Goal: Information Seeking & Learning: Learn about a topic

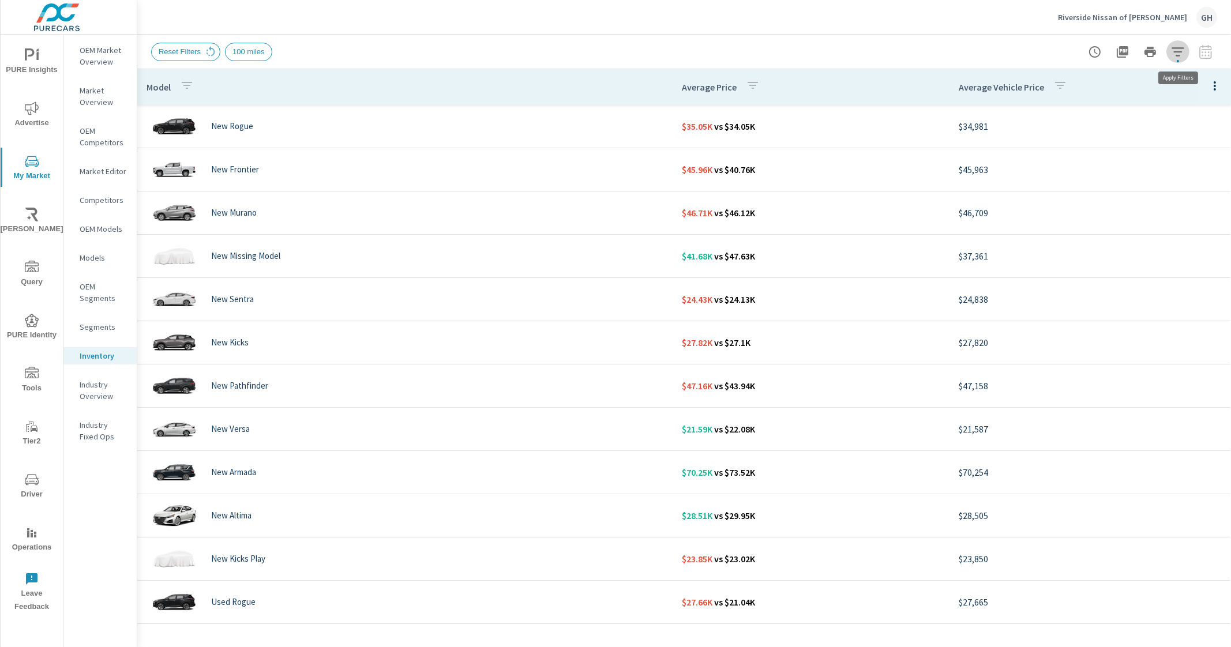
click at [1185, 51] on button "button" at bounding box center [1177, 51] width 23 height 23
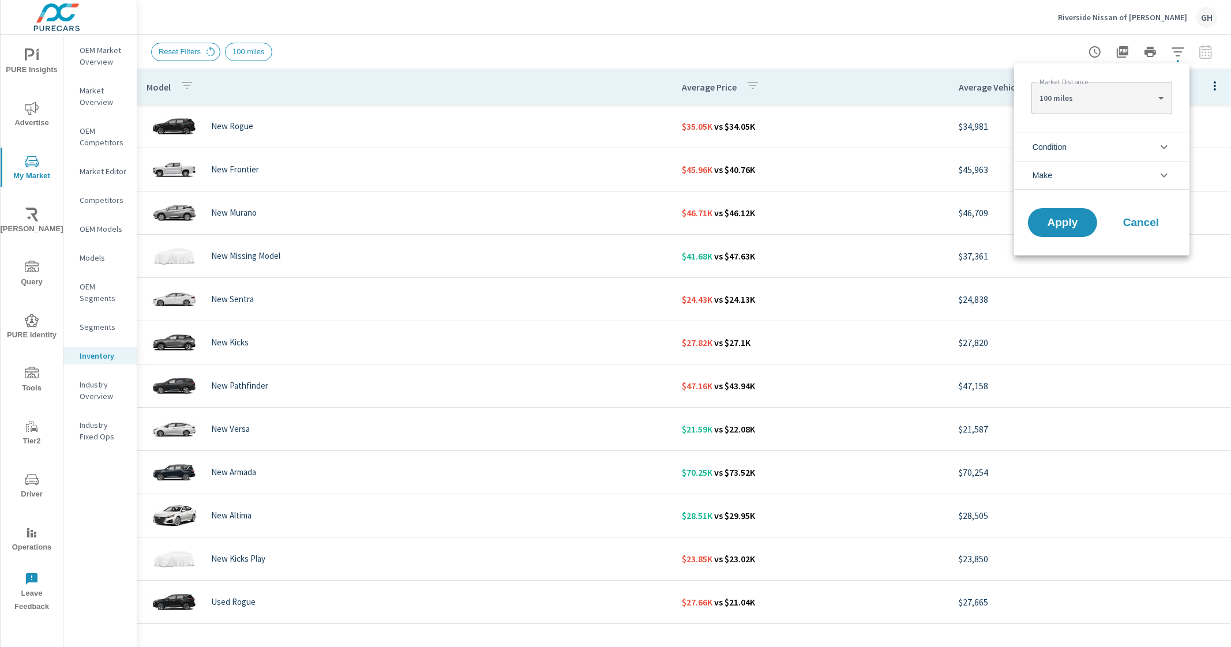
click at [1072, 157] on li "Condition" at bounding box center [1101, 147] width 175 height 28
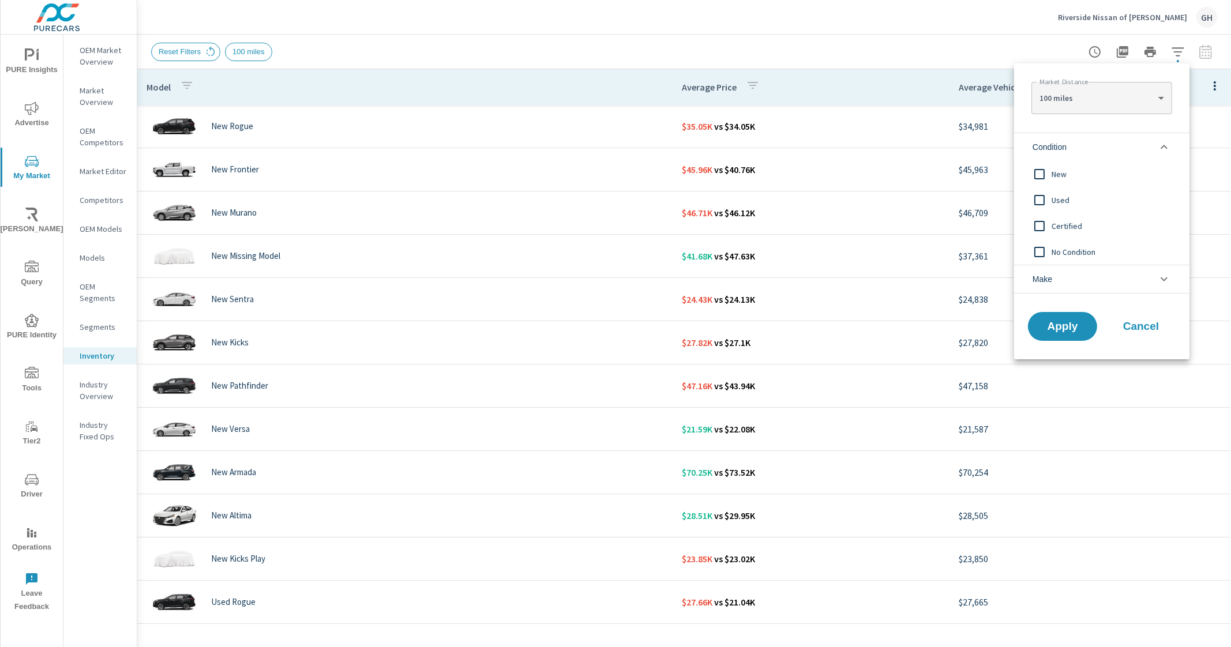
click at [680, 17] on div at bounding box center [615, 323] width 1231 height 647
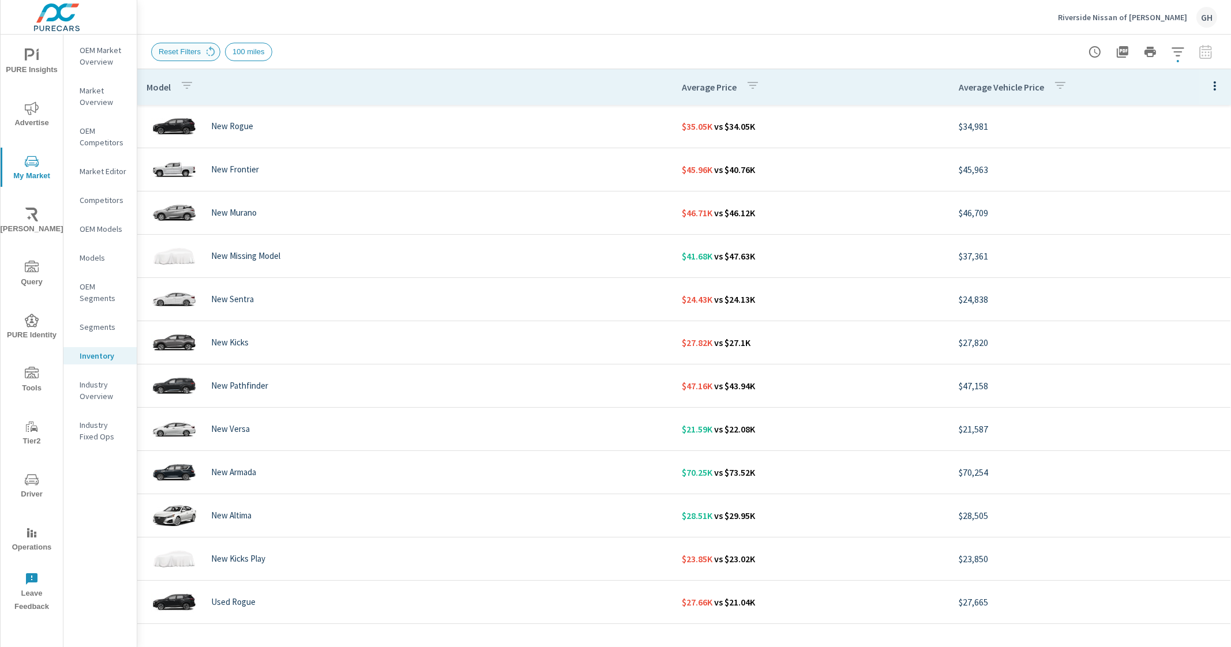
click at [197, 48] on span "Reset Filters" at bounding box center [180, 51] width 56 height 9
click at [209, 53] on icon at bounding box center [210, 52] width 13 height 13
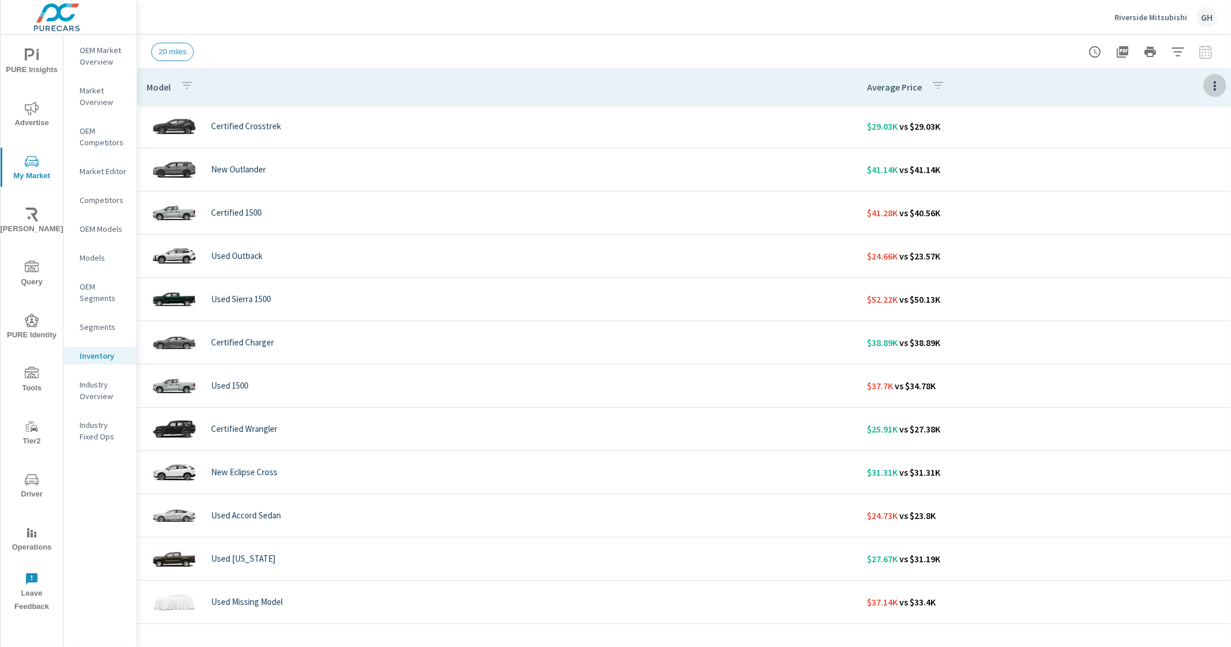
click at [1208, 79] on icon "button" at bounding box center [1215, 86] width 14 height 14
click at [1167, 273] on div "Customize columns..." at bounding box center [1177, 267] width 91 height 21
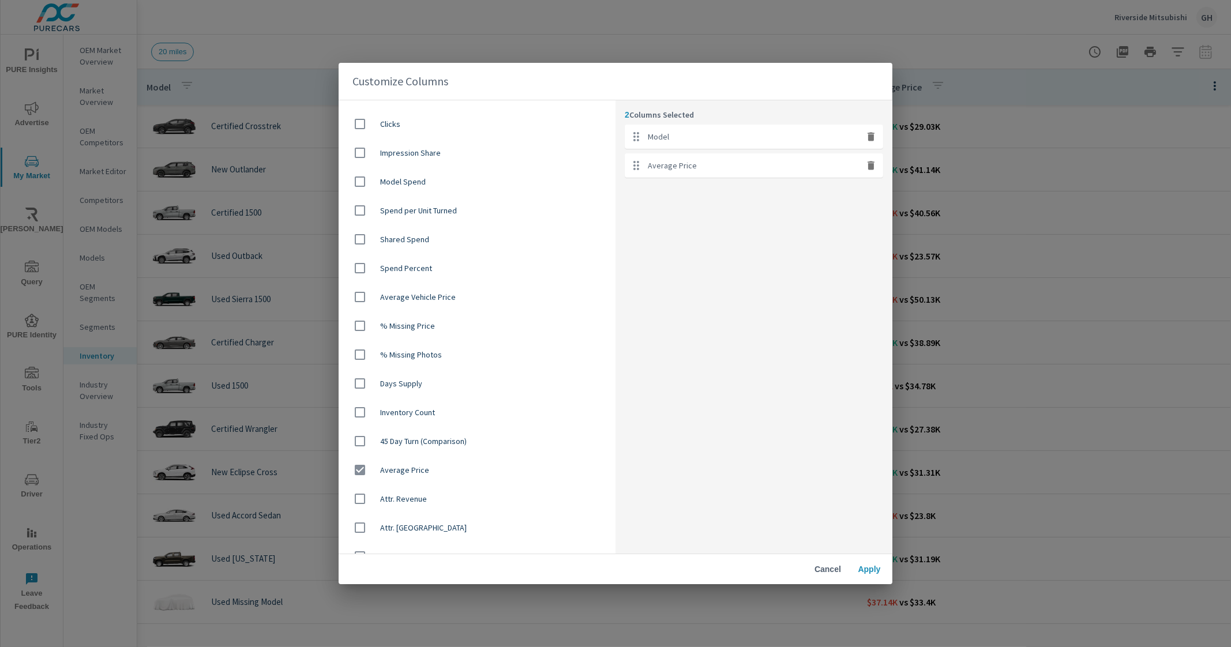
scroll to position [585, 0]
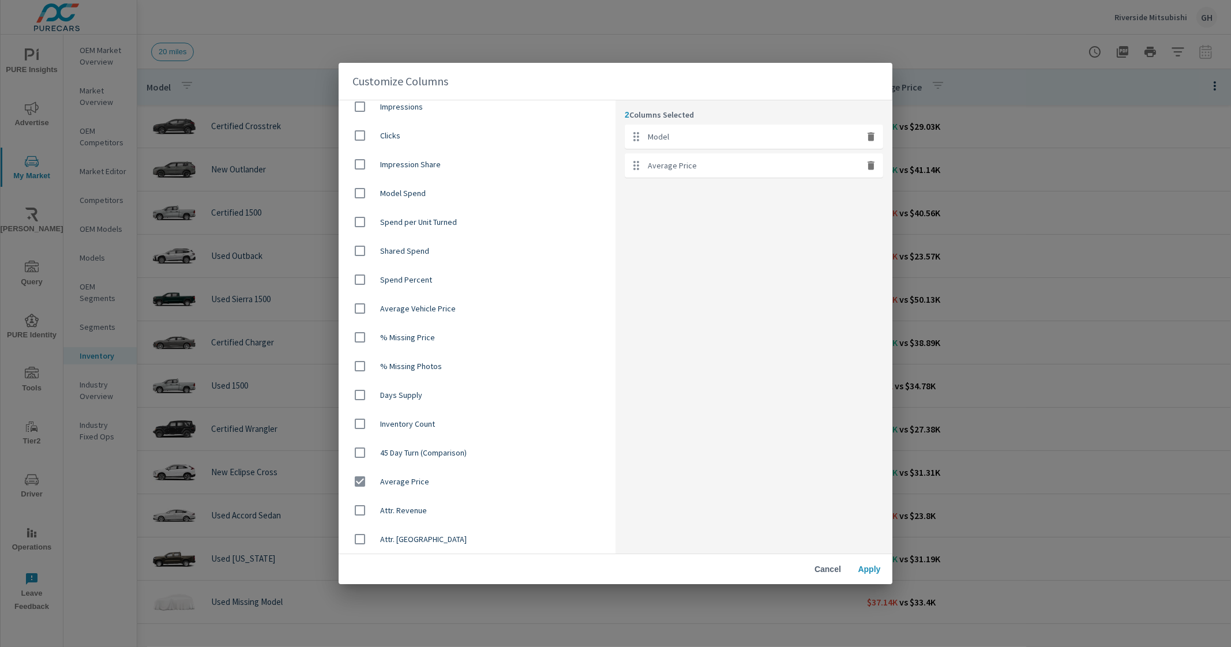
click at [494, 307] on span "Average Vehicle Price" at bounding box center [493, 309] width 226 height 12
checkbox input "true"
click at [877, 570] on span "Apply" at bounding box center [869, 569] width 28 height 10
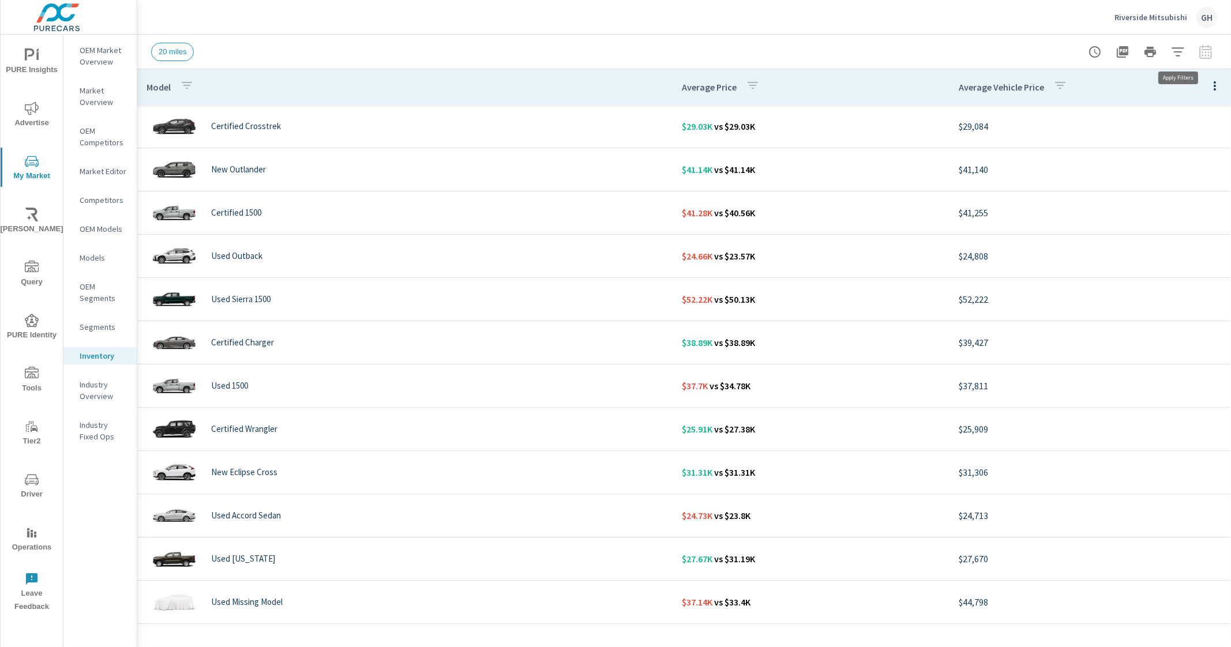
click at [1179, 47] on icon "button" at bounding box center [1177, 51] width 12 height 9
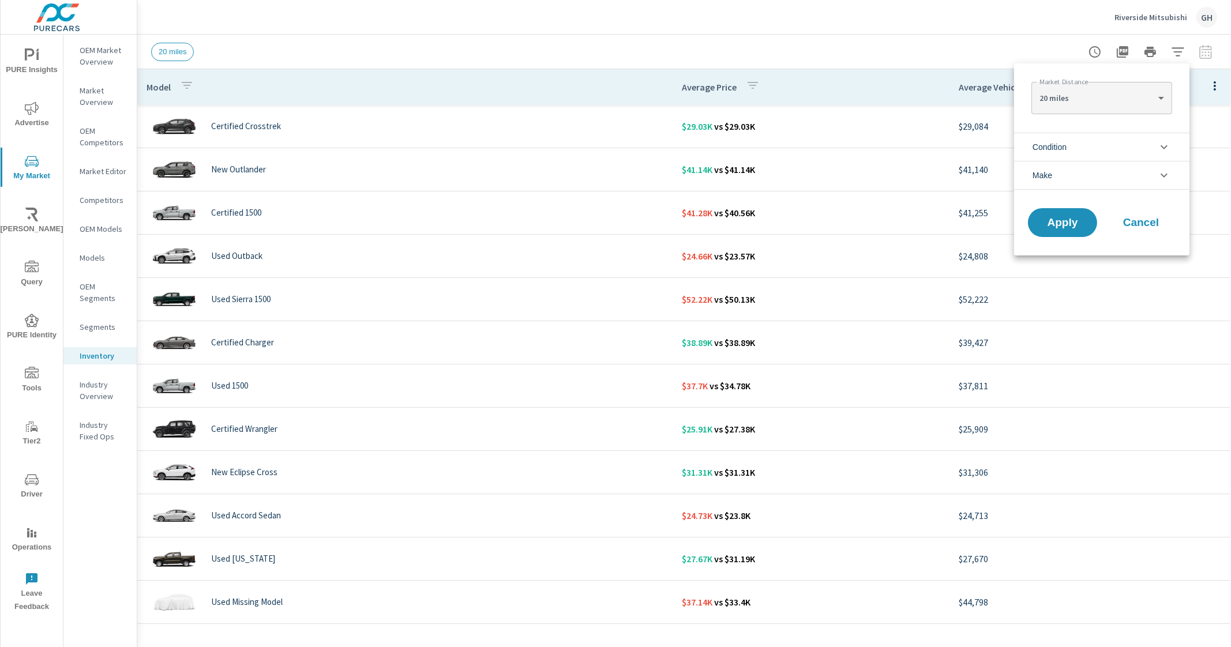
click at [1104, 163] on li "Make" at bounding box center [1101, 175] width 175 height 29
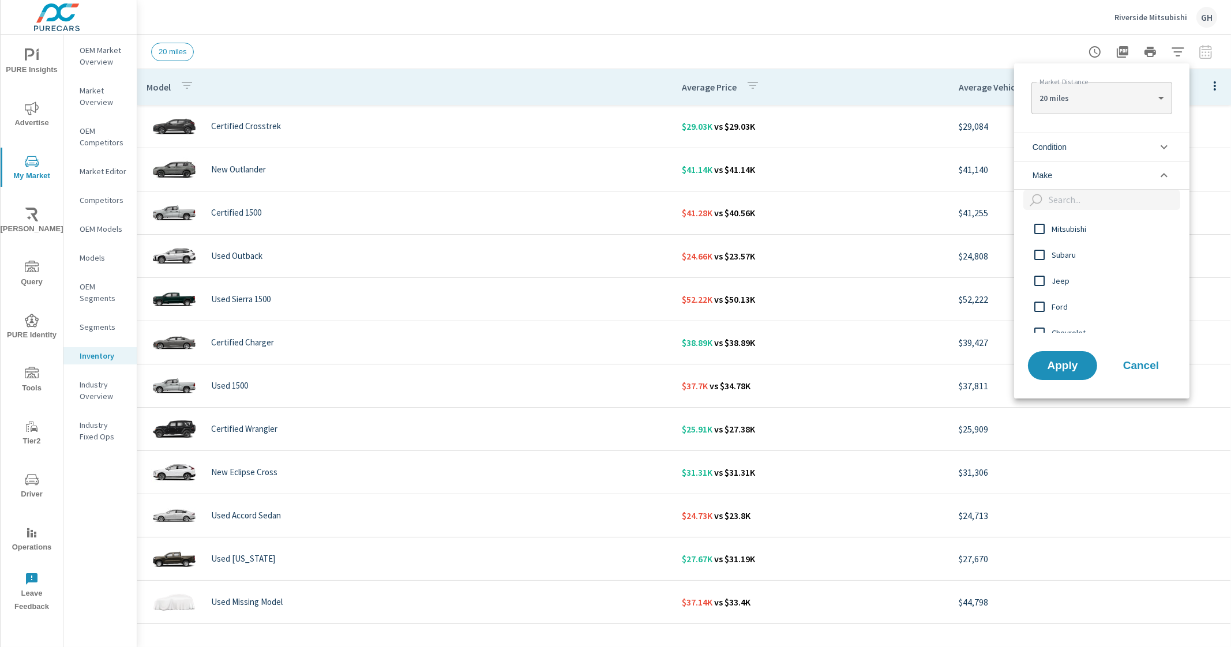
click at [1070, 227] on span "Mitsubishi" at bounding box center [1114, 229] width 126 height 14
click at [1081, 351] on button "Apply" at bounding box center [1063, 366] width 72 height 30
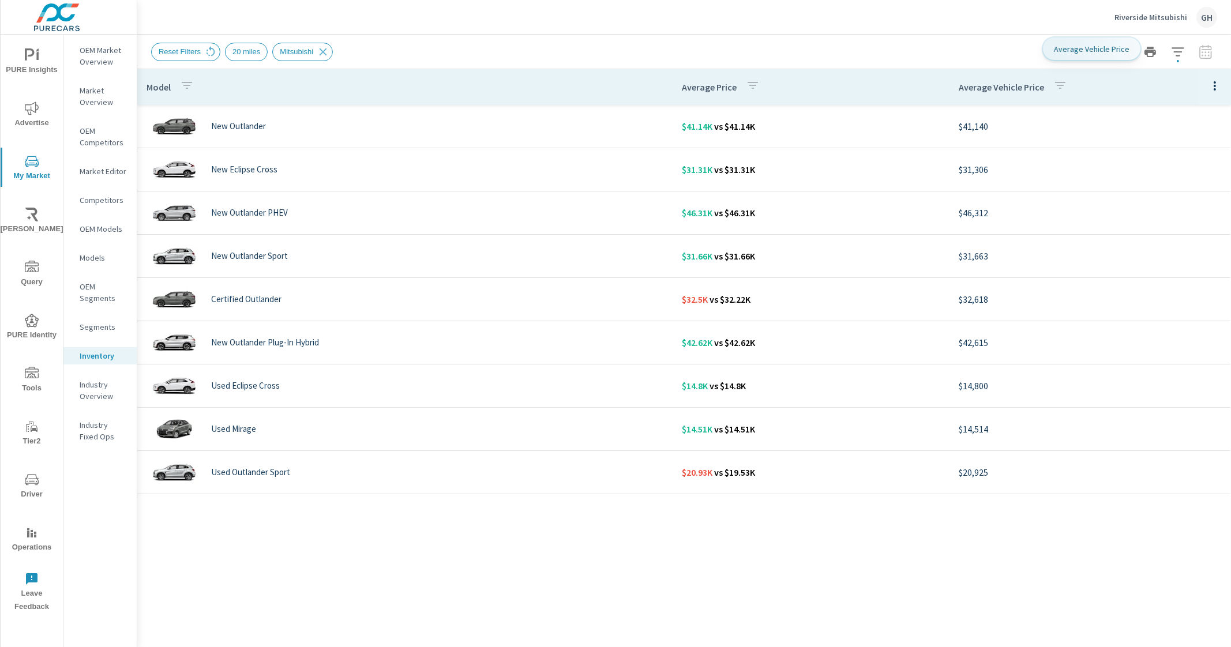
click at [1064, 82] on icon "button" at bounding box center [1060, 85] width 14 height 14
click at [1064, 82] on div at bounding box center [615, 323] width 1231 height 647
click at [1185, 59] on button "button" at bounding box center [1177, 51] width 23 height 23
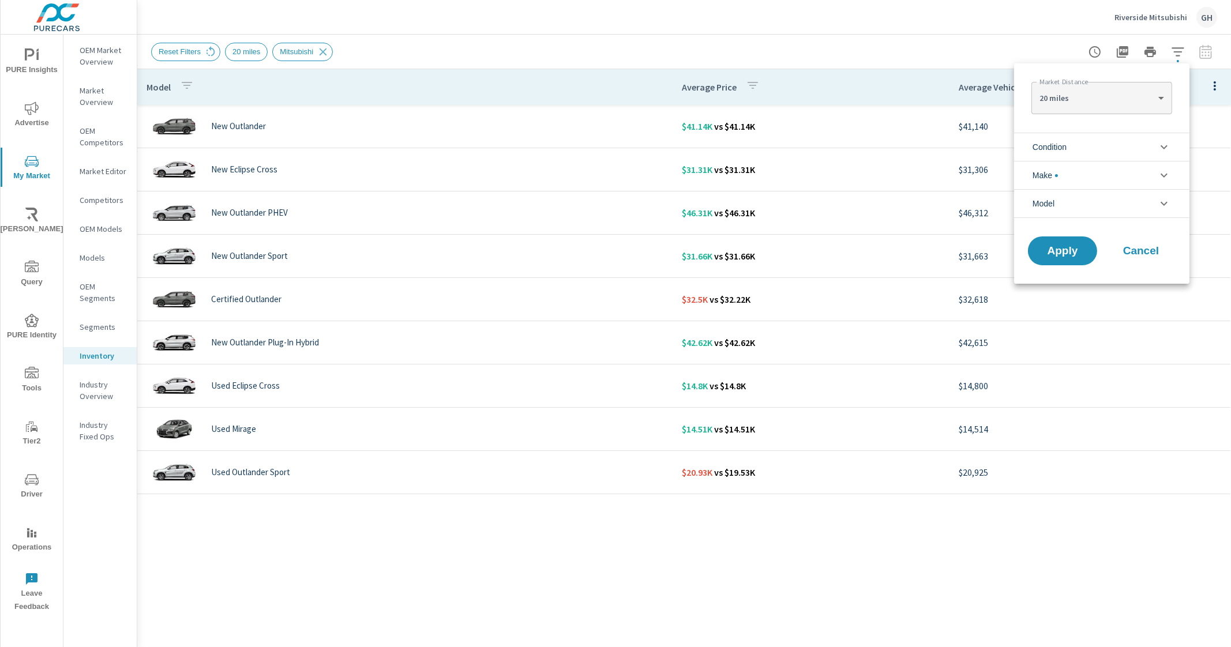
scroll to position [26, 0]
click at [1100, 206] on li "Model" at bounding box center [1101, 203] width 175 height 29
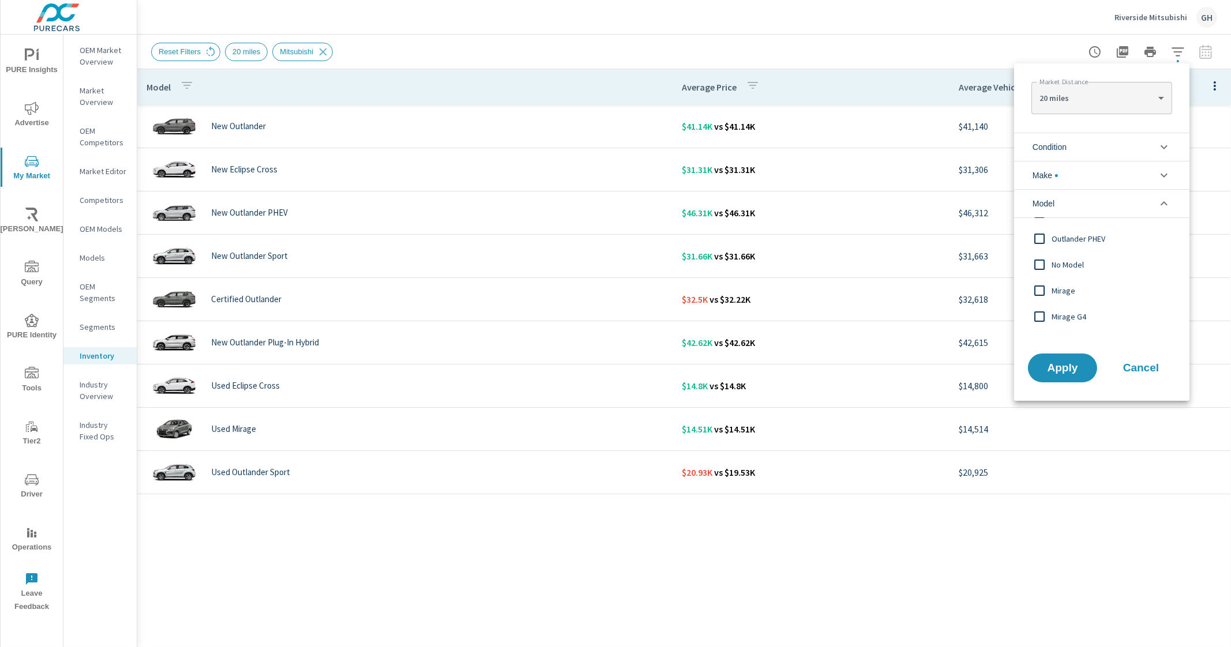
scroll to position [91, 0]
click at [859, 539] on div at bounding box center [615, 323] width 1231 height 647
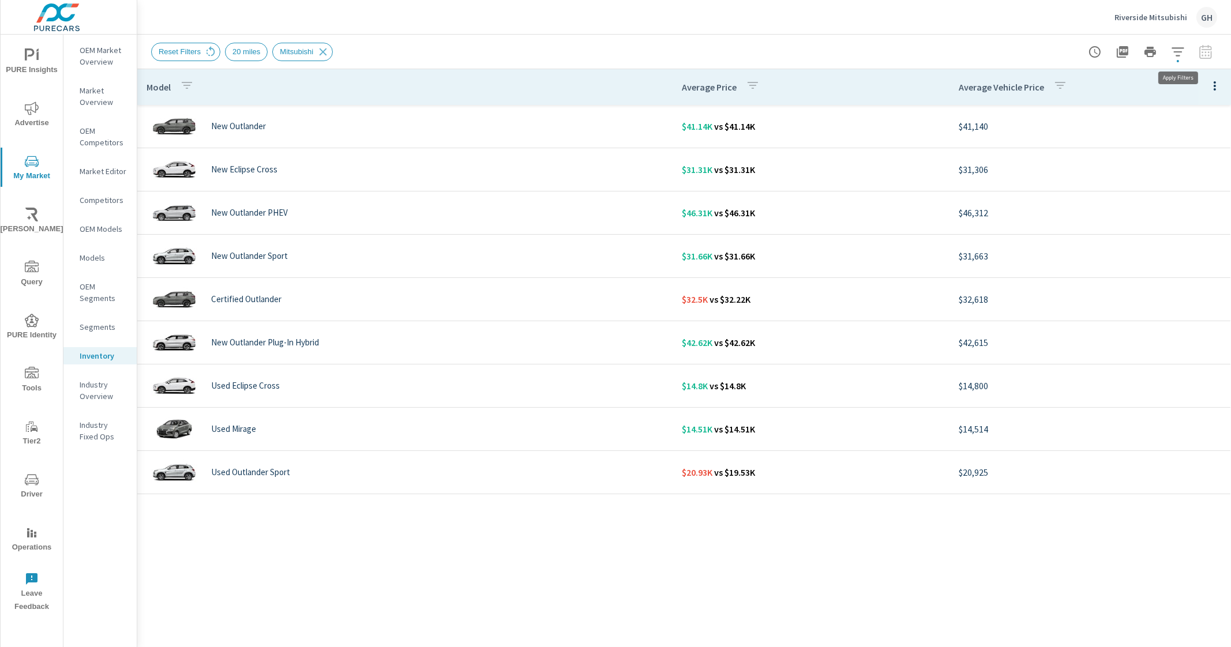
click at [1174, 48] on icon "button" at bounding box center [1177, 51] width 12 height 9
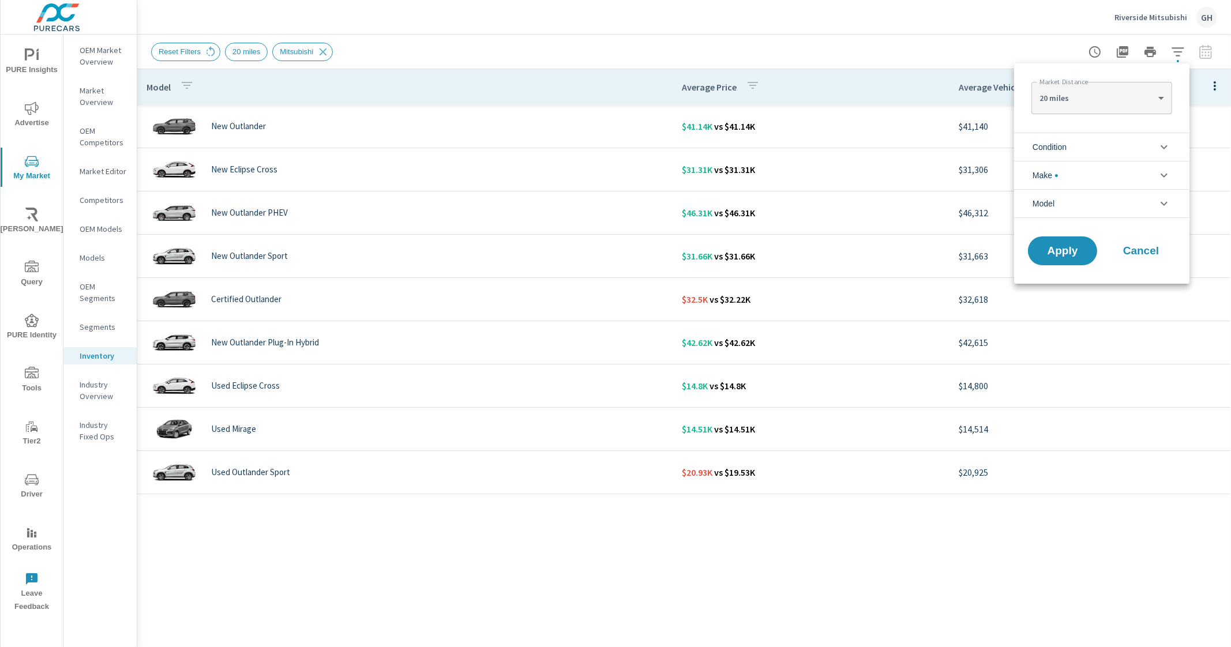
scroll to position [26, 0]
click at [1102, 145] on li "Condition" at bounding box center [1101, 147] width 175 height 28
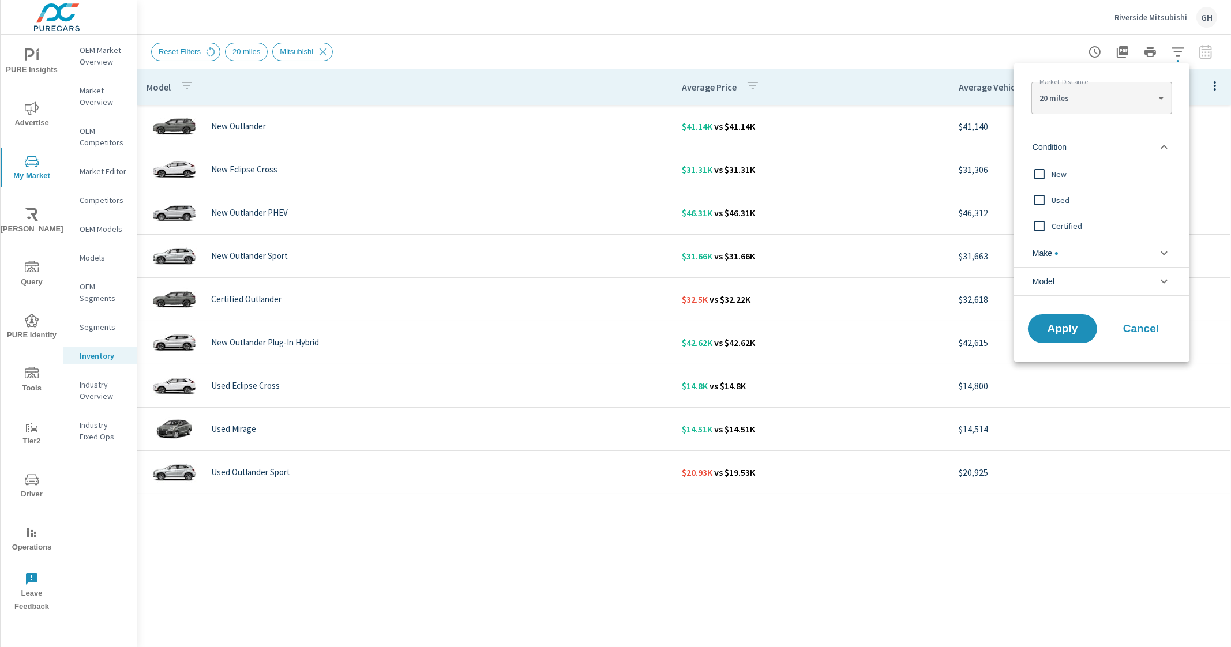
click at [1102, 145] on li "Condition" at bounding box center [1101, 147] width 175 height 28
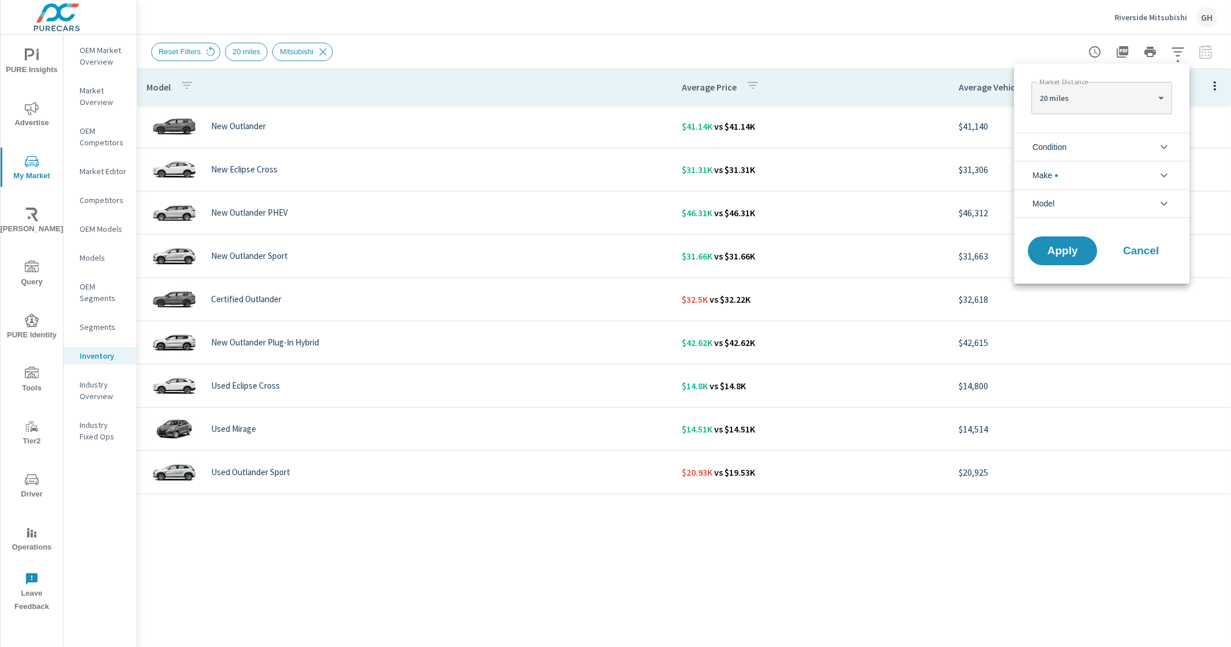
click at [1102, 145] on li "Condition" at bounding box center [1101, 147] width 175 height 28
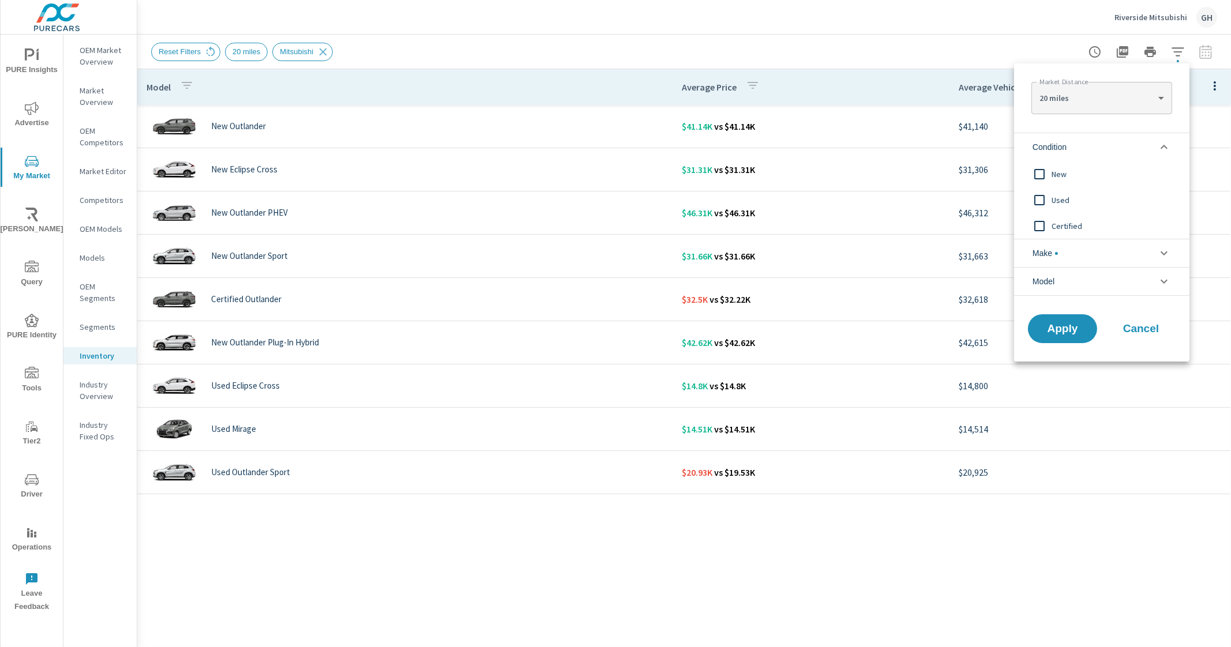
click at [1102, 145] on li "Condition" at bounding box center [1101, 147] width 175 height 28
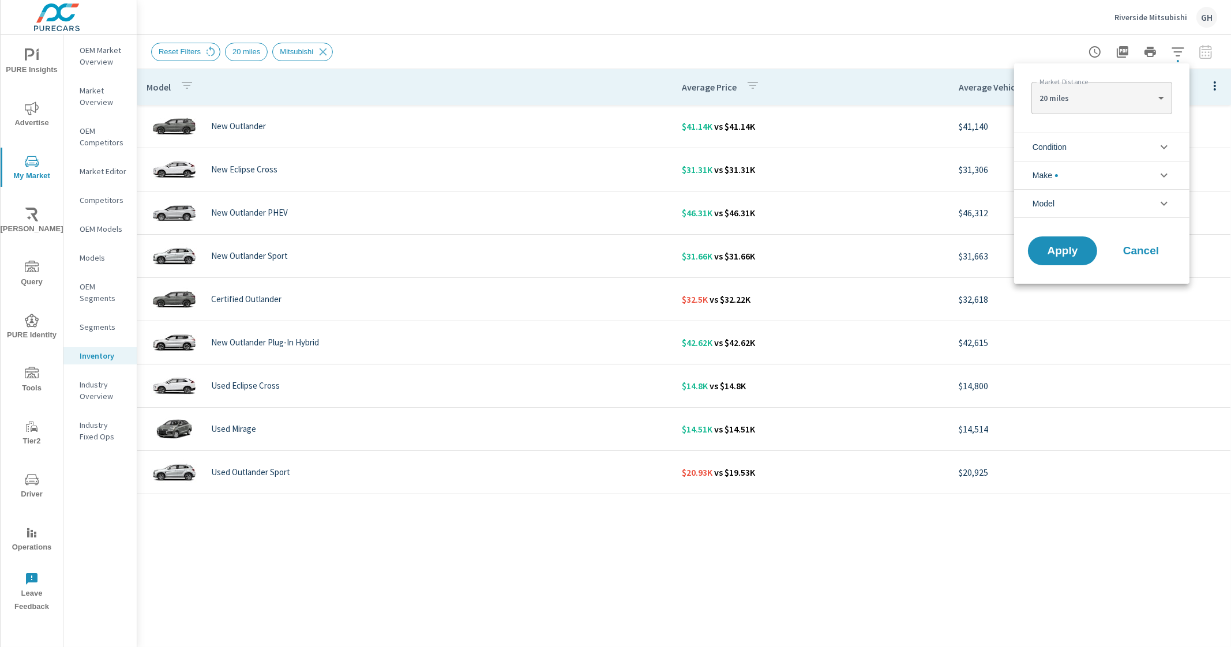
click at [1090, 180] on li "Make" at bounding box center [1101, 175] width 175 height 28
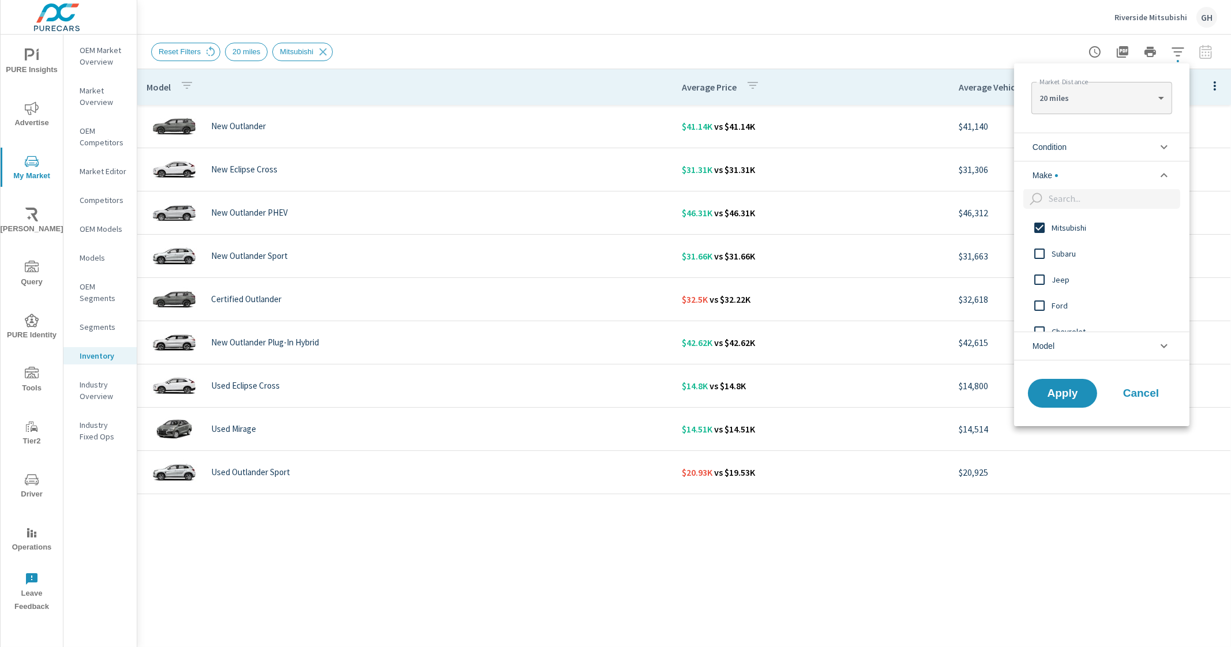
scroll to position [0, 0]
click at [1090, 180] on li "Make" at bounding box center [1101, 175] width 175 height 28
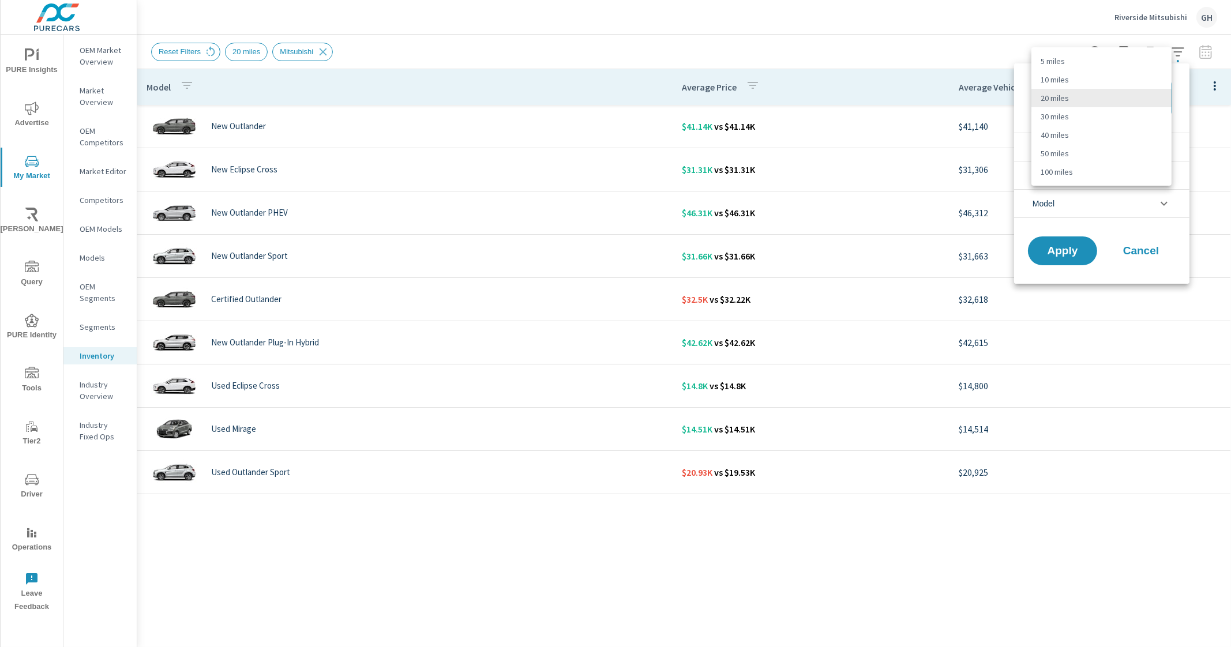
click at [1105, 103] on body "PURE Insights Advertise My Market Riley AI Query PURE Identity Tools Tier2 Driv…" at bounding box center [615, 323] width 1231 height 647
click at [1055, 177] on li "100 miles" at bounding box center [1101, 172] width 140 height 18
type Distance "100"
click at [1133, 140] on li "Condition" at bounding box center [1101, 147] width 175 height 28
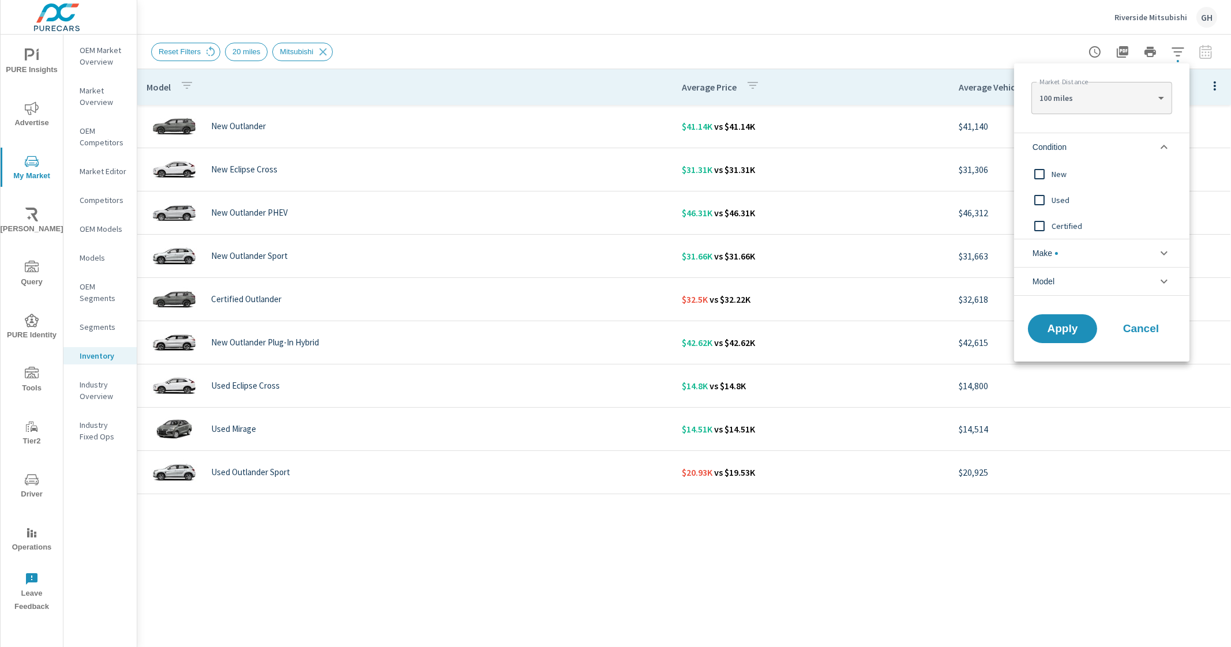
click at [1081, 168] on span "New" at bounding box center [1114, 174] width 126 height 14
click at [1053, 324] on span "Apply" at bounding box center [1062, 329] width 47 height 11
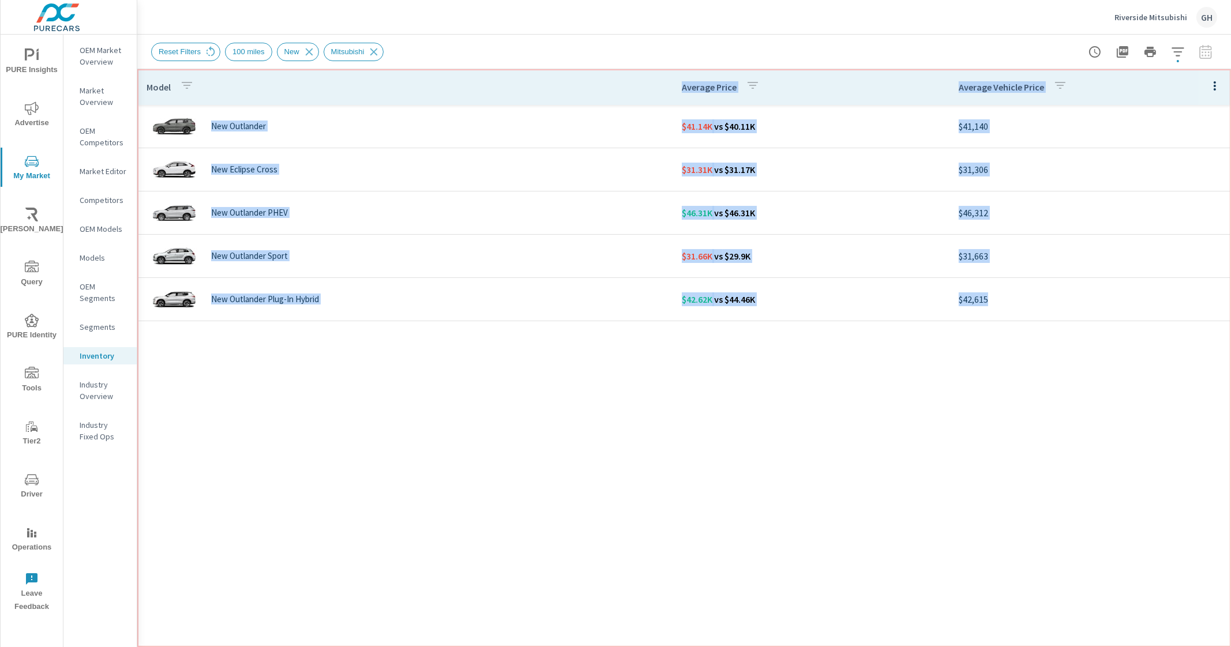
click at [491, 86] on th "Model" at bounding box center [404, 87] width 535 height 36
click at [613, 50] on div "Reset Filters 100 miles New Mitsubishi" at bounding box center [603, 52] width 904 height 18
click at [719, 409] on div "Model Average Price Average Vehicle Price New Outlander $41.14K vs $40.11K $41,…" at bounding box center [683, 349] width 1093 height 561
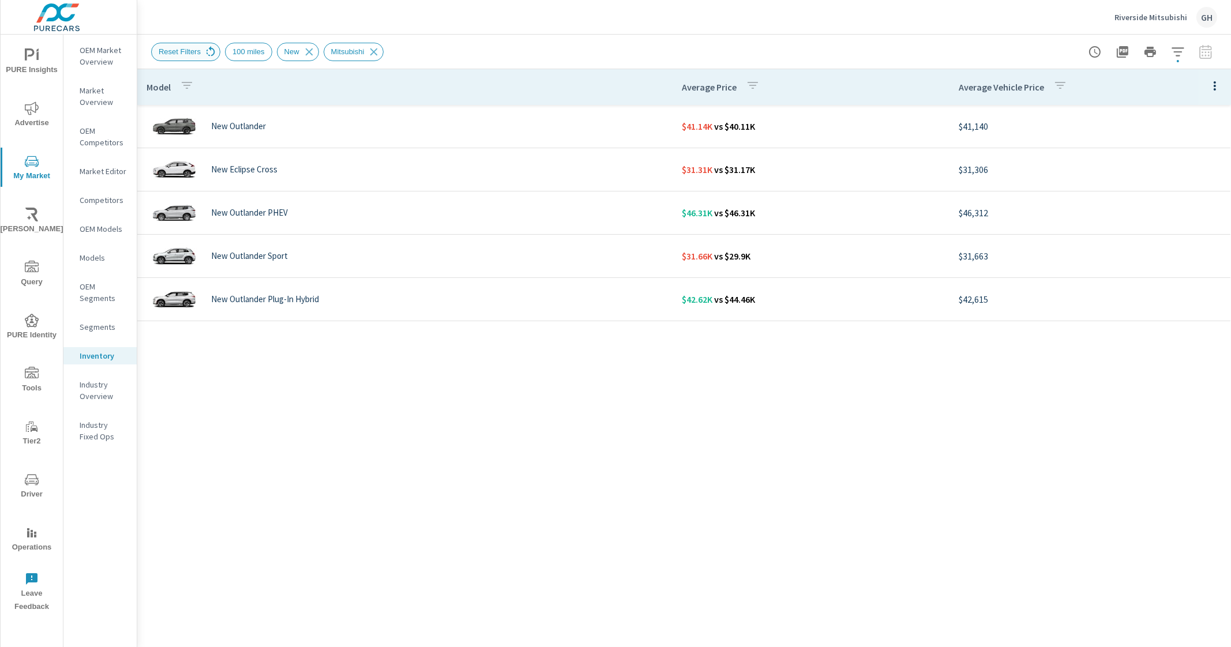
click at [211, 50] on icon at bounding box center [210, 51] width 9 height 10
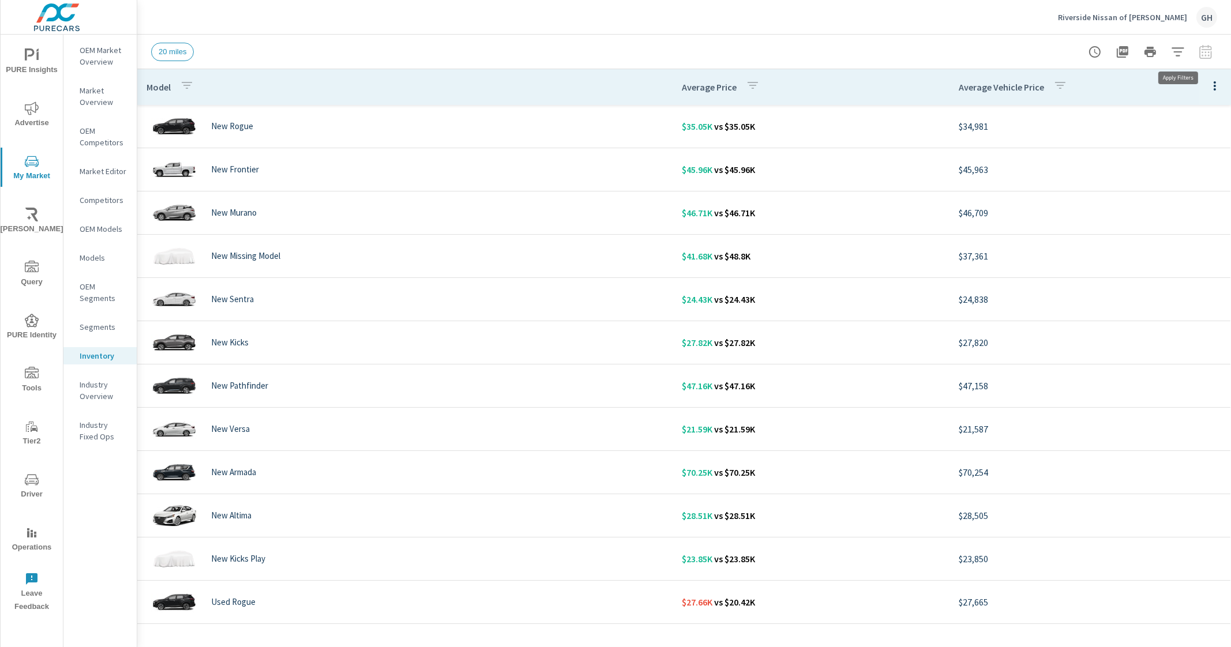
click at [1177, 56] on icon "button" at bounding box center [1177, 51] width 12 height 9
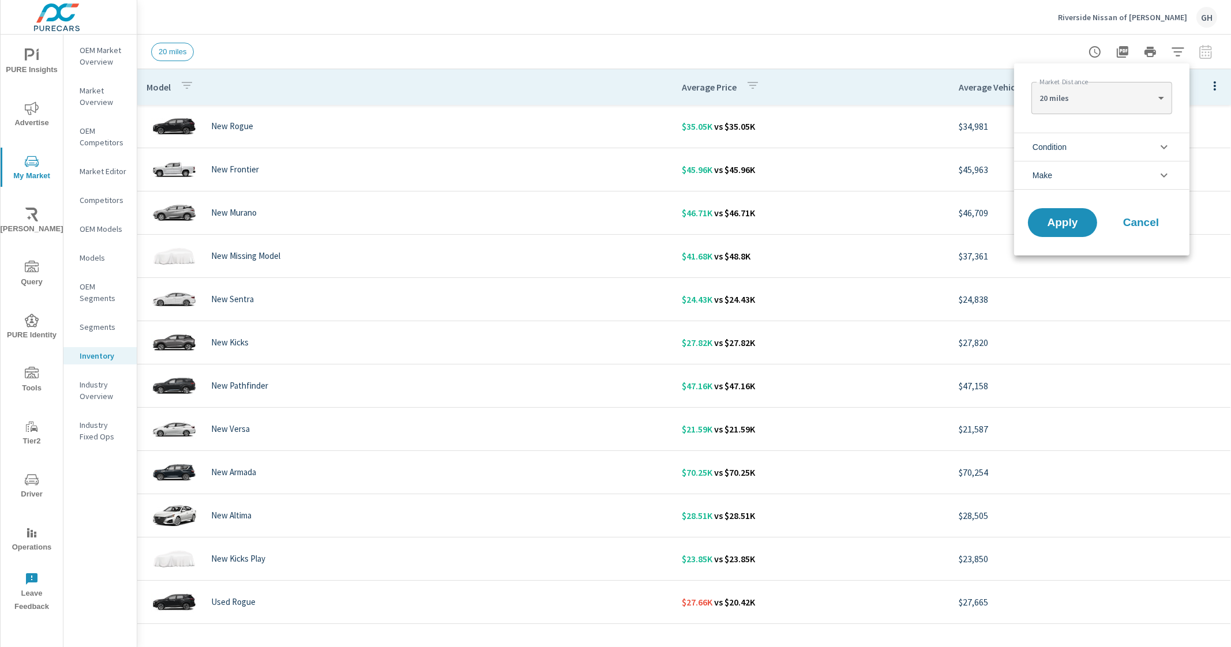
click at [757, 39] on div at bounding box center [615, 323] width 1231 height 647
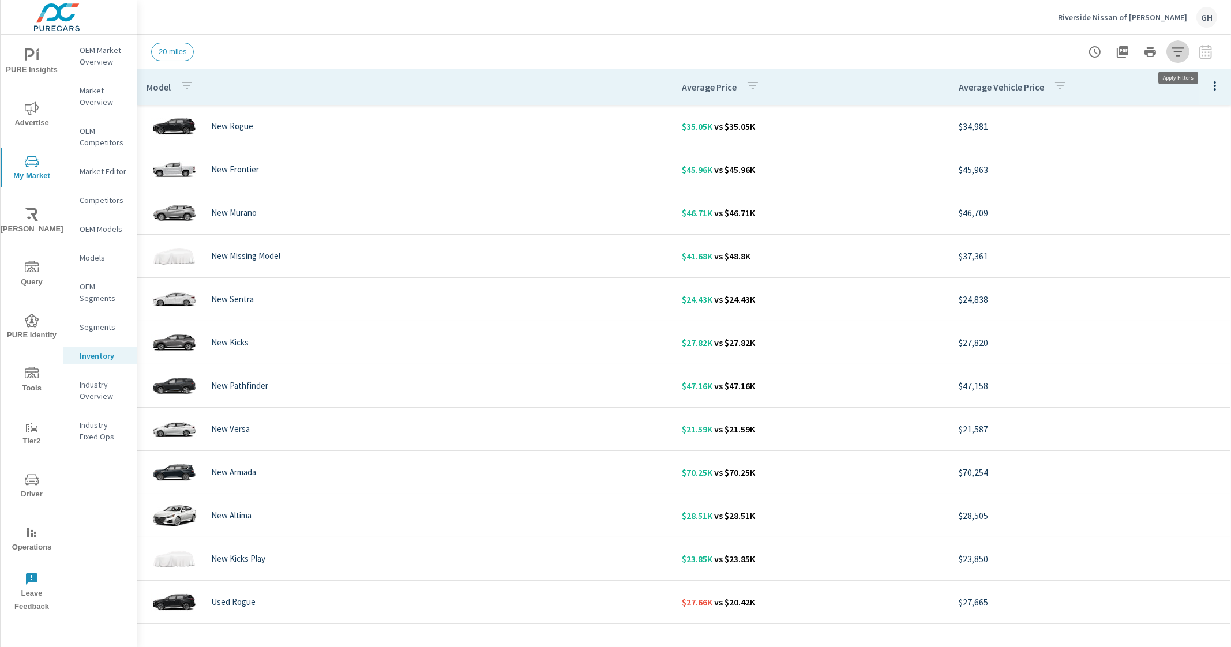
click at [1184, 46] on icon "button" at bounding box center [1178, 52] width 14 height 14
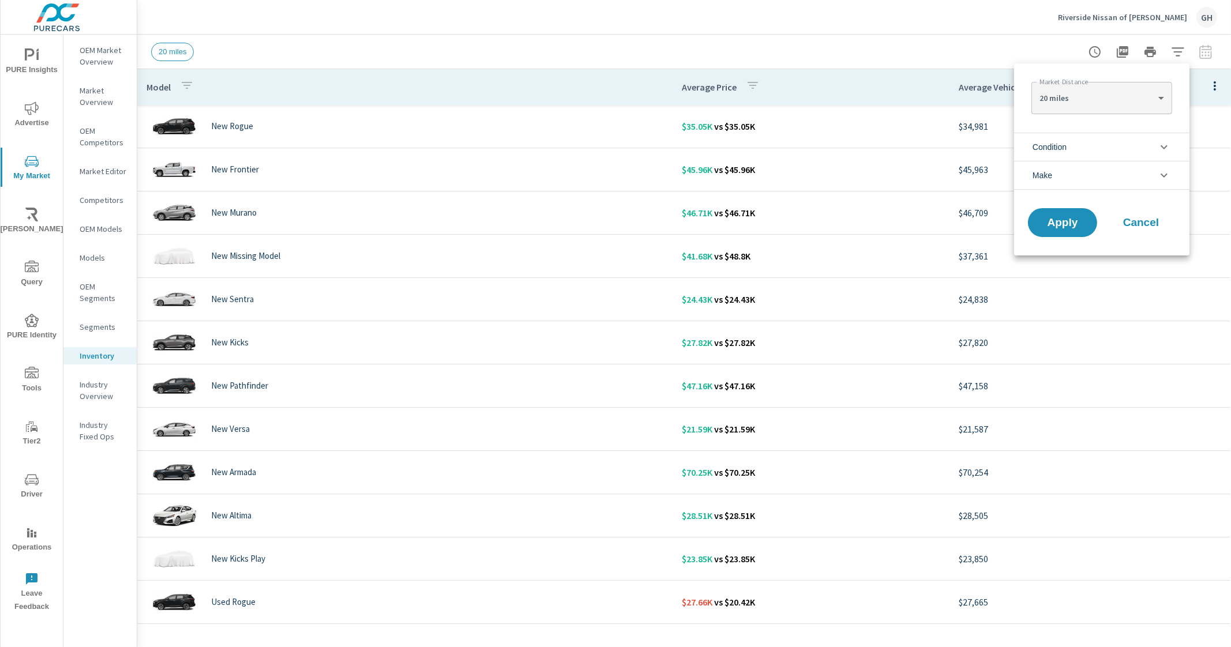
click at [1151, 151] on li "Condition" at bounding box center [1101, 147] width 175 height 28
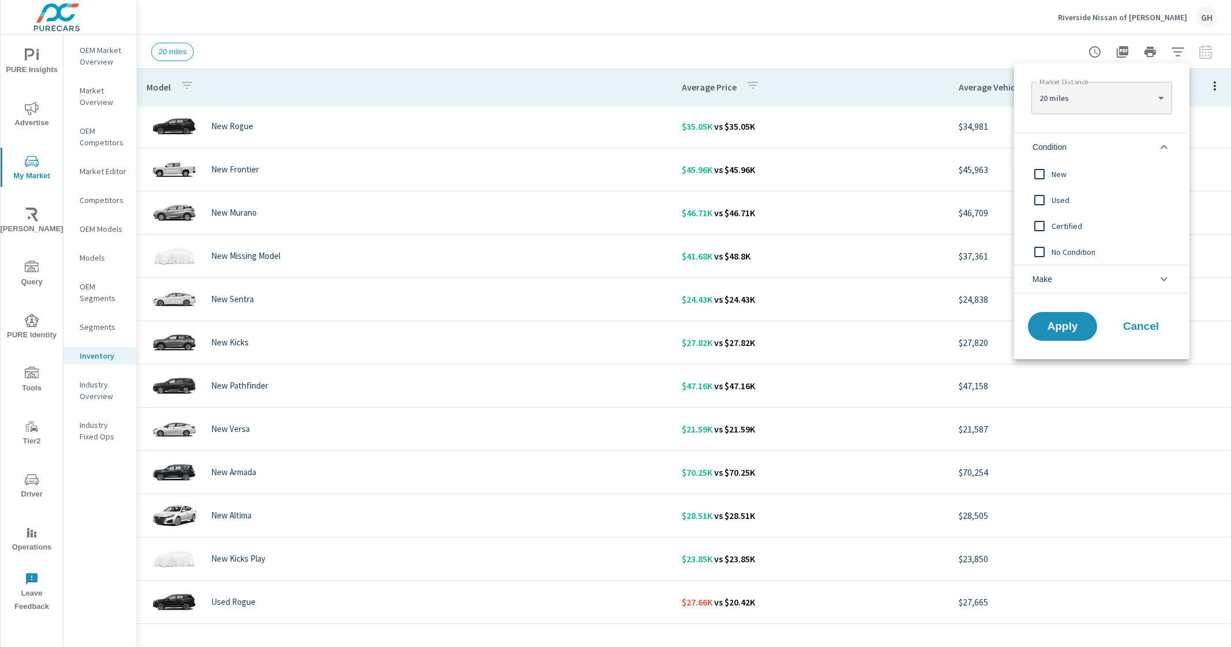
click at [1150, 99] on body "PURE Insights Advertise My Market Riley AI Query PURE Identity Tools Tier2 Driv…" at bounding box center [615, 323] width 1231 height 647
click at [1117, 114] on li "30 miles" at bounding box center [1101, 116] width 140 height 18
type Distance "30"
click at [1059, 324] on span "Apply" at bounding box center [1062, 326] width 47 height 11
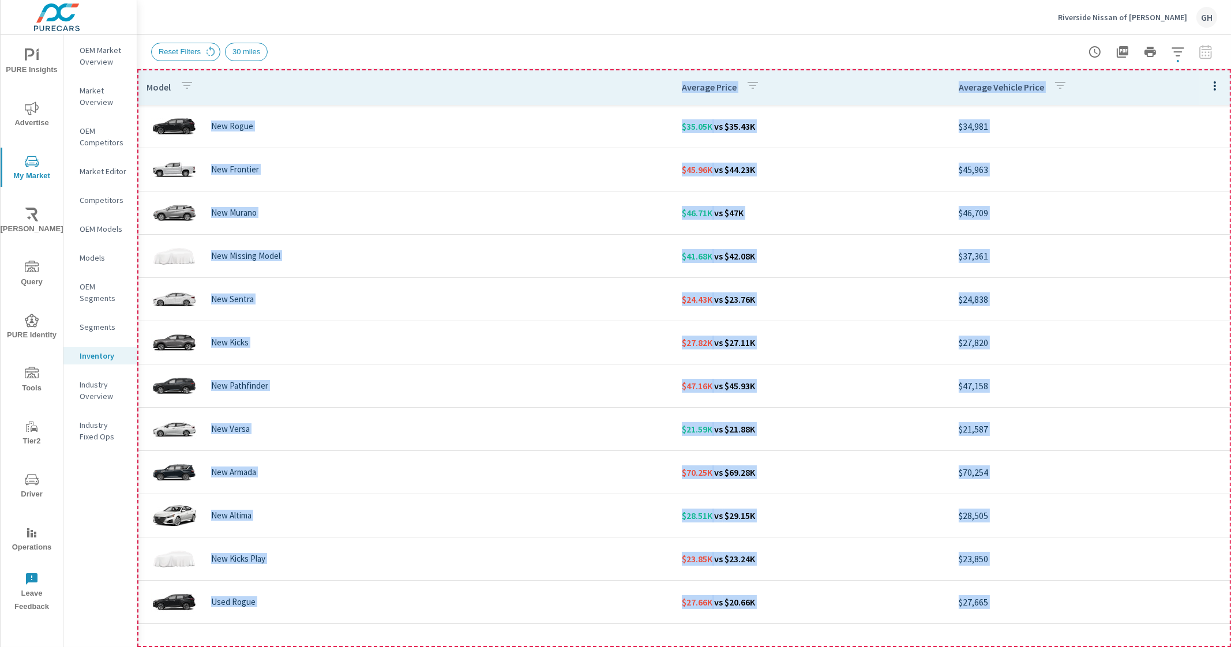
click at [588, 91] on th "Model" at bounding box center [404, 87] width 535 height 36
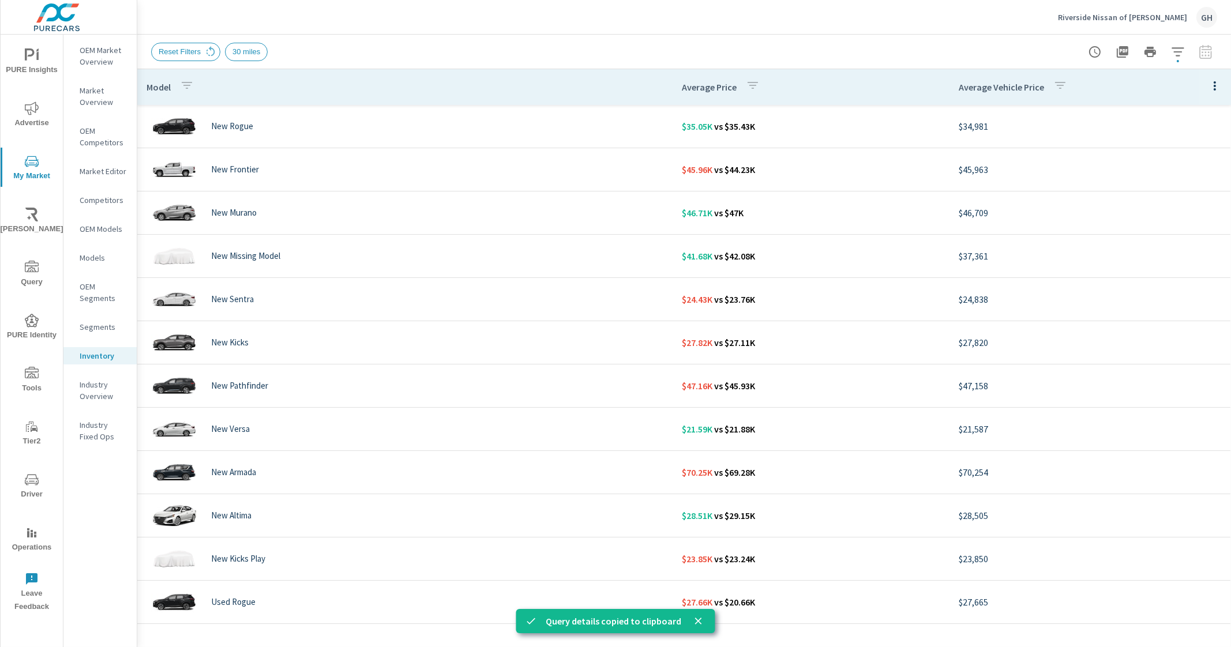
click at [594, 28] on div "Riverside Nissan of Newbern GH" at bounding box center [684, 17] width 1066 height 34
click at [1185, 50] on button "button" at bounding box center [1177, 51] width 23 height 23
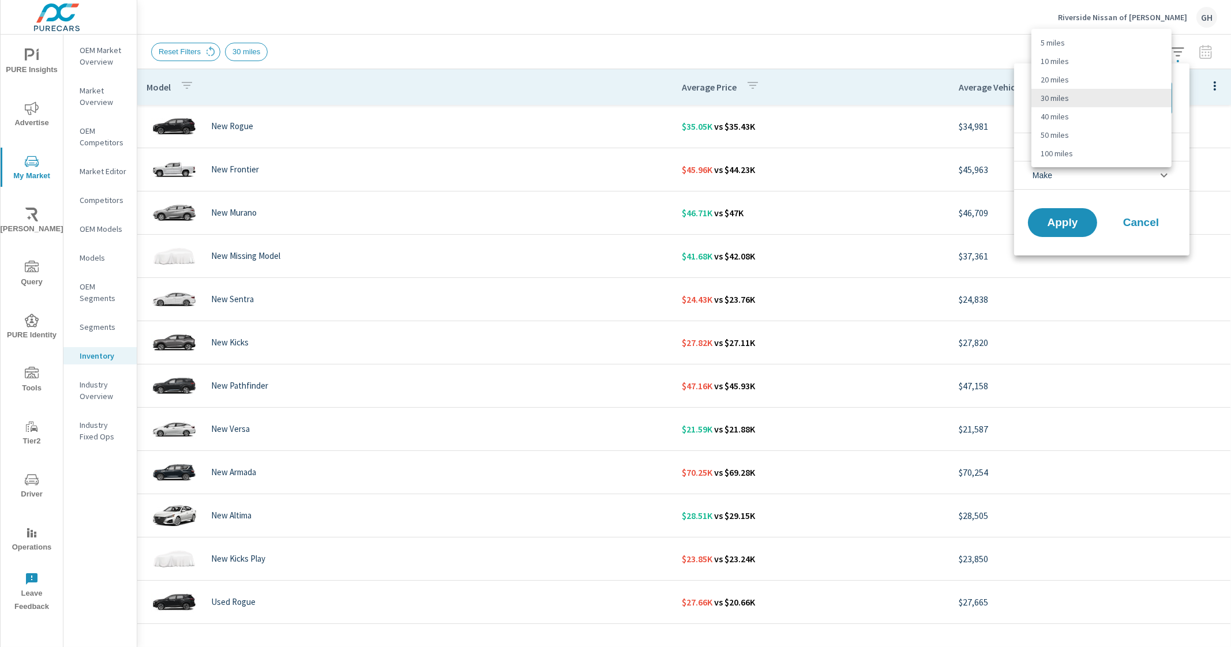
click at [1130, 99] on body "PURE Insights Advertise My Market Riley AI Query PURE Identity Tools Tier2 Driv…" at bounding box center [615, 323] width 1231 height 647
click at [1074, 154] on li "100 miles" at bounding box center [1101, 153] width 140 height 18
type Distance "100"
click at [1070, 225] on span "Apply" at bounding box center [1062, 222] width 47 height 11
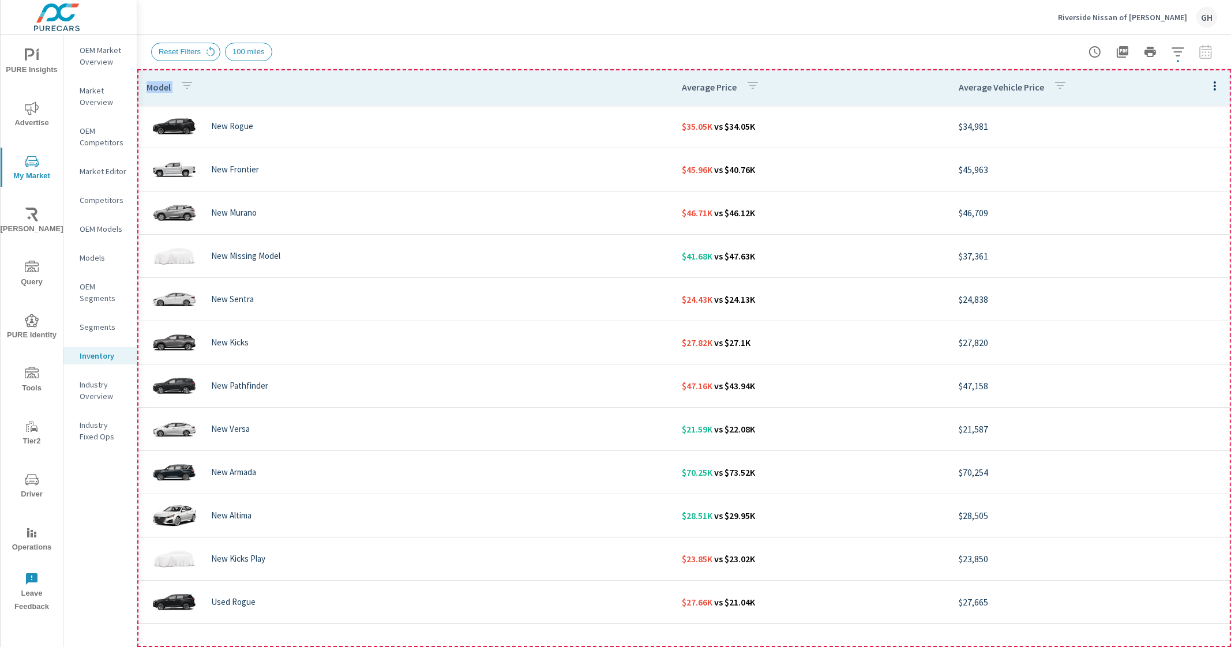
click at [608, 85] on th "Model" at bounding box center [404, 87] width 535 height 36
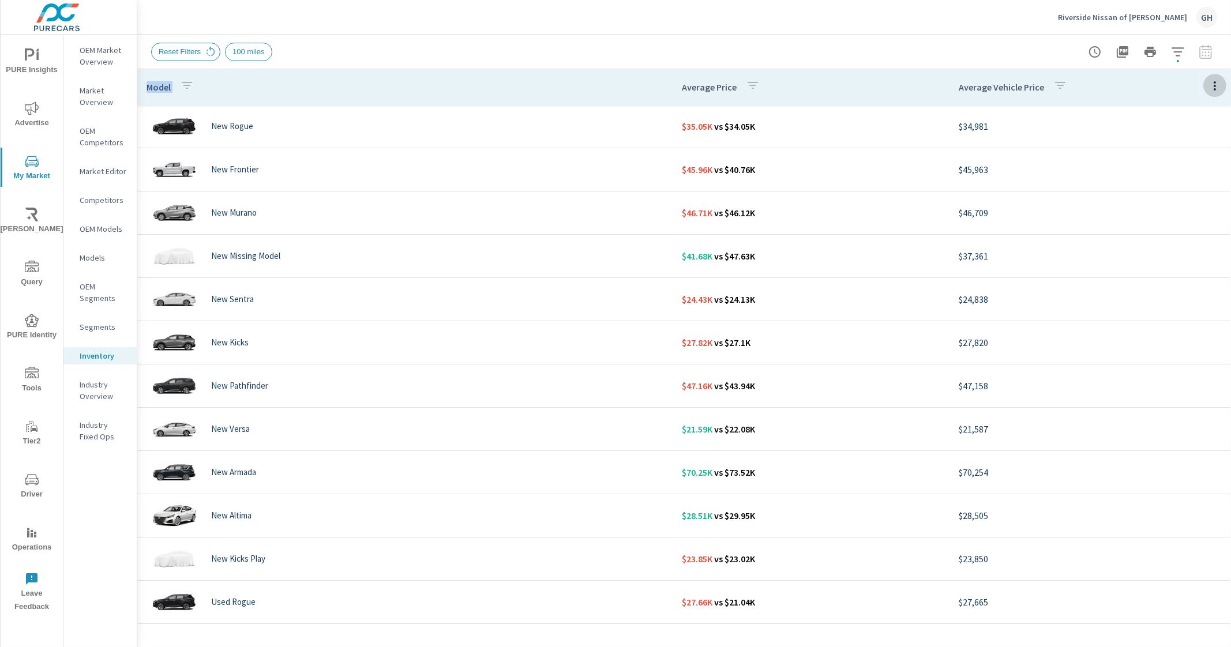
click at [1208, 82] on icon "button" at bounding box center [1215, 86] width 14 height 14
click at [773, 47] on div at bounding box center [615, 323] width 1231 height 647
click at [1181, 50] on icon "button" at bounding box center [1178, 52] width 14 height 14
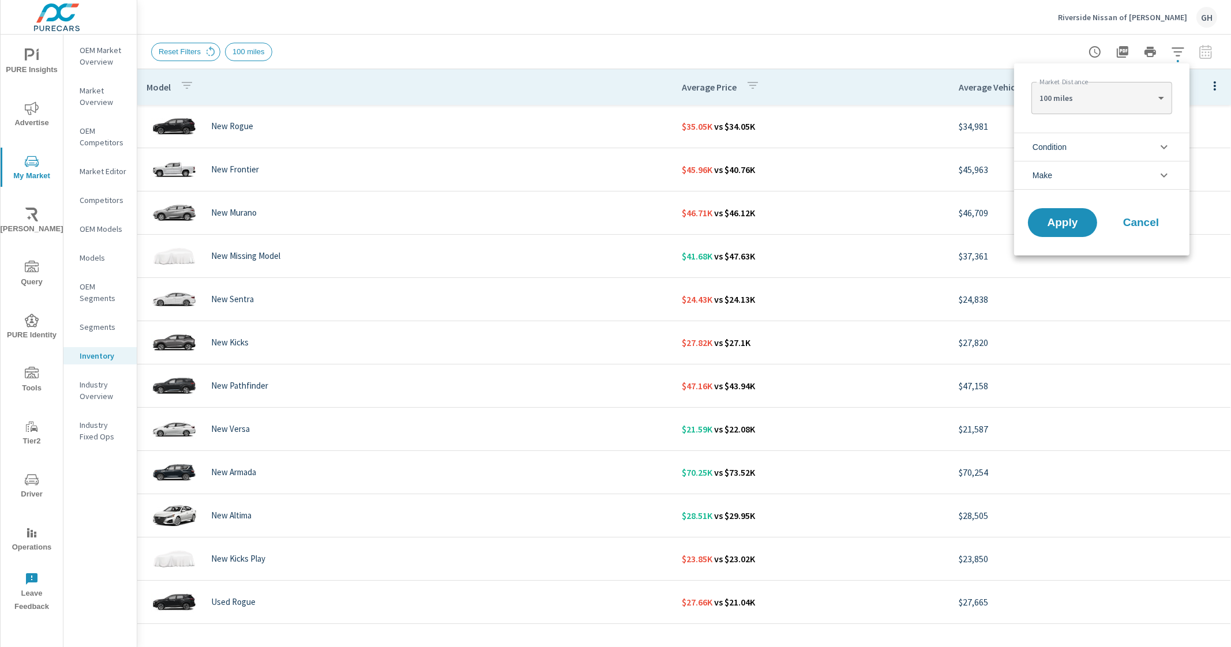
click at [1116, 140] on li "Condition" at bounding box center [1101, 147] width 175 height 28
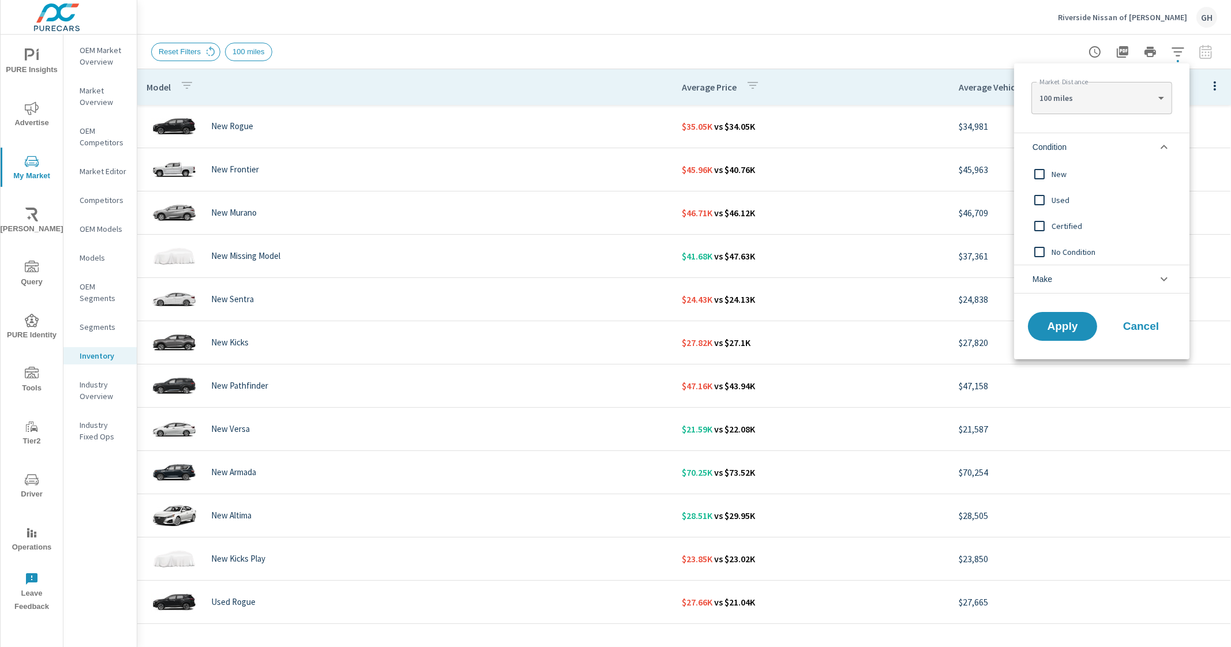
click at [1116, 140] on li "Condition" at bounding box center [1101, 147] width 175 height 28
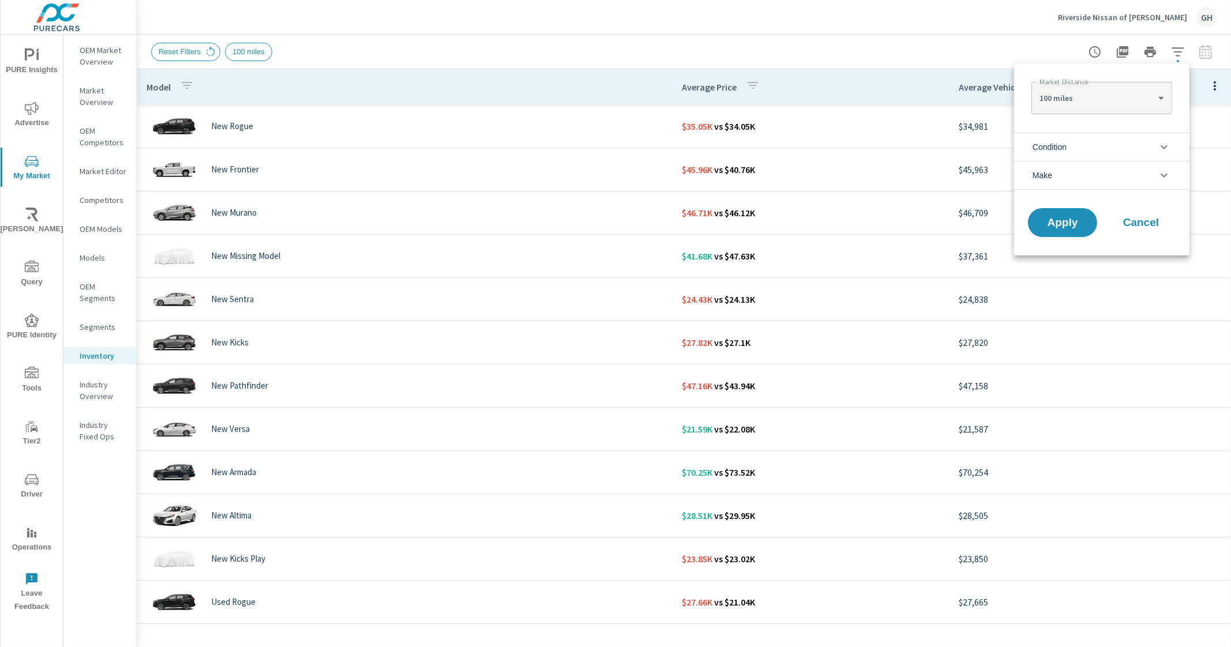
click at [1080, 178] on li "Make" at bounding box center [1101, 175] width 175 height 29
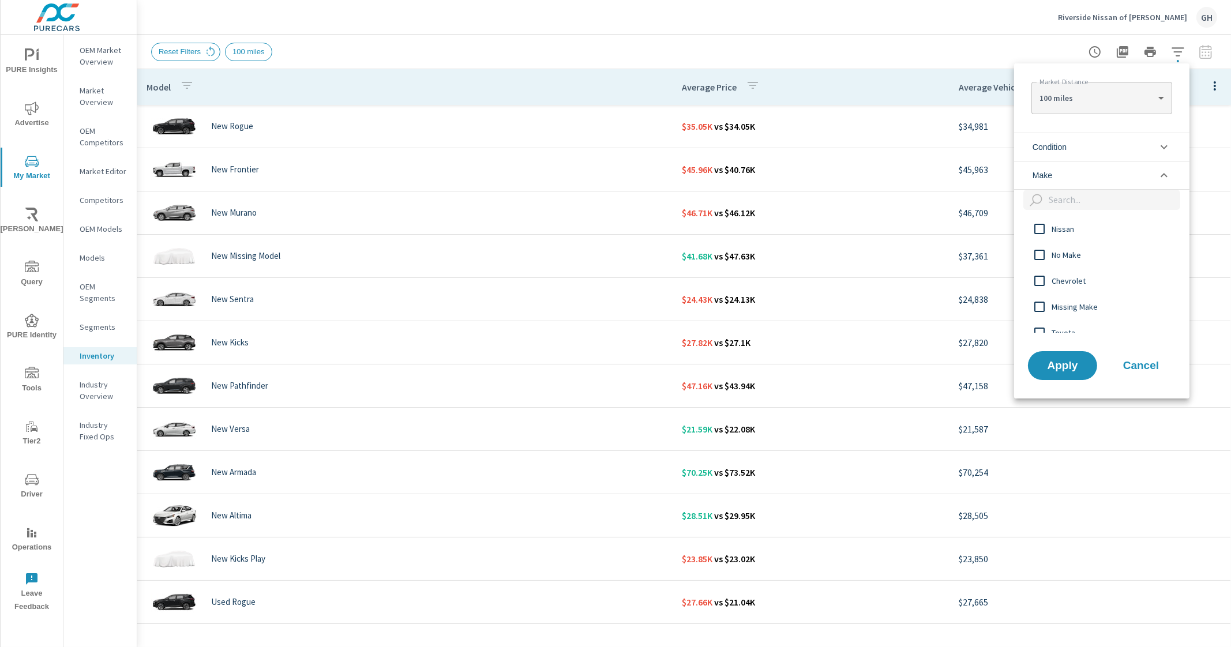
click at [1078, 236] on div "Nissan" at bounding box center [1100, 229] width 173 height 26
click at [1050, 369] on span "Apply" at bounding box center [1062, 365] width 47 height 11
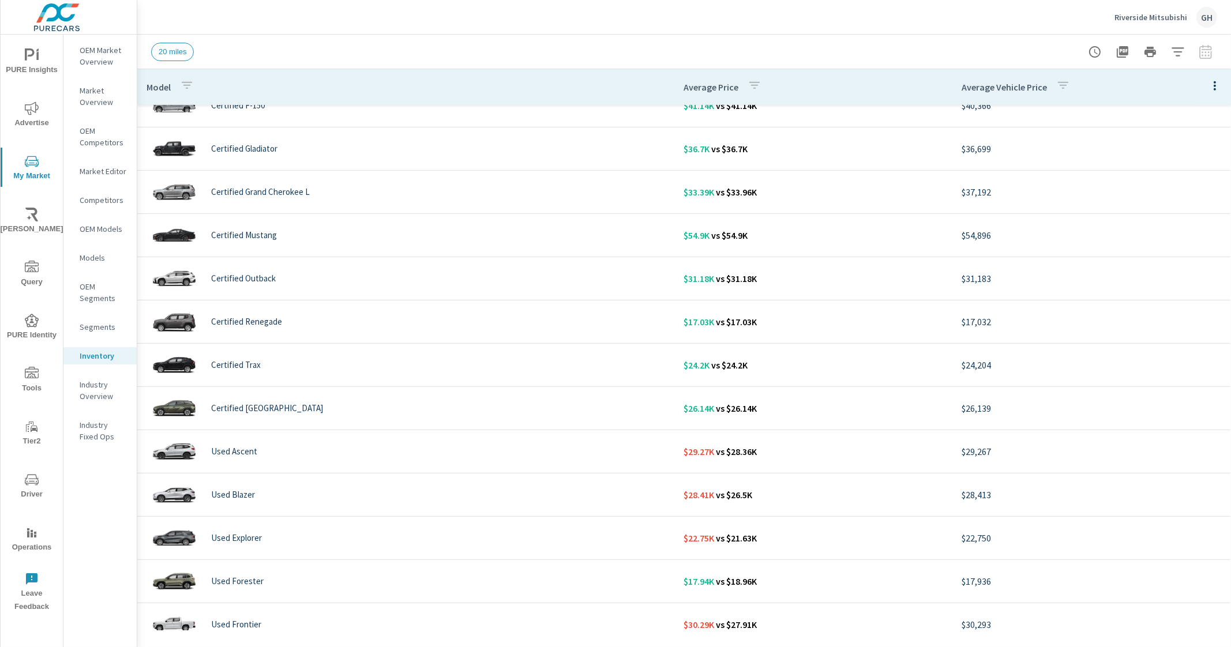
scroll to position [994, 0]
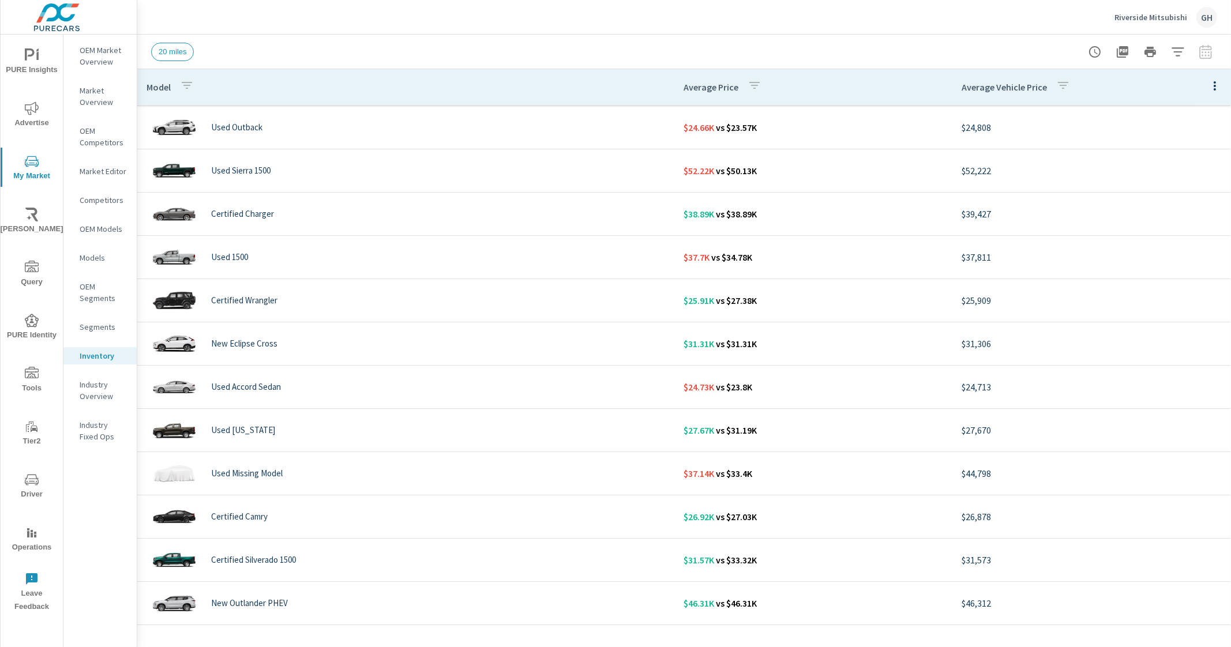
scroll to position [100, 0]
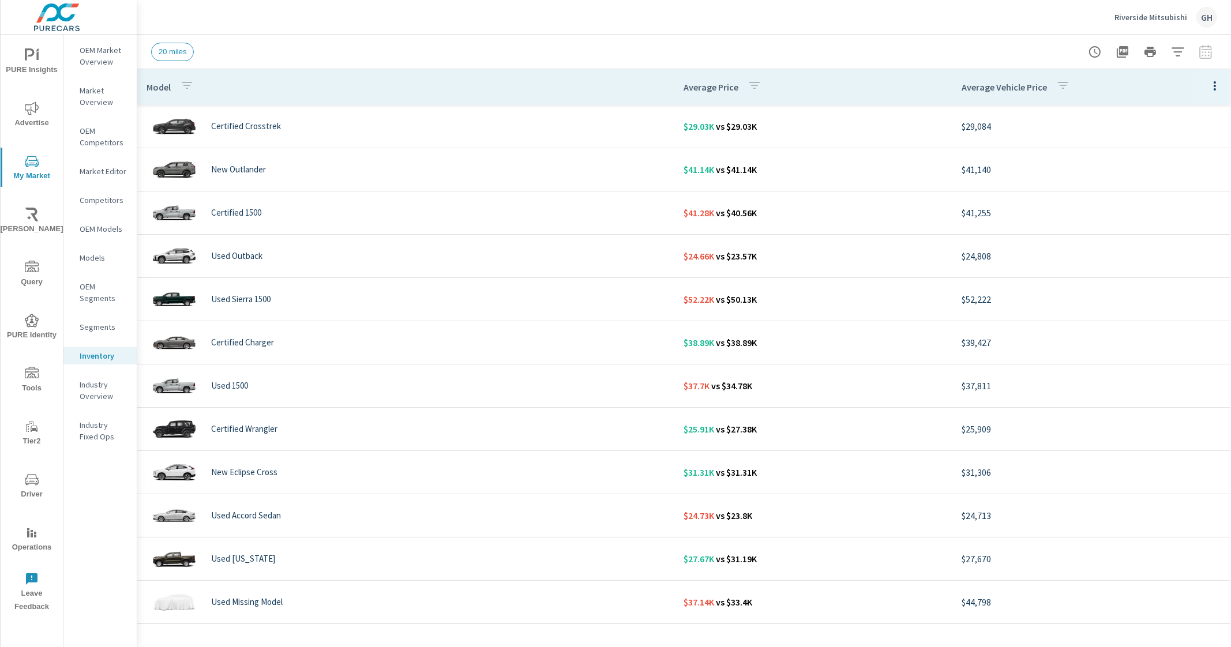
click at [1208, 91] on icon "button" at bounding box center [1215, 86] width 14 height 14
click at [879, 25] on div at bounding box center [615, 323] width 1231 height 647
click at [1177, 45] on icon "button" at bounding box center [1178, 52] width 14 height 14
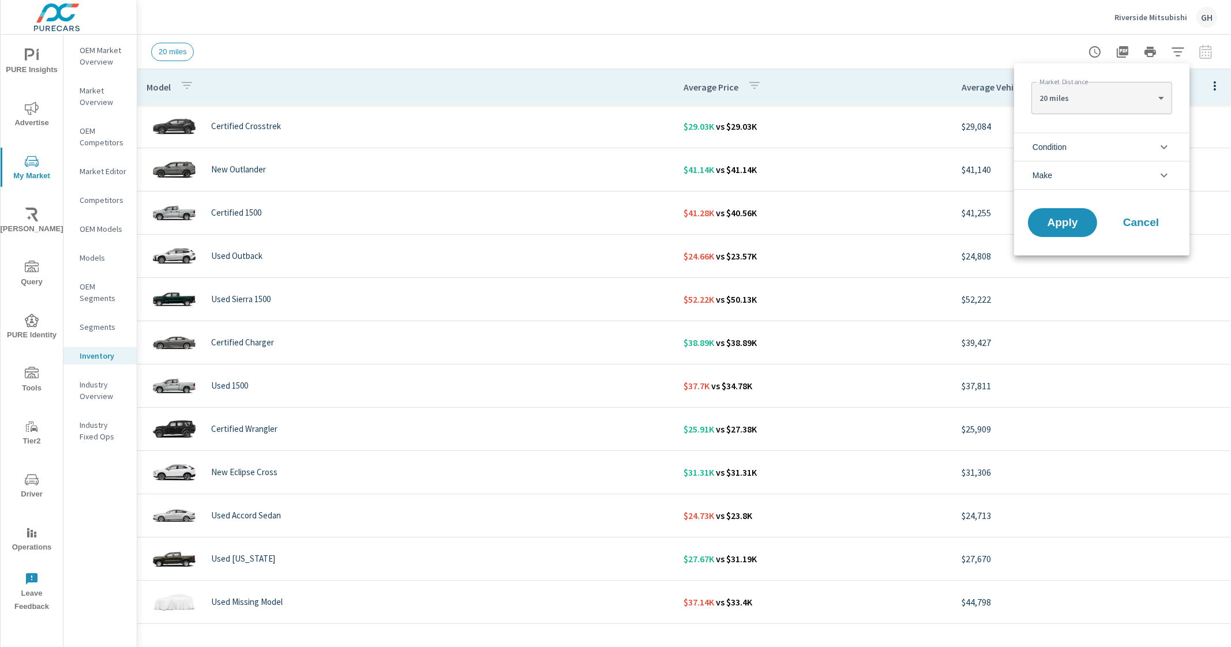
click at [815, 39] on div at bounding box center [615, 323] width 1231 height 647
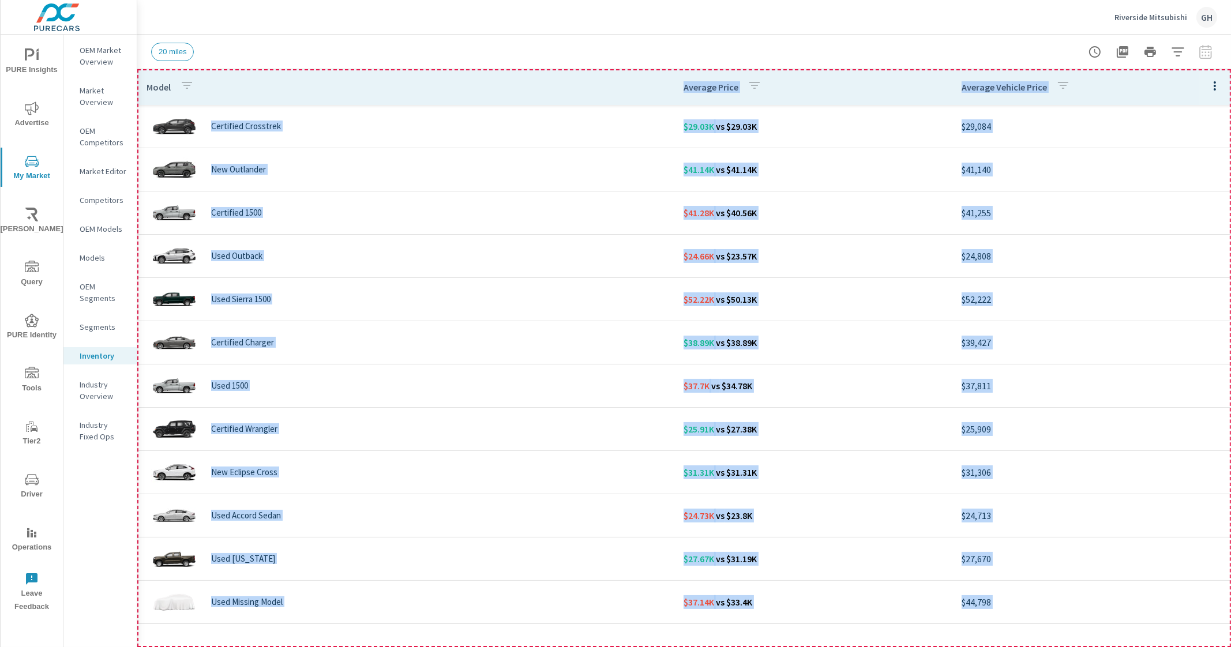
click at [543, 84] on th "Model" at bounding box center [405, 87] width 537 height 36
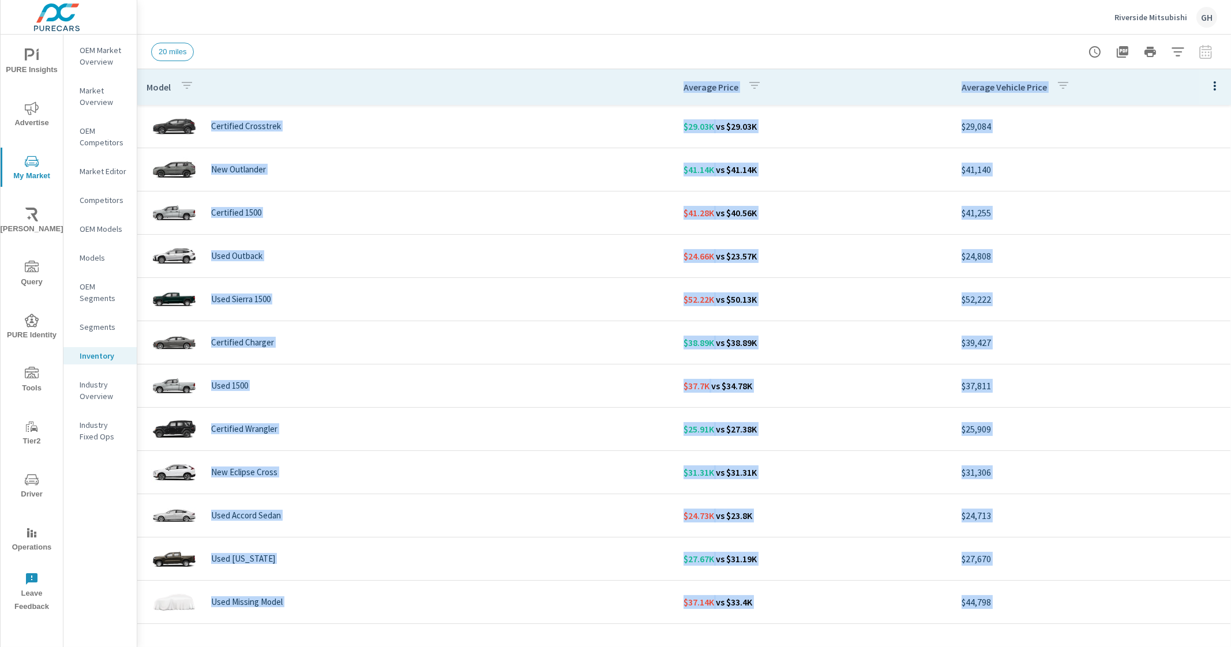
click at [568, 47] on div "20 miles" at bounding box center [603, 52] width 904 height 18
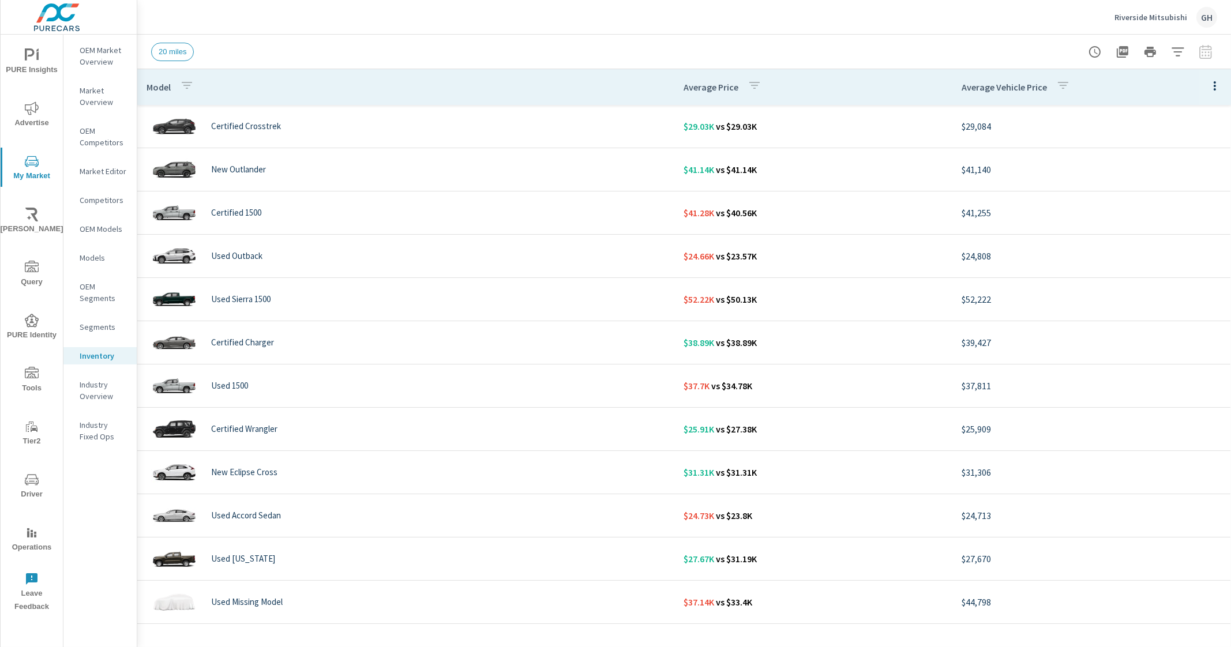
click at [540, 104] on th "Model" at bounding box center [405, 87] width 537 height 36
click at [570, 61] on div "20 miles" at bounding box center [684, 52] width 1066 height 34
click at [1181, 58] on button "button" at bounding box center [1177, 51] width 23 height 23
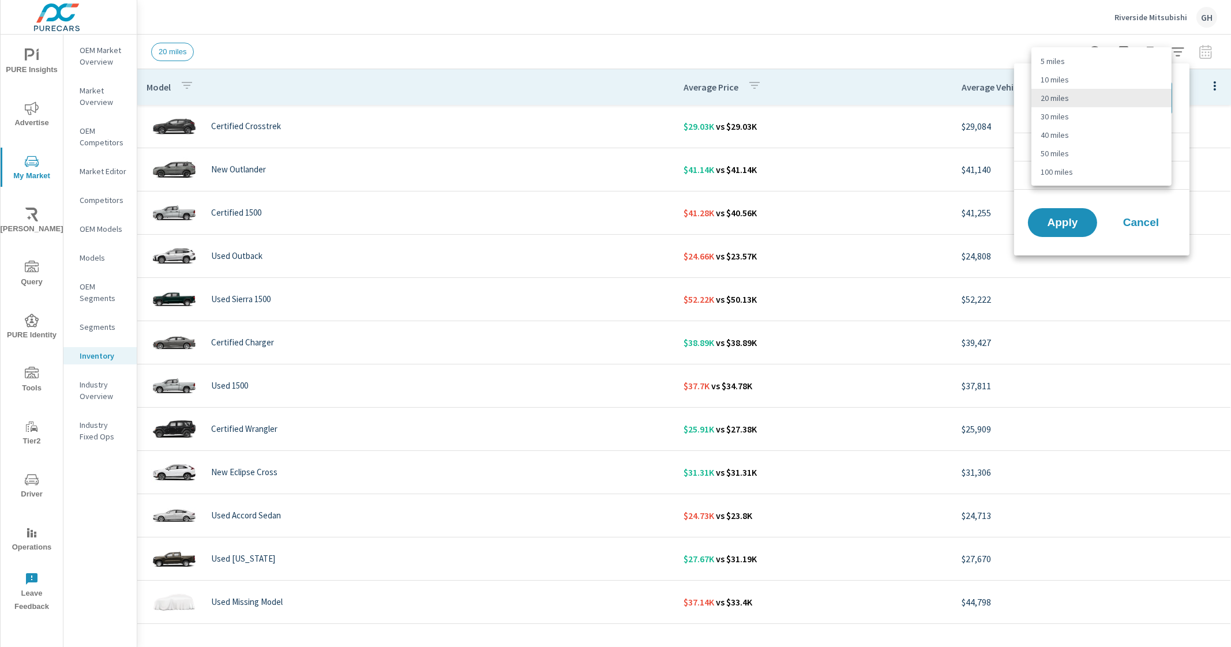
click at [1104, 104] on body "PURE Insights Advertise My Market Riley AI Query PURE Identity Tools Tier2 Driv…" at bounding box center [615, 323] width 1231 height 647
click at [1060, 167] on li "100 miles" at bounding box center [1101, 172] width 140 height 18
type Distance "100"
click at [1117, 139] on li "Condition" at bounding box center [1101, 147] width 175 height 28
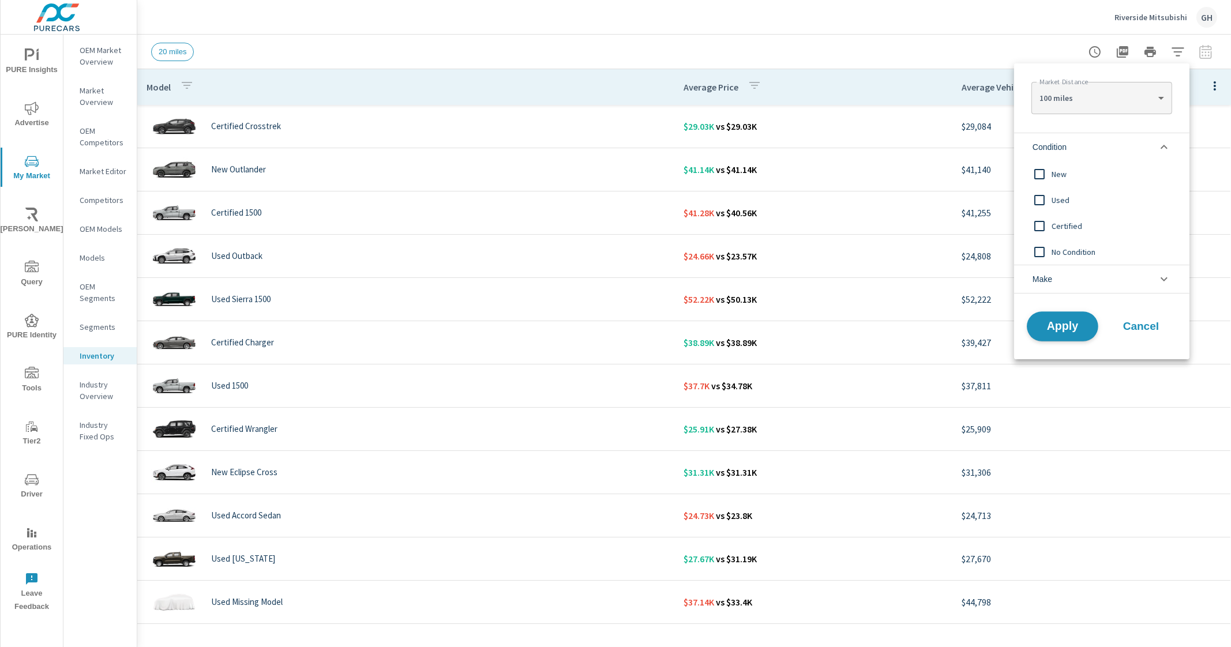
click at [1060, 329] on span "Apply" at bounding box center [1062, 326] width 47 height 11
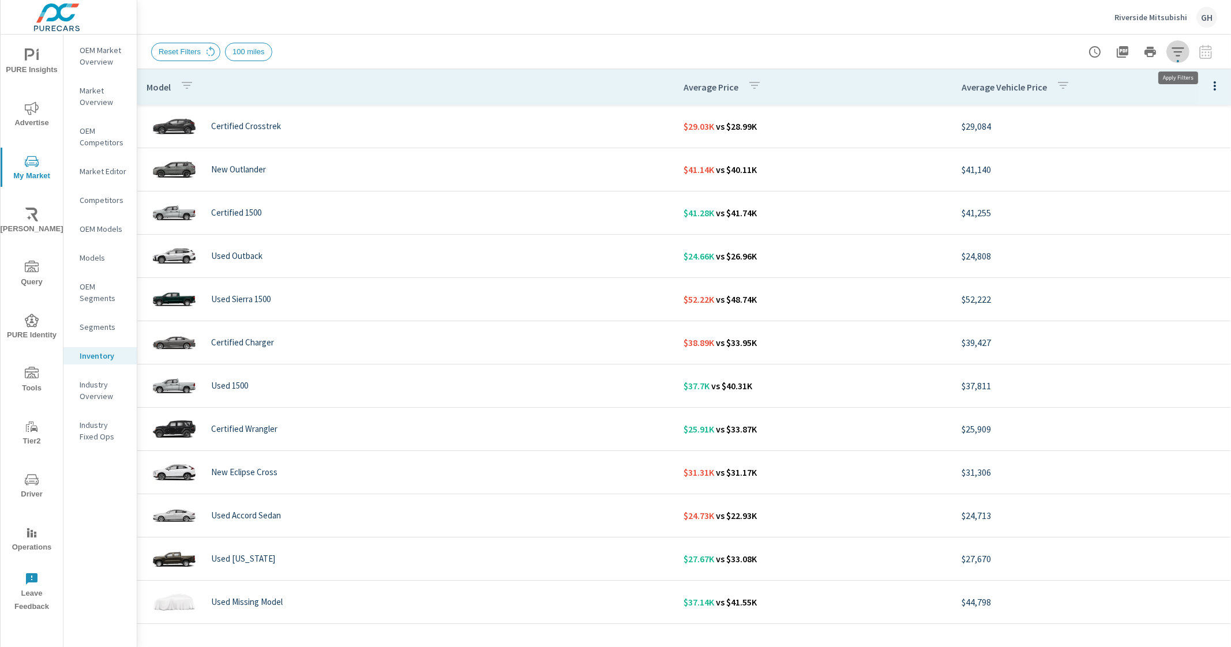
click at [1182, 54] on icon "button" at bounding box center [1178, 52] width 14 height 14
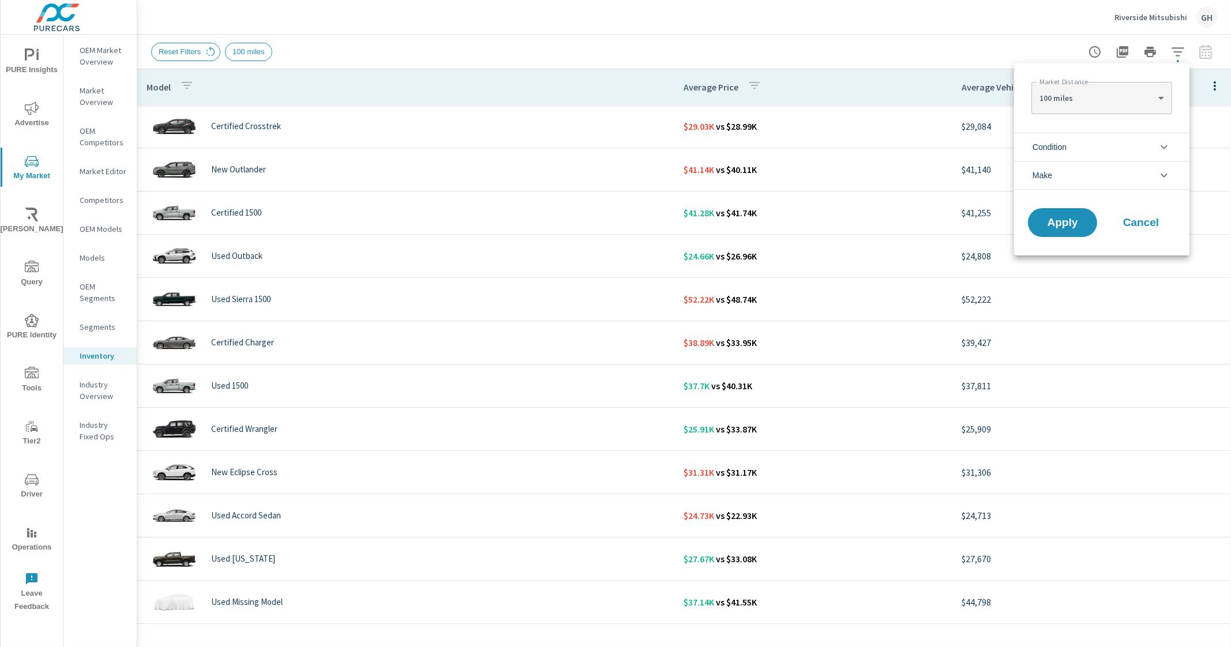
click at [1108, 138] on li "Condition" at bounding box center [1101, 147] width 175 height 28
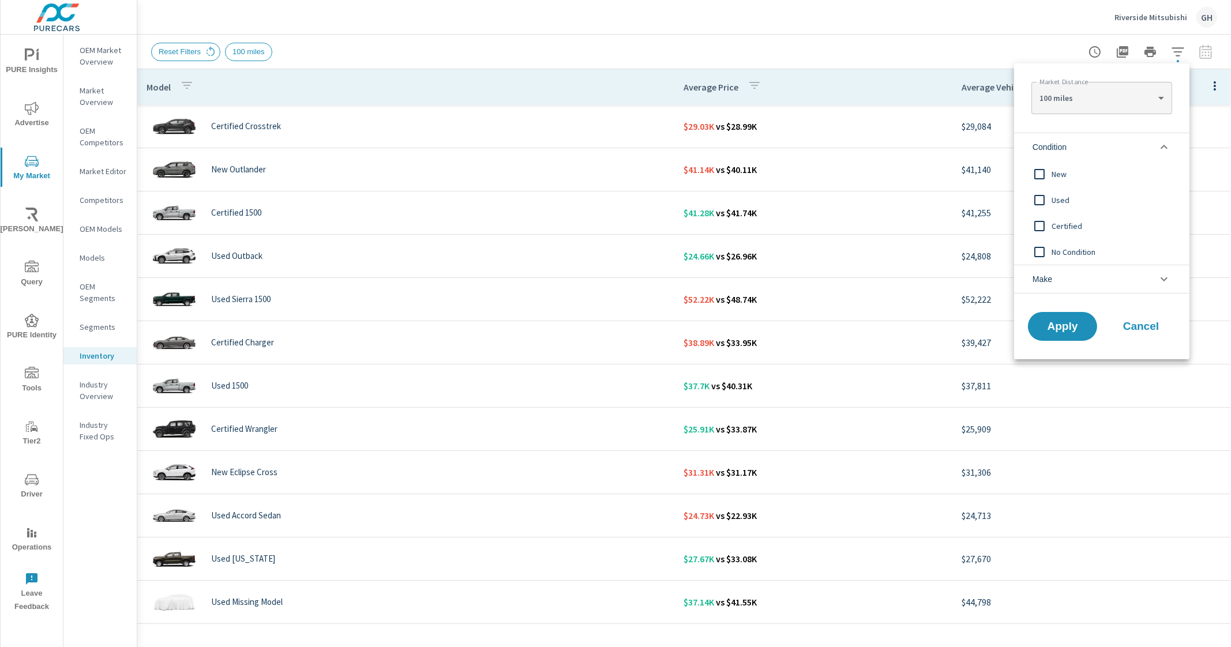
click at [1100, 145] on li "Condition" at bounding box center [1101, 147] width 175 height 28
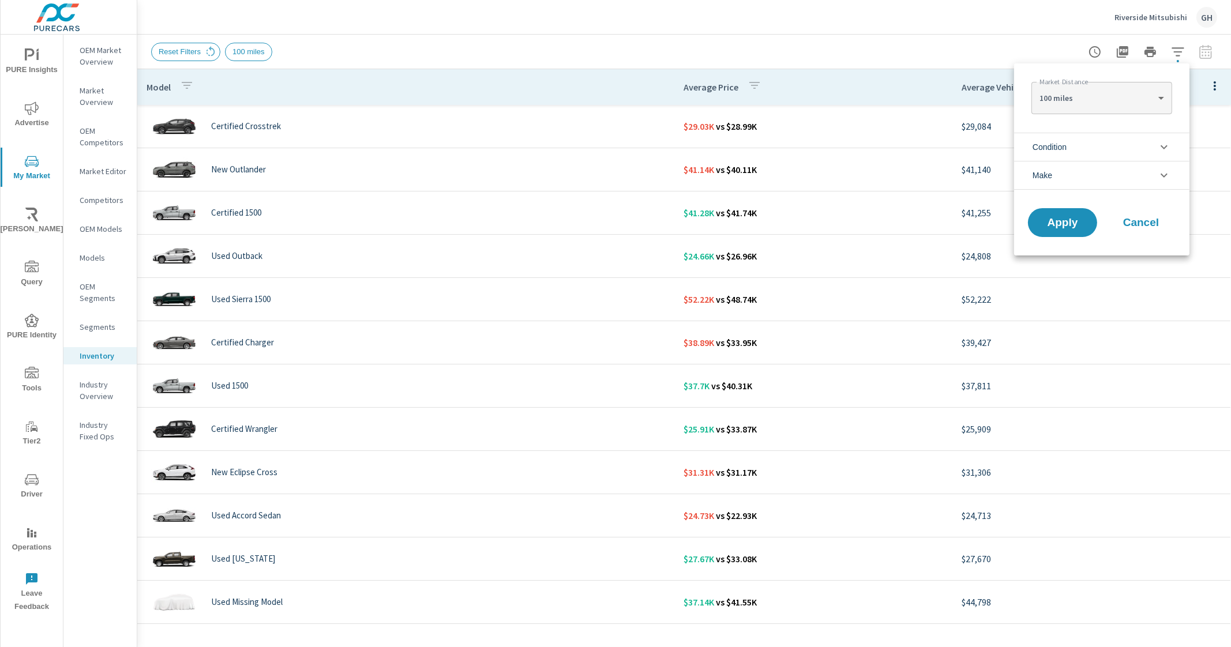
click at [1100, 145] on li "Condition" at bounding box center [1101, 147] width 175 height 28
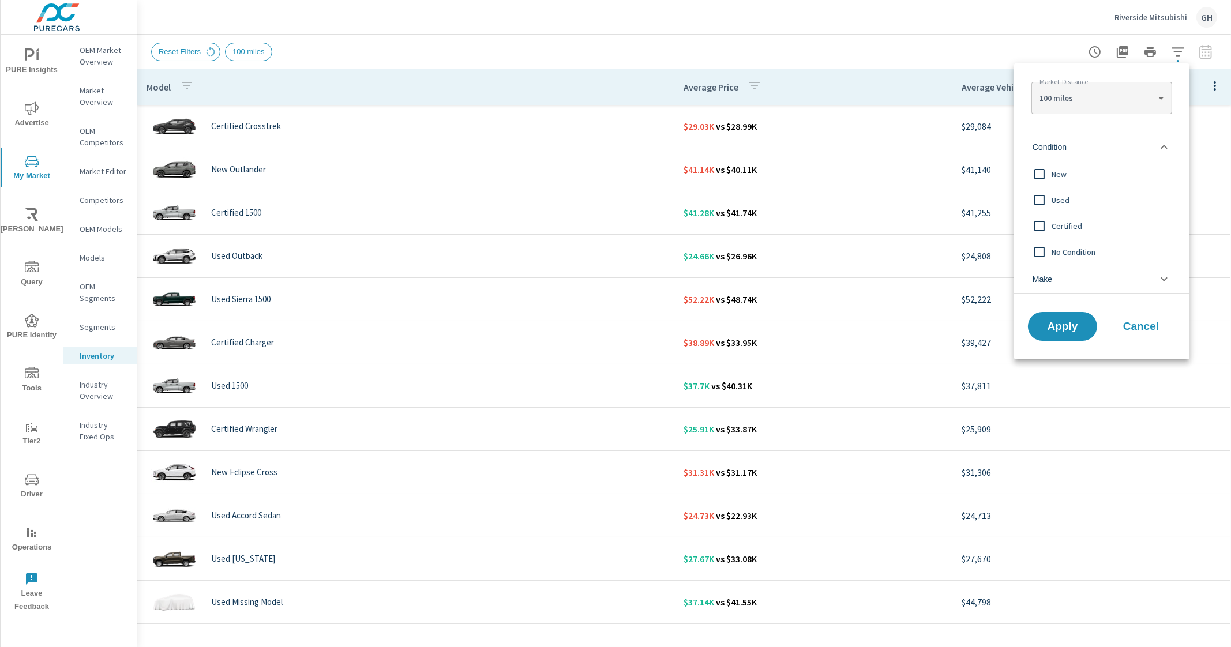
click at [1104, 149] on li "Condition" at bounding box center [1101, 147] width 175 height 28
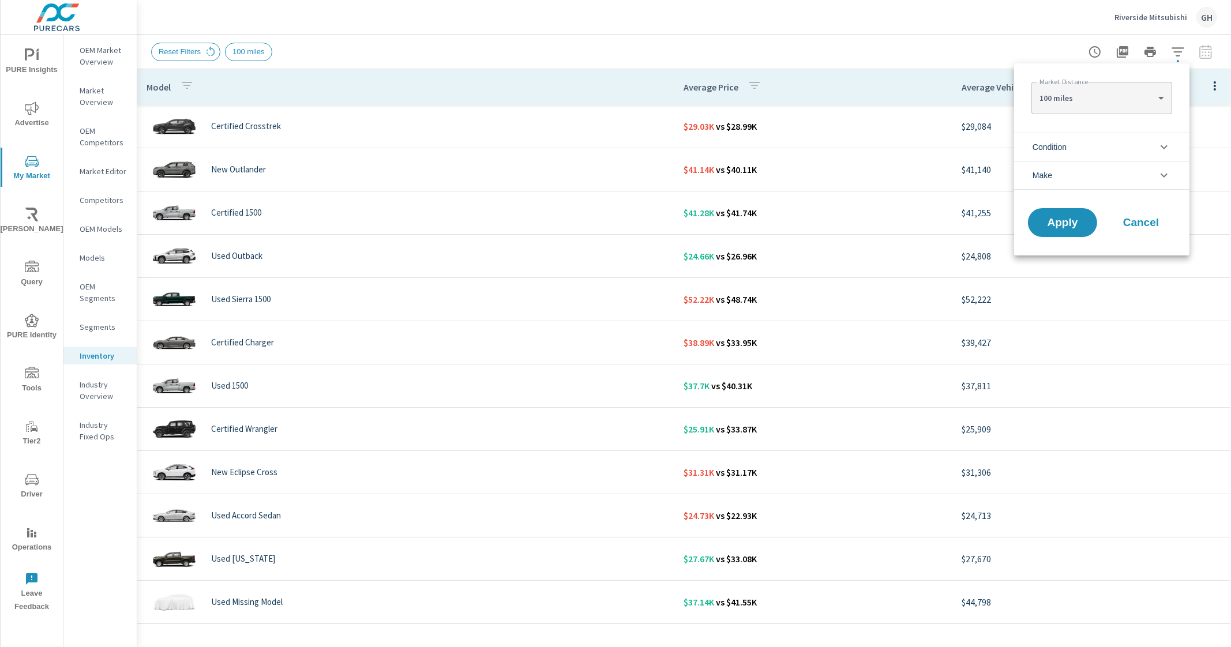
click at [1091, 180] on li "Make" at bounding box center [1101, 175] width 175 height 29
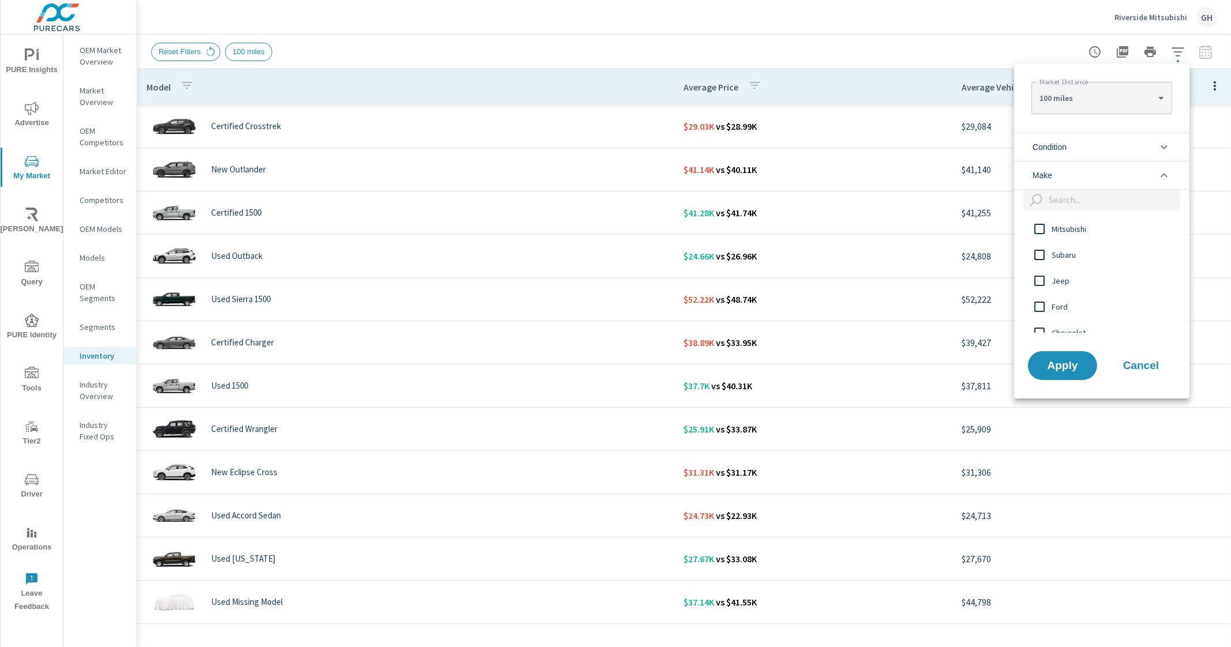
click at [813, 48] on div at bounding box center [615, 323] width 1231 height 647
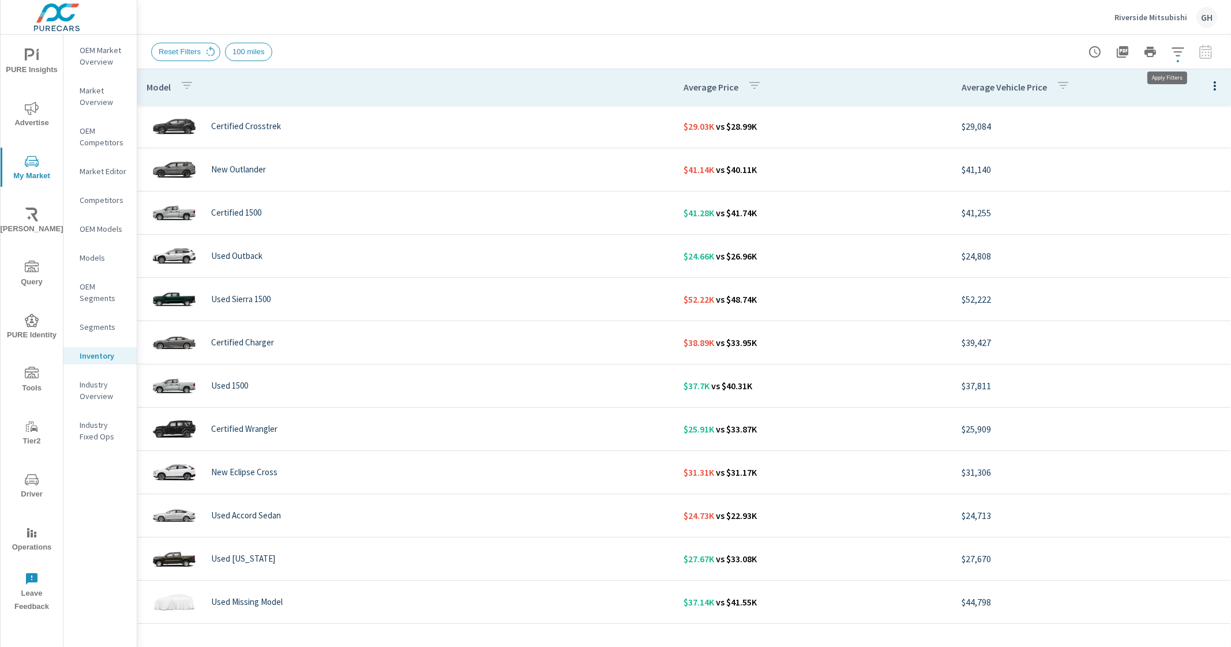
click at [1181, 50] on icon "button" at bounding box center [1178, 52] width 14 height 14
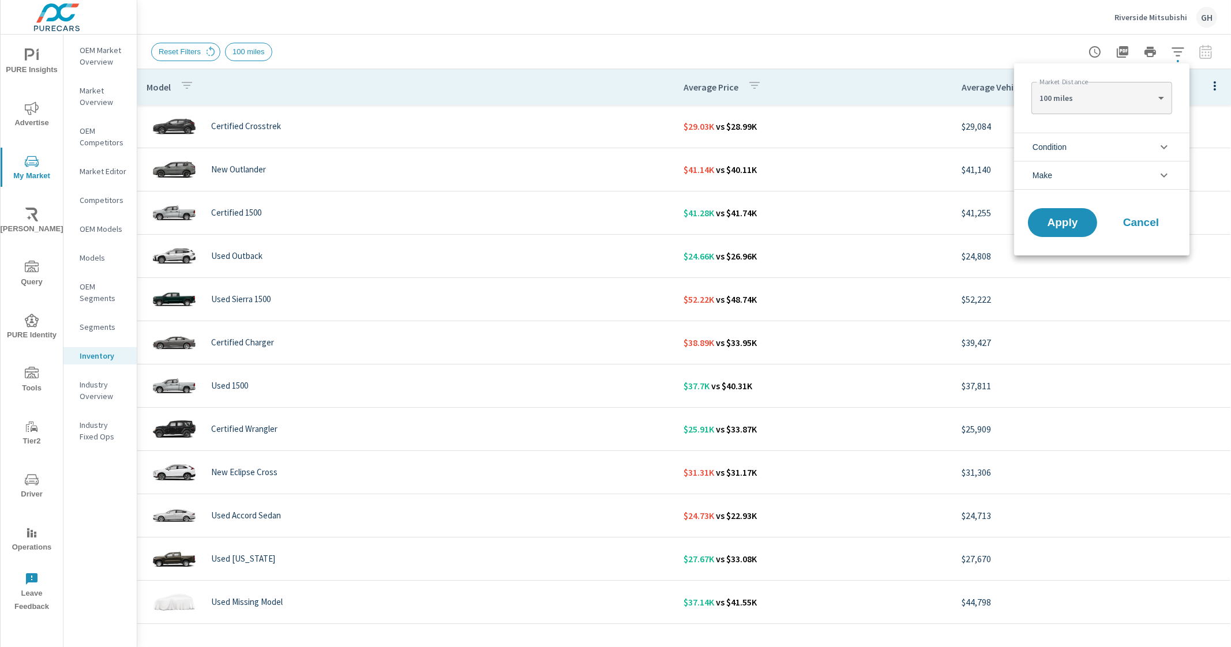
click at [1094, 142] on li "Condition" at bounding box center [1101, 147] width 175 height 28
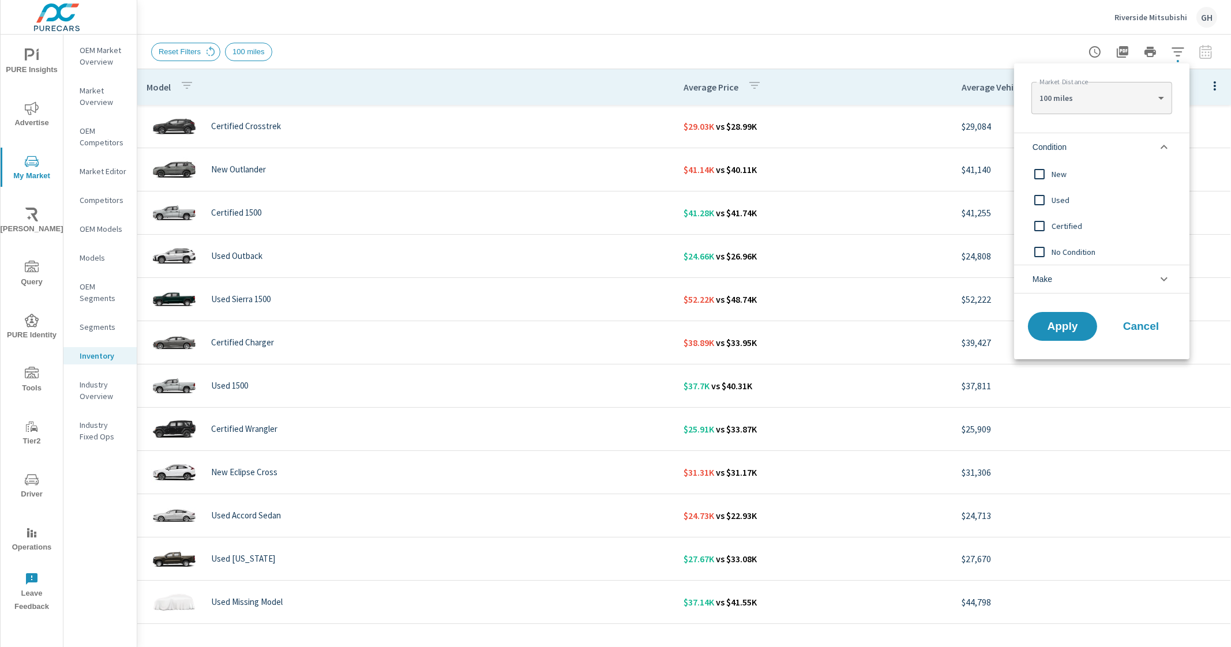
click at [1100, 140] on li "Condition" at bounding box center [1101, 147] width 175 height 28
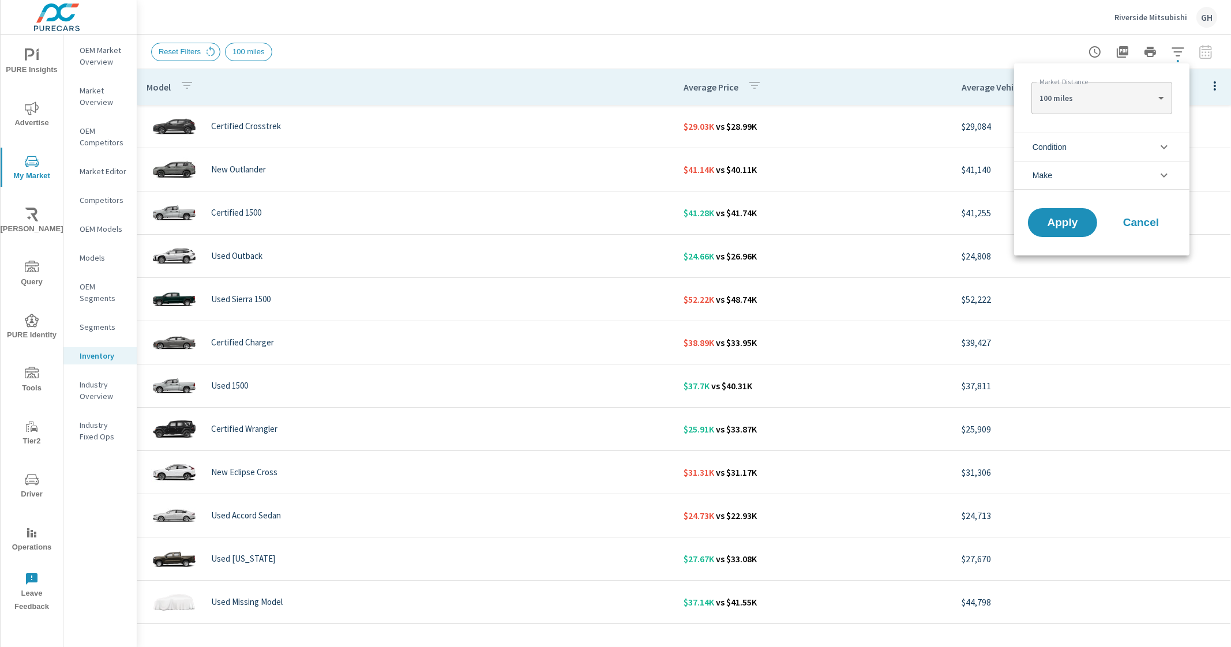
click at [1080, 169] on li "Make" at bounding box center [1101, 175] width 175 height 29
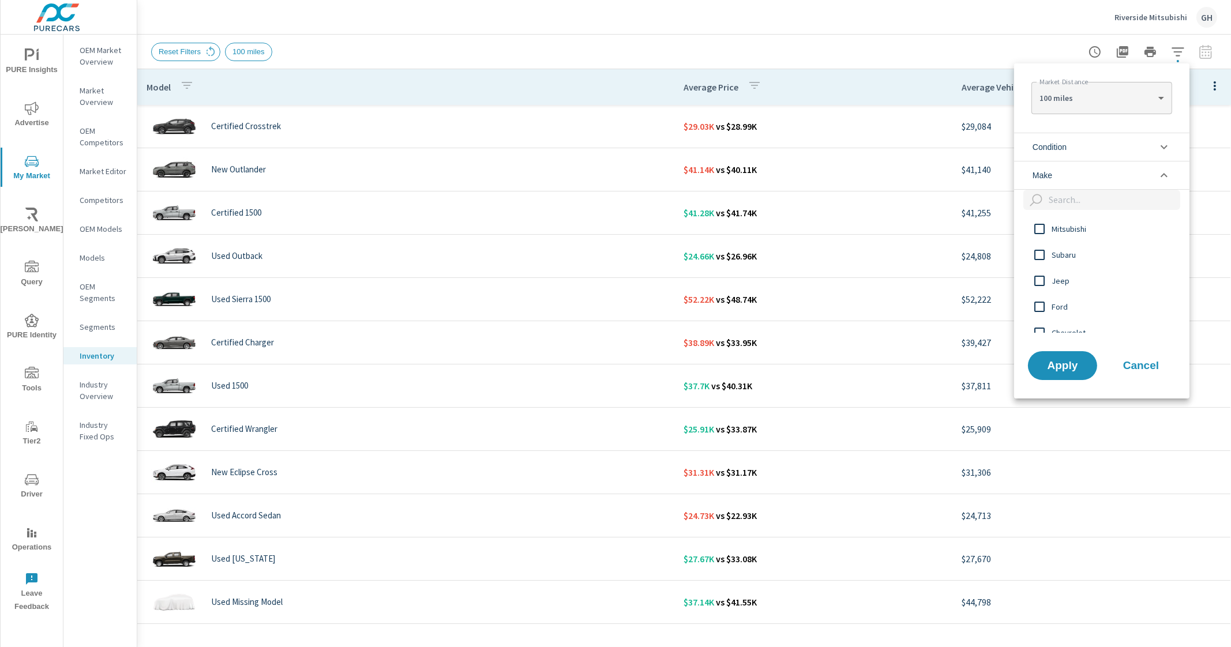
click at [1039, 254] on input "filter options" at bounding box center [1039, 255] width 24 height 24
click at [1053, 364] on span "Apply" at bounding box center [1062, 365] width 47 height 11
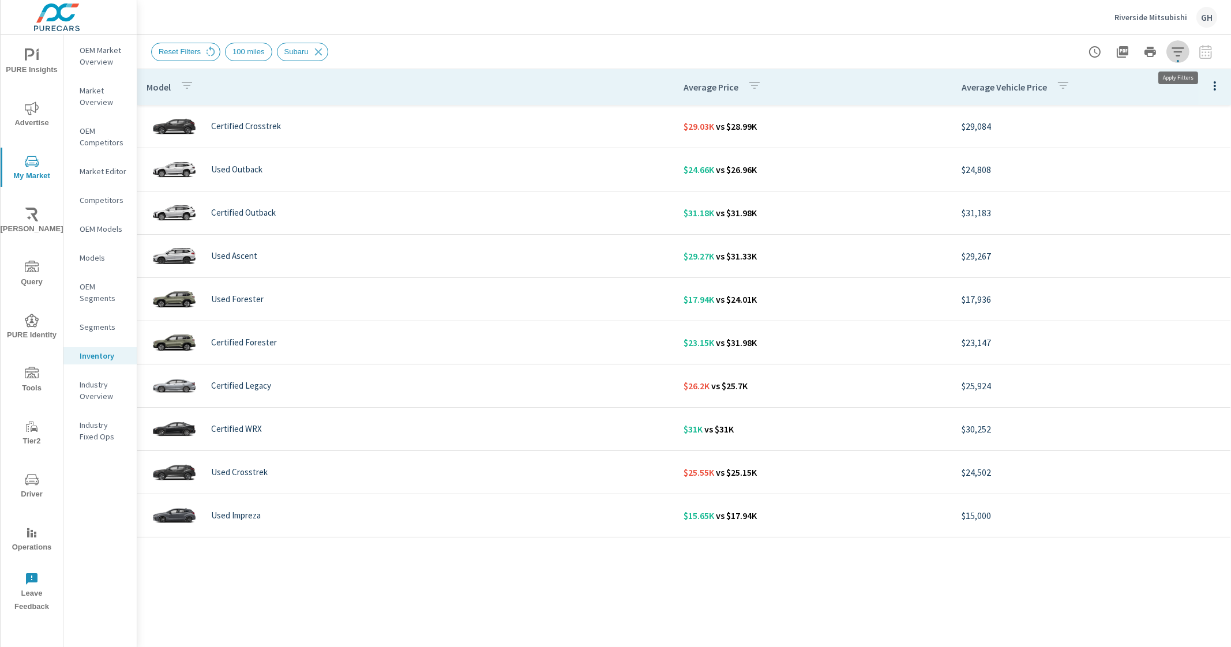
click at [1181, 52] on icon "button" at bounding box center [1178, 52] width 14 height 14
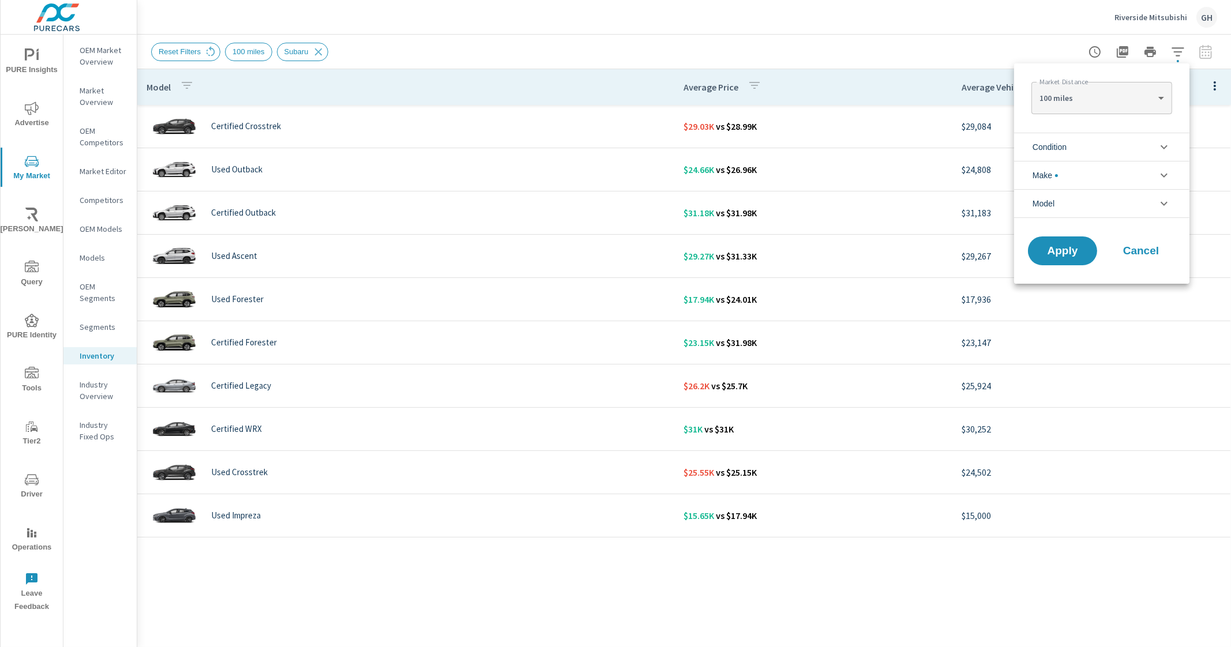
scroll to position [52, 0]
click at [1109, 172] on li "Make" at bounding box center [1101, 175] width 175 height 28
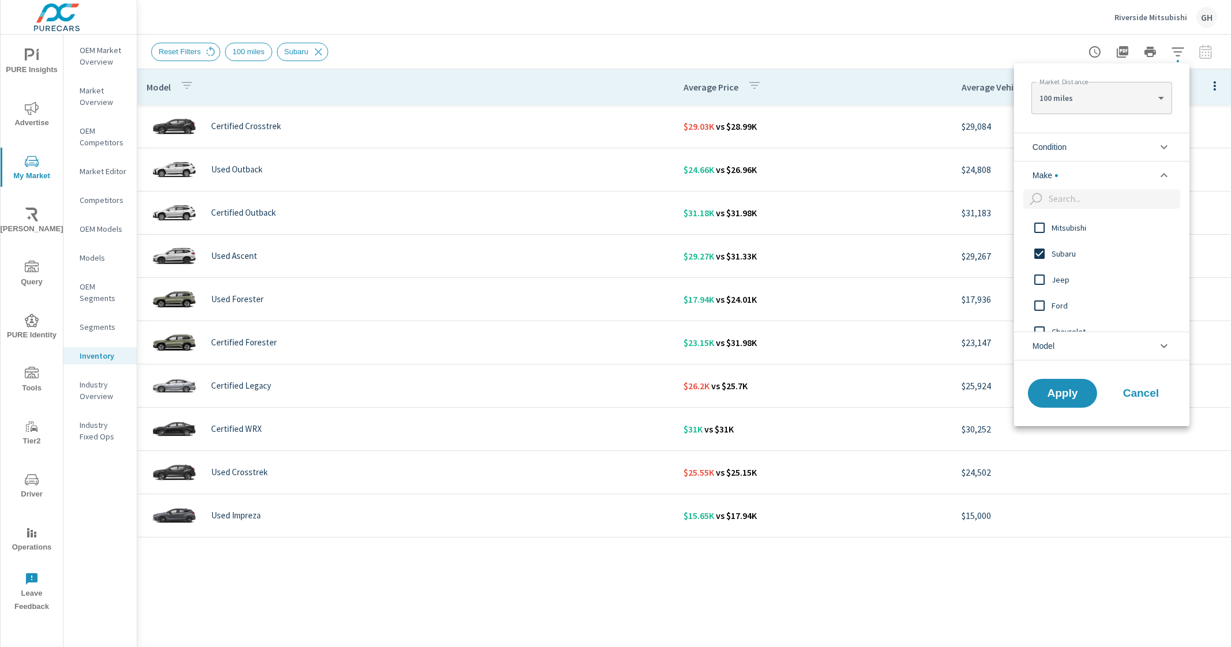
scroll to position [0, 0]
click at [980, 28] on div at bounding box center [615, 323] width 1231 height 647
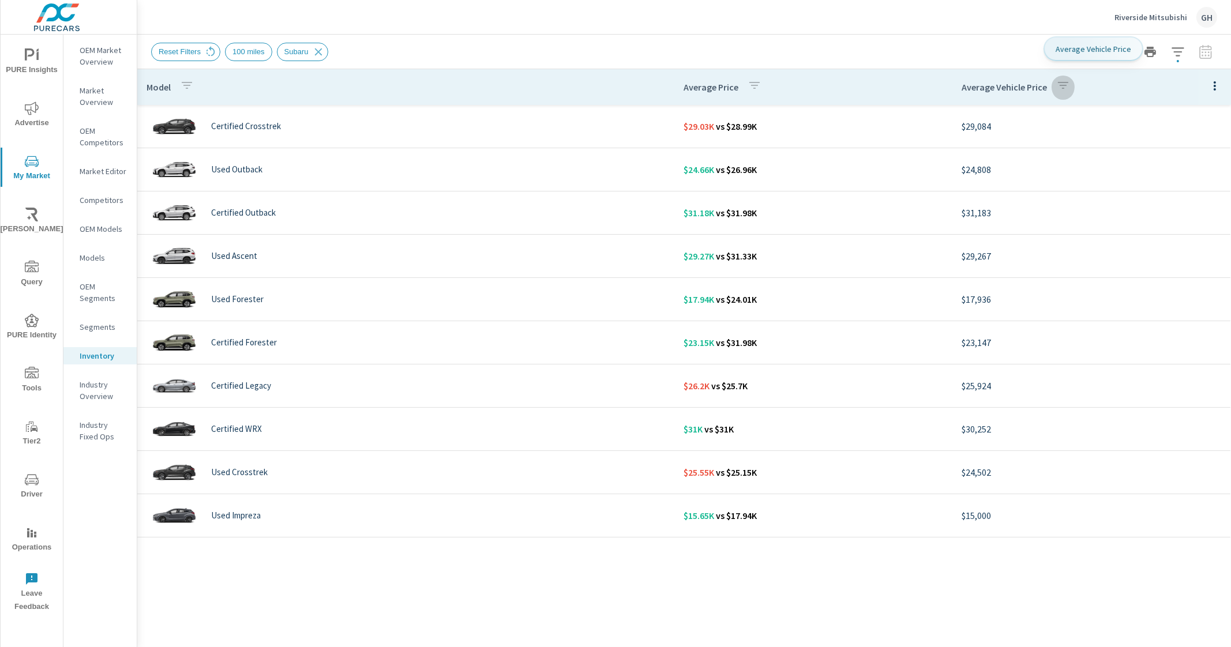
click at [1069, 78] on button "button" at bounding box center [1062, 87] width 23 height 27
click at [1058, 87] on div at bounding box center [615, 323] width 1231 height 647
click at [1214, 88] on icon "button" at bounding box center [1214, 85] width 2 height 9
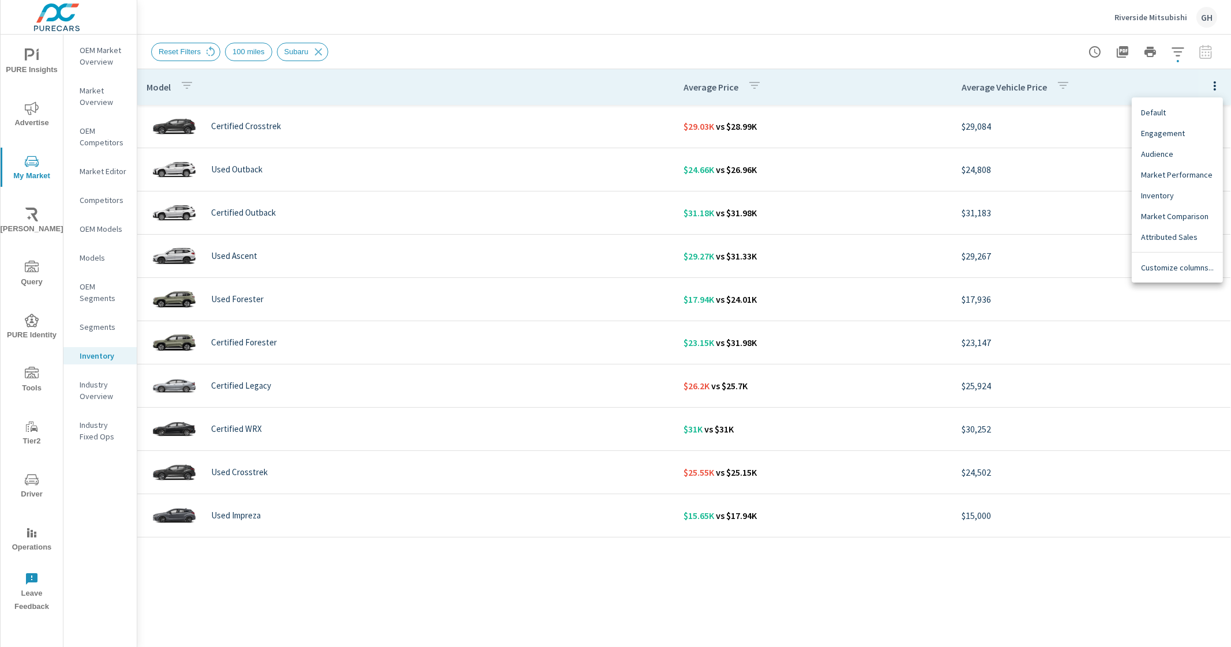
click at [1106, 84] on div at bounding box center [615, 323] width 1231 height 647
click at [314, 48] on icon at bounding box center [318, 52] width 13 height 13
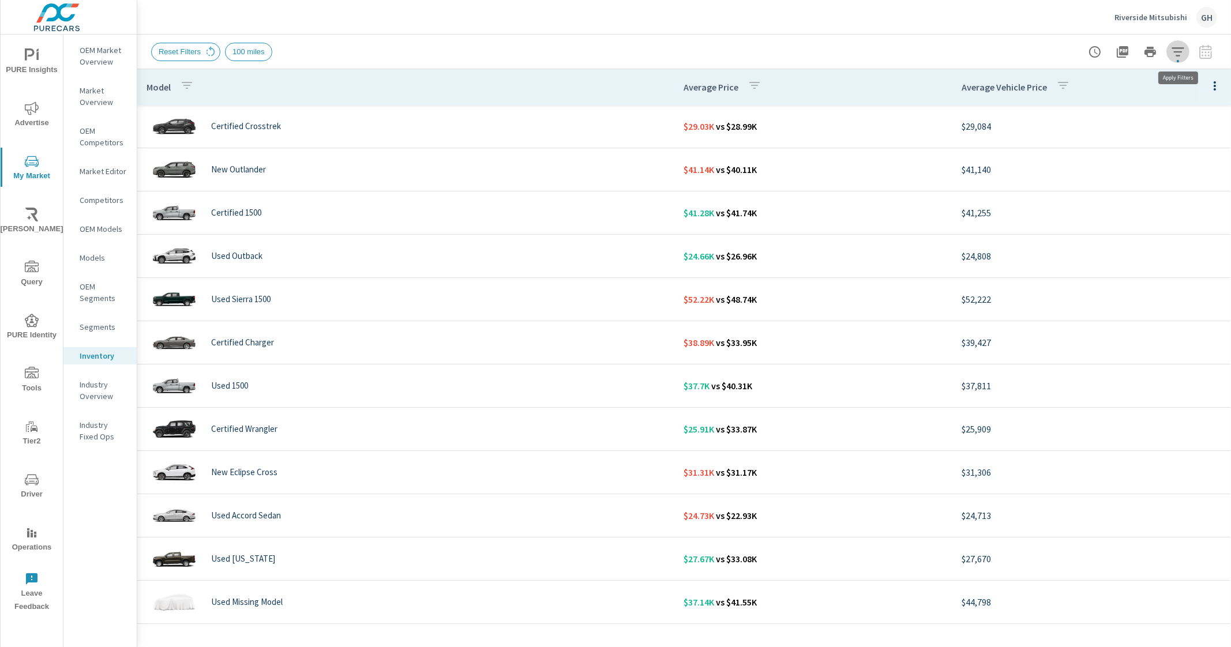
click at [1177, 43] on button "button" at bounding box center [1177, 51] width 23 height 23
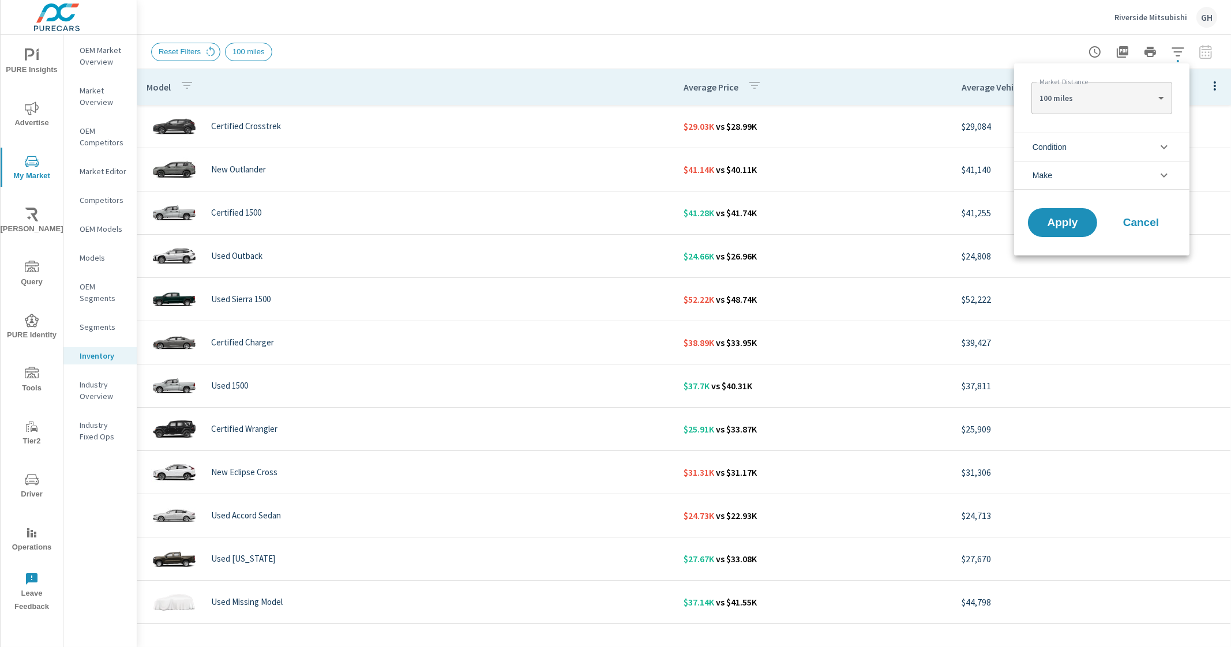
click at [1093, 137] on li "Condition" at bounding box center [1101, 147] width 175 height 28
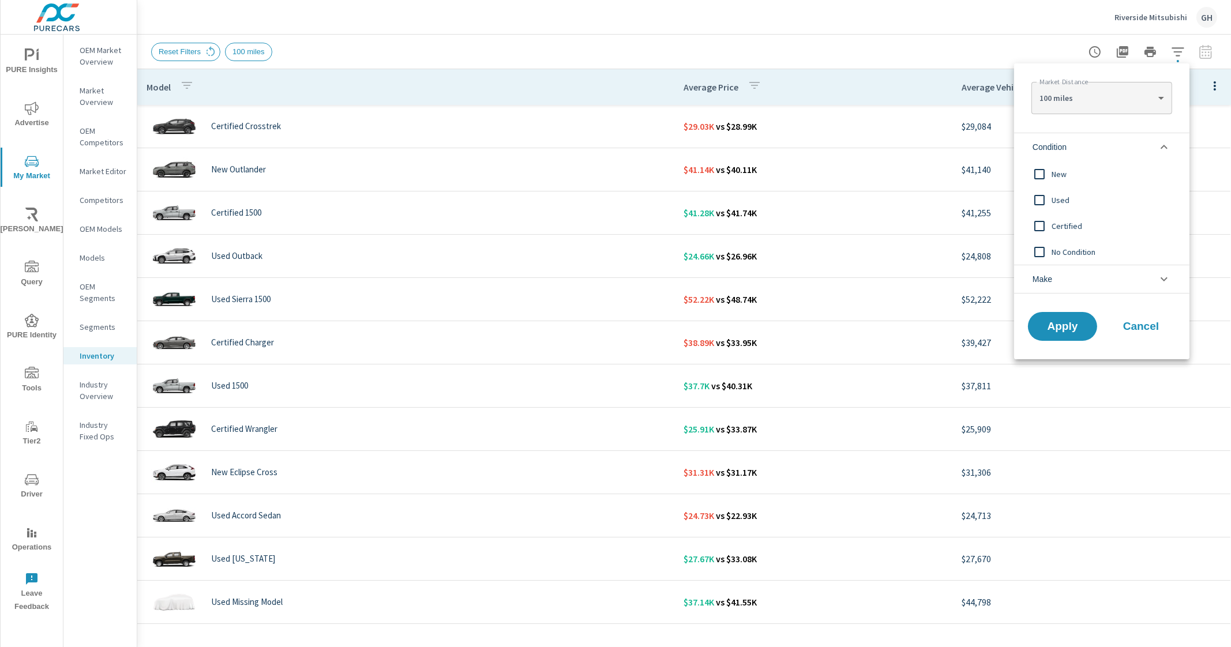
click at [1091, 139] on li "Condition" at bounding box center [1101, 147] width 175 height 28
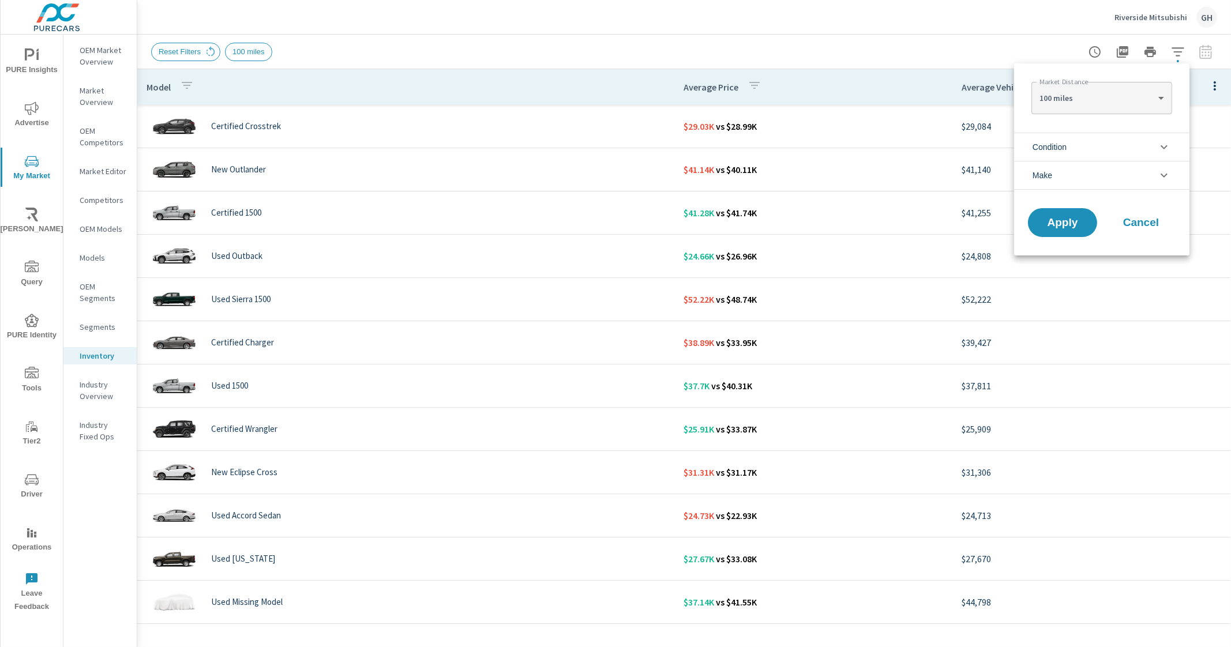
click at [874, 36] on div at bounding box center [615, 323] width 1231 height 647
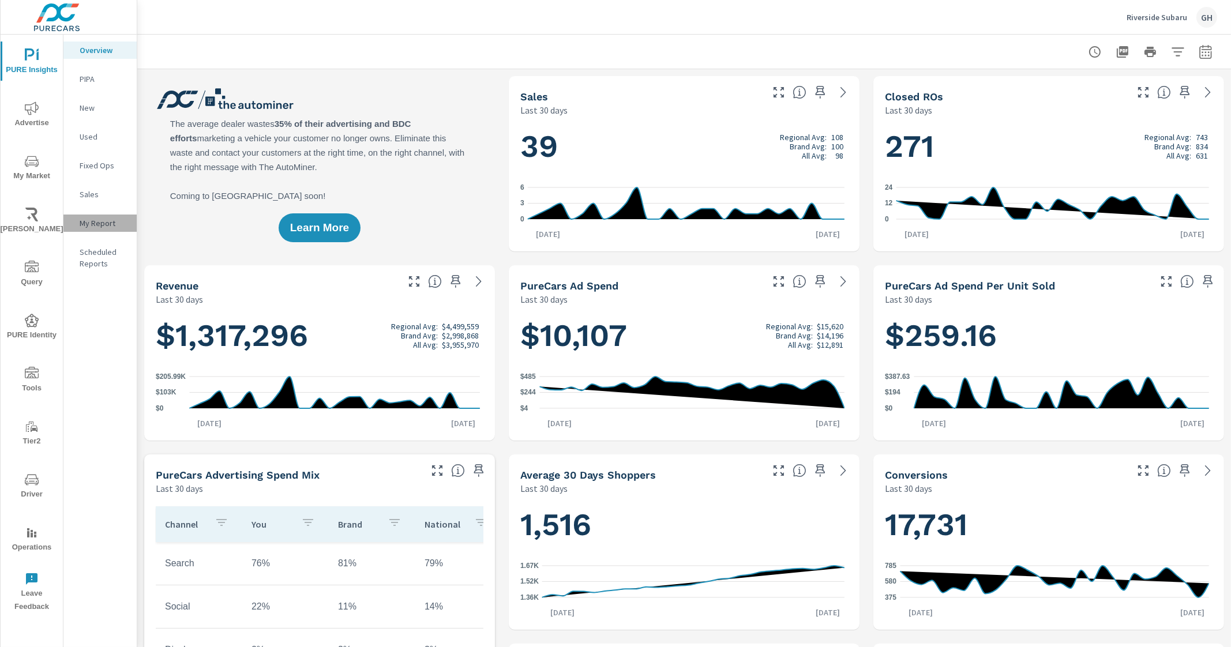
click at [96, 224] on p "My Report" at bounding box center [104, 223] width 48 height 12
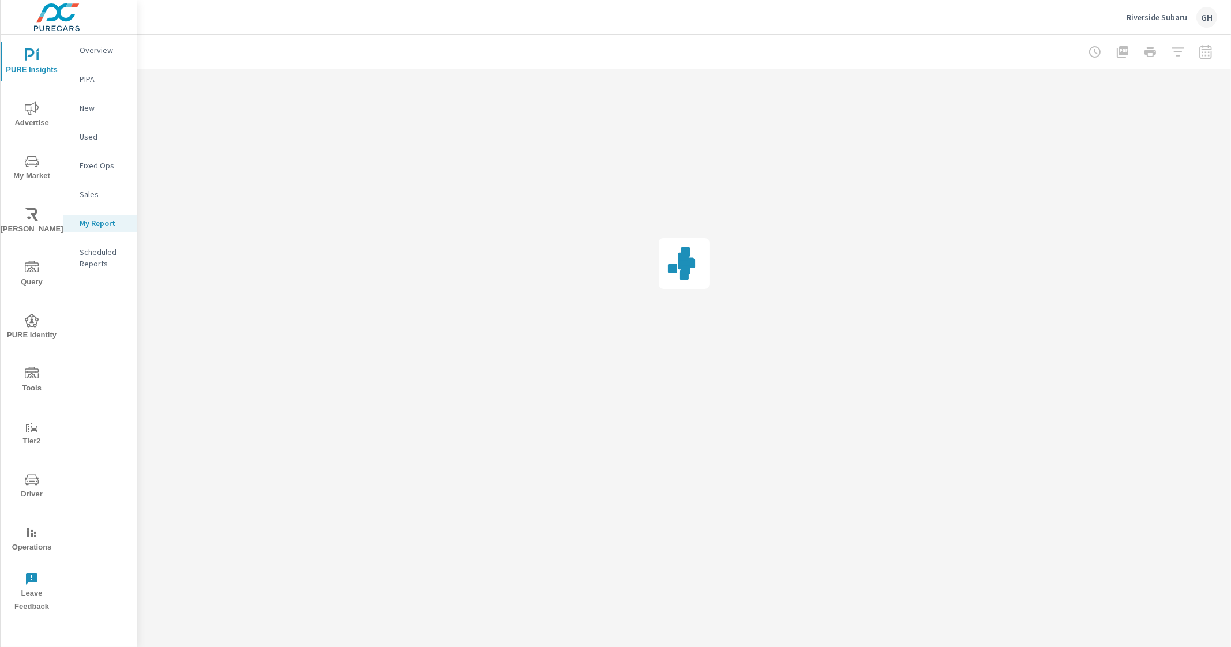
click at [42, 161] on span "My Market" at bounding box center [31, 169] width 55 height 28
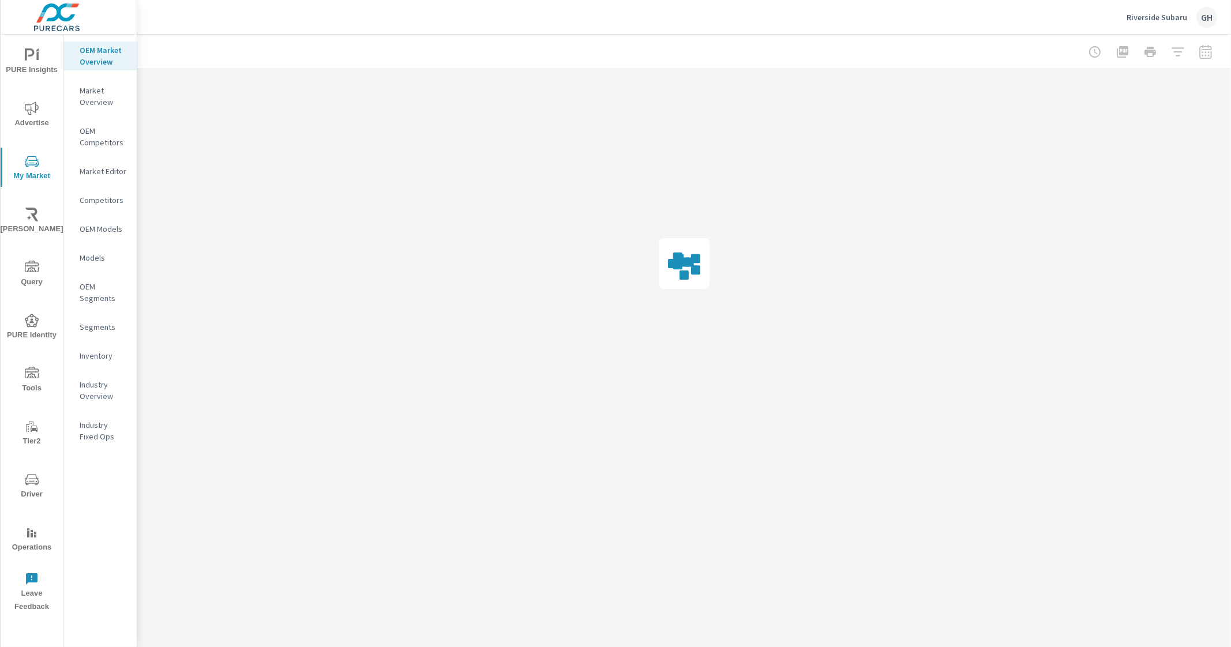
click at [87, 359] on p "Inventory" at bounding box center [104, 356] width 48 height 12
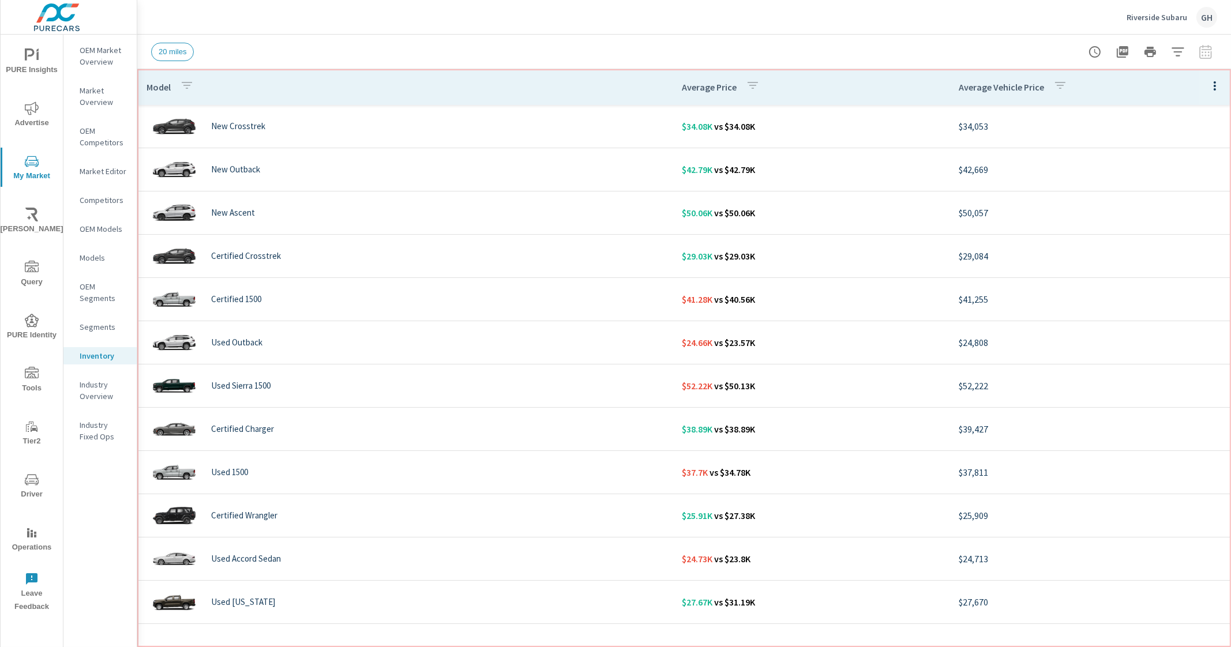
click at [441, 81] on th "Model" at bounding box center [404, 87] width 535 height 36
click at [1178, 55] on icon "button" at bounding box center [1177, 51] width 12 height 9
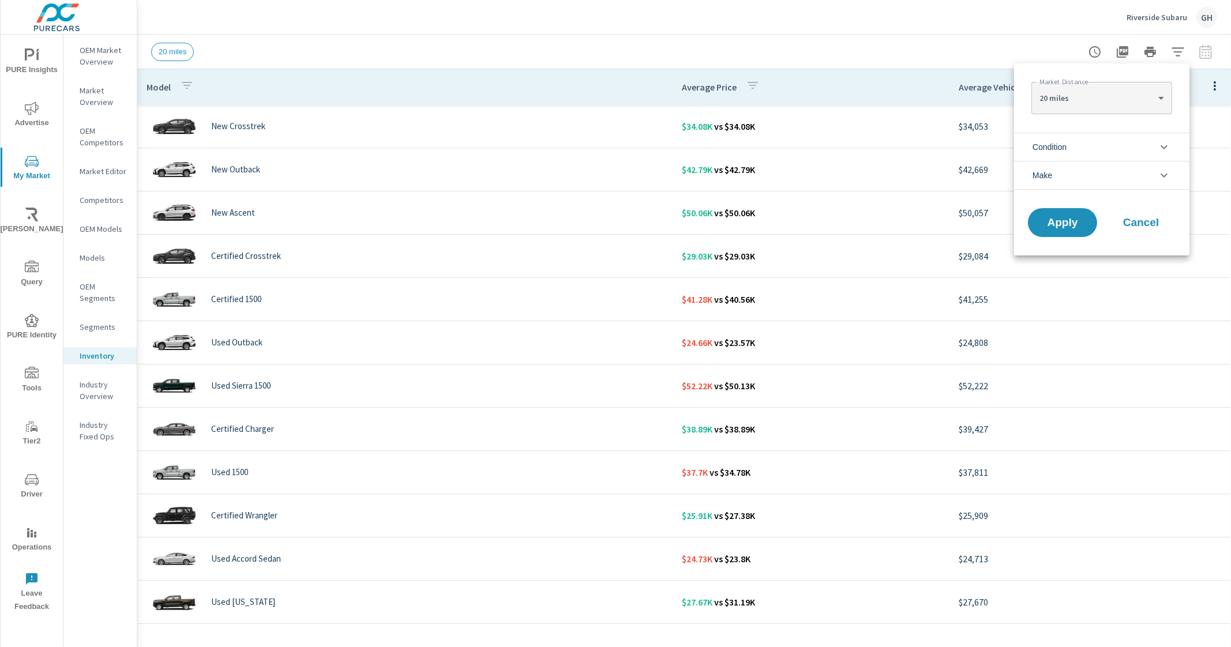
click at [1179, 54] on div at bounding box center [615, 323] width 1231 height 647
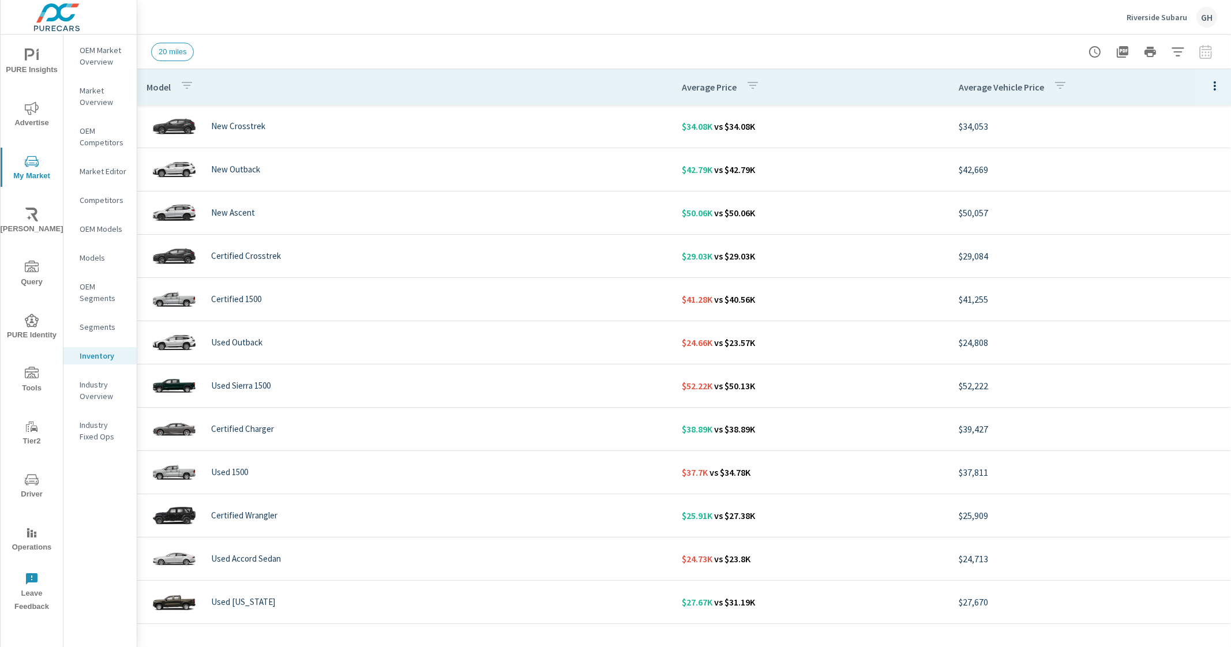
click at [1208, 86] on icon "button" at bounding box center [1215, 86] width 14 height 14
click at [1007, 48] on div at bounding box center [615, 323] width 1231 height 647
click at [1177, 48] on icon "button" at bounding box center [1178, 52] width 14 height 14
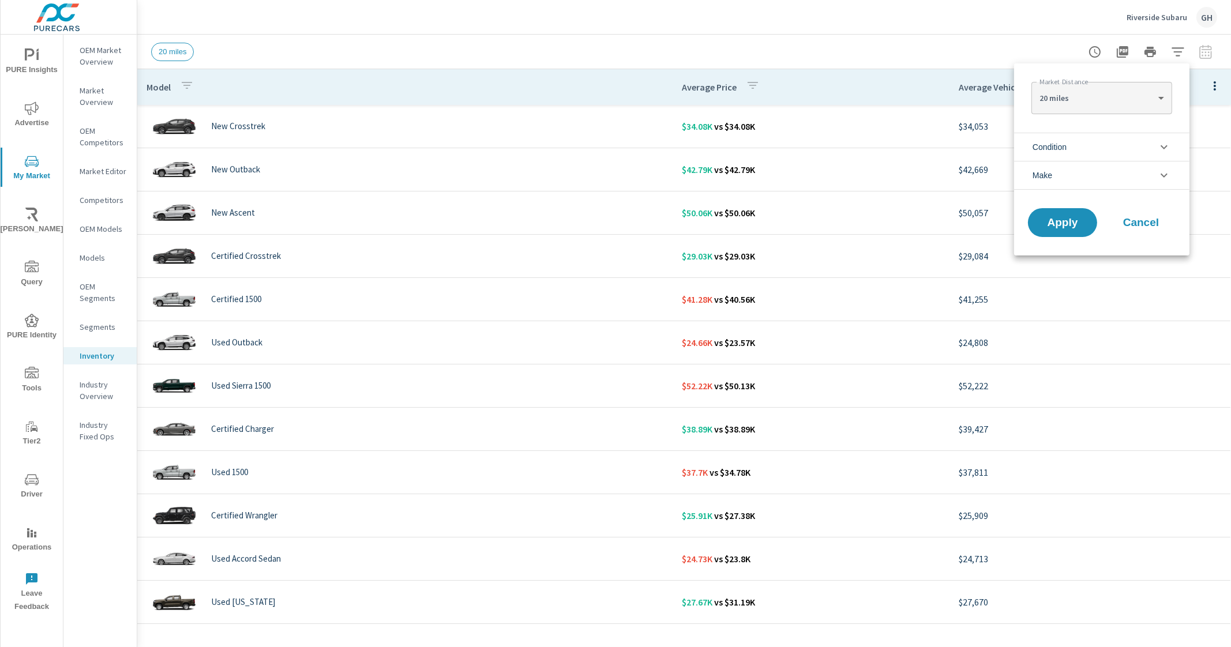
click at [1119, 96] on body "PURE Insights Advertise My Market Riley AI Query PURE Identity Tools Tier2 Driv…" at bounding box center [615, 323] width 1231 height 647
click at [1087, 119] on li "30 miles" at bounding box center [1101, 116] width 140 height 18
type Distance "30"
click at [1062, 219] on span "Apply" at bounding box center [1062, 222] width 47 height 11
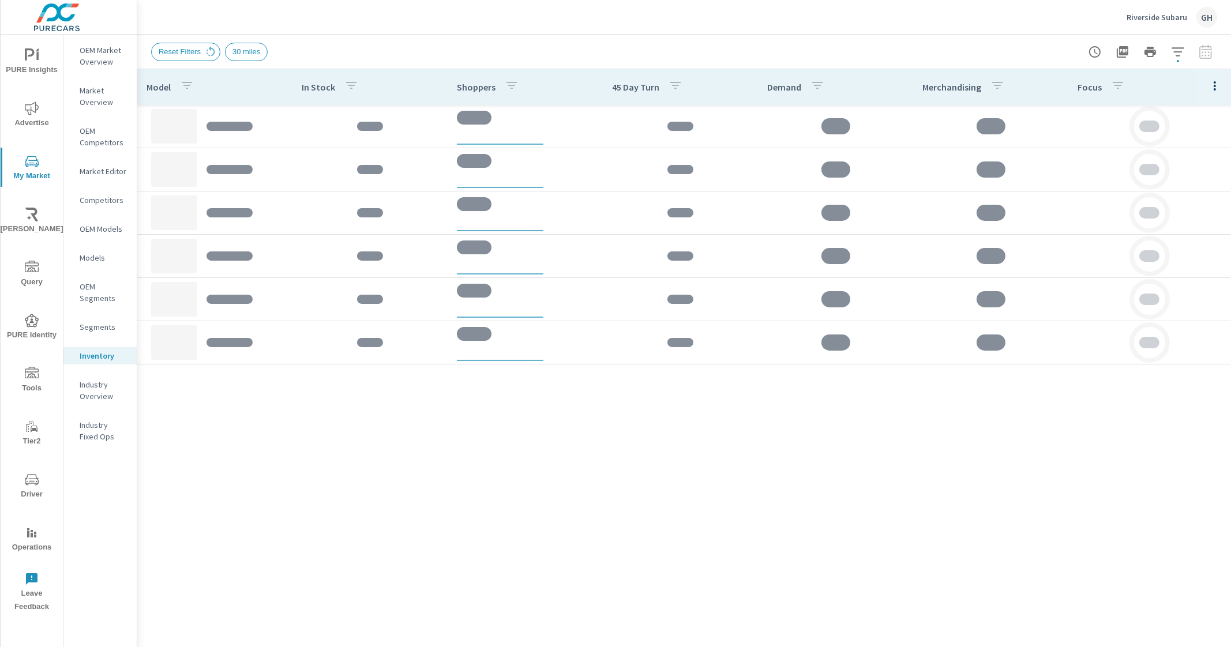
click at [591, 46] on div "Reset Filters 30 miles" at bounding box center [603, 52] width 904 height 18
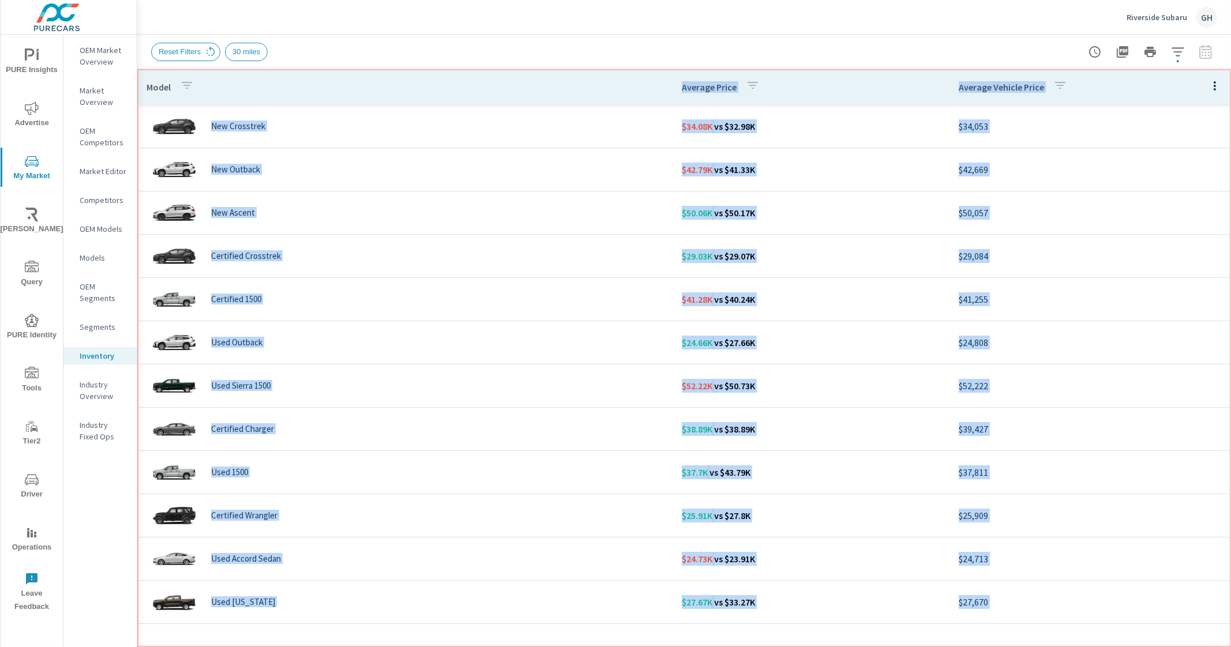
click at [557, 85] on th "Model" at bounding box center [404, 87] width 535 height 36
click at [606, 43] on div "Reset Filters 30 miles" at bounding box center [603, 52] width 904 height 18
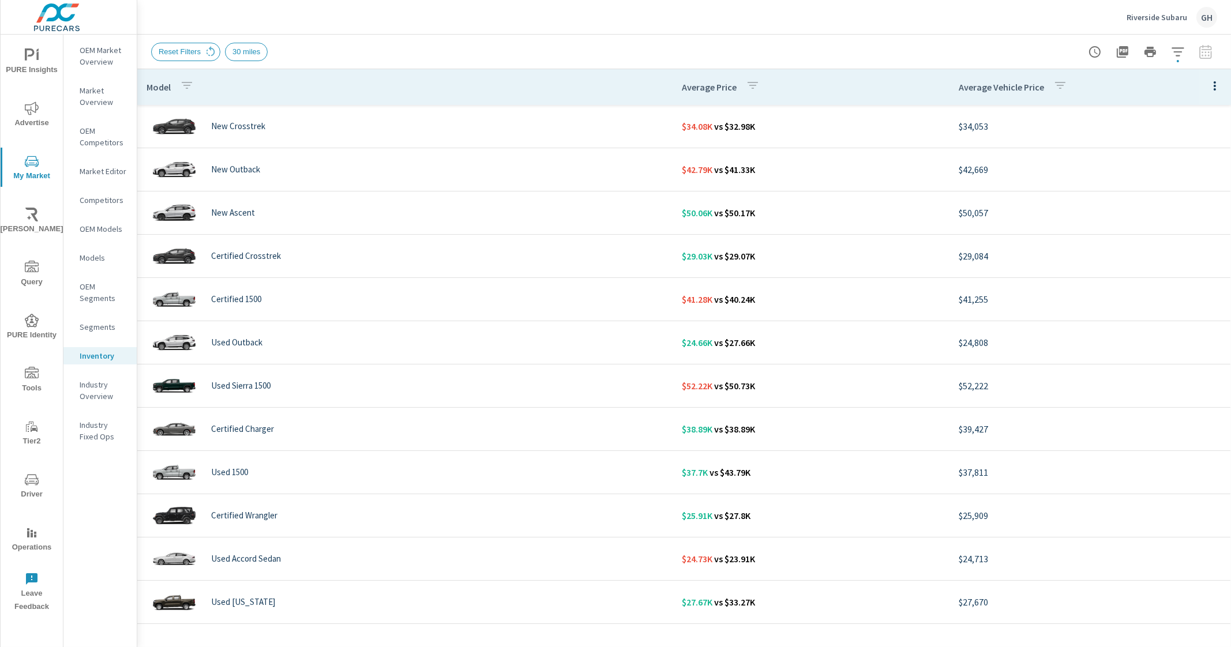
click at [742, 39] on div "Reset Filters 30 miles" at bounding box center [684, 52] width 1066 height 34
click at [1185, 57] on button "button" at bounding box center [1177, 51] width 23 height 23
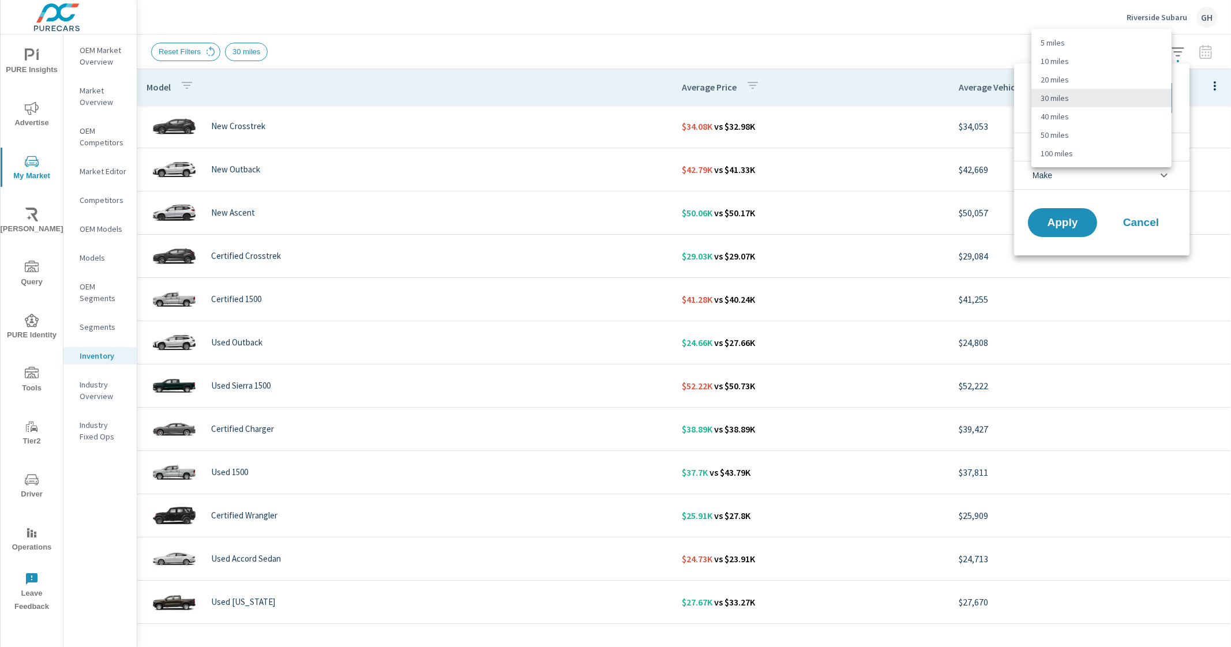
click at [1104, 95] on body "PURE Insights Advertise My Market Riley AI Query PURE Identity Tools Tier2 Driv…" at bounding box center [615, 323] width 1231 height 647
drag, startPoint x: 1087, startPoint y: 141, endPoint x: 1077, endPoint y: 155, distance: 16.6
click at [1077, 155] on ul "5 miles 10 miles 20 miles 30 miles 40 miles 50 miles 100 miles" at bounding box center [1101, 98] width 140 height 138
click at [1077, 155] on li "100 miles" at bounding box center [1101, 153] width 140 height 18
type Distance "100"
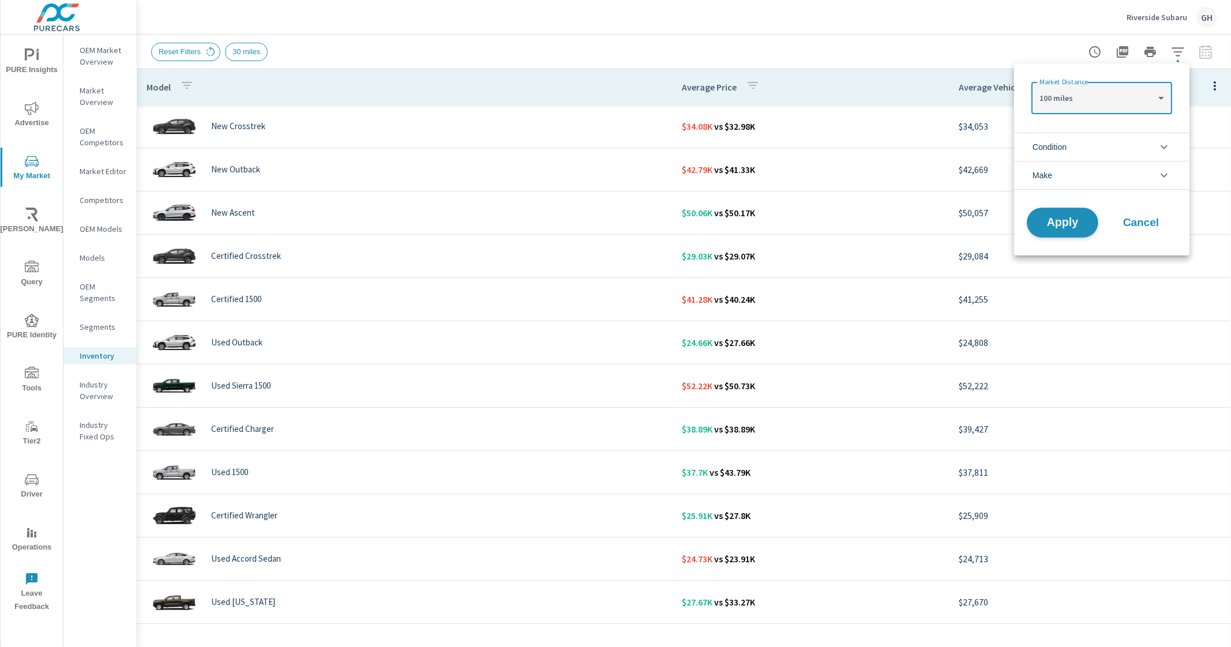
click at [1072, 211] on button "Apply" at bounding box center [1063, 223] width 72 height 30
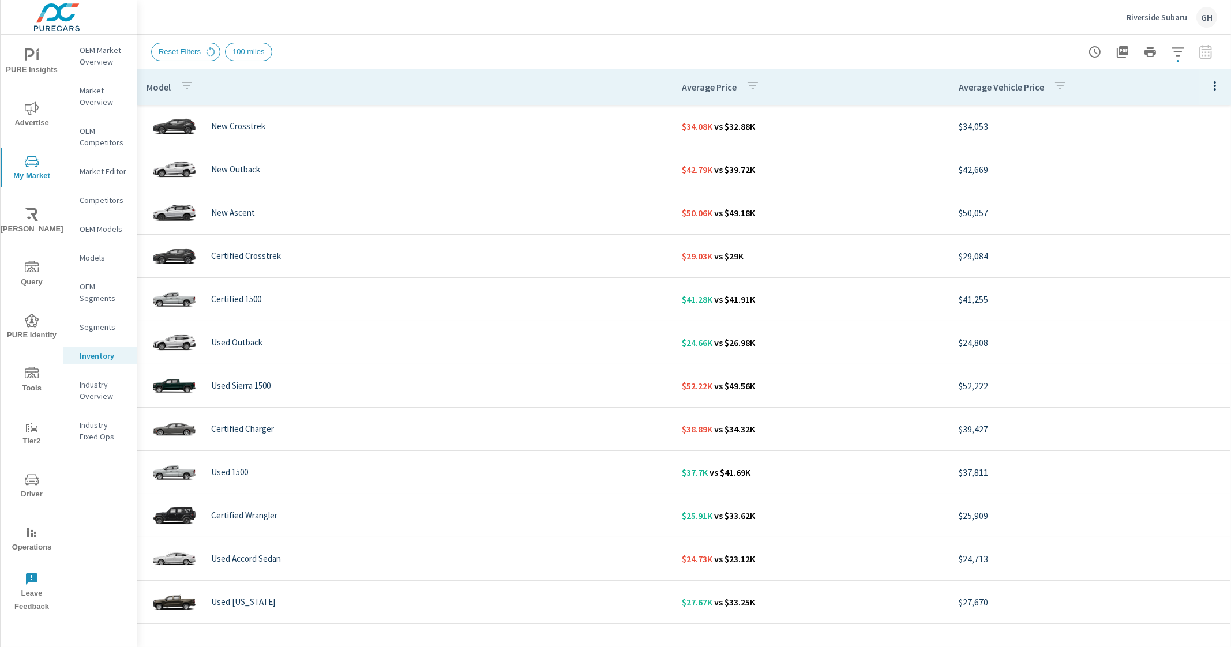
click at [535, 43] on div "Reset Filters 100 miles" at bounding box center [603, 52] width 904 height 18
click at [545, 85] on th "Model" at bounding box center [404, 87] width 535 height 36
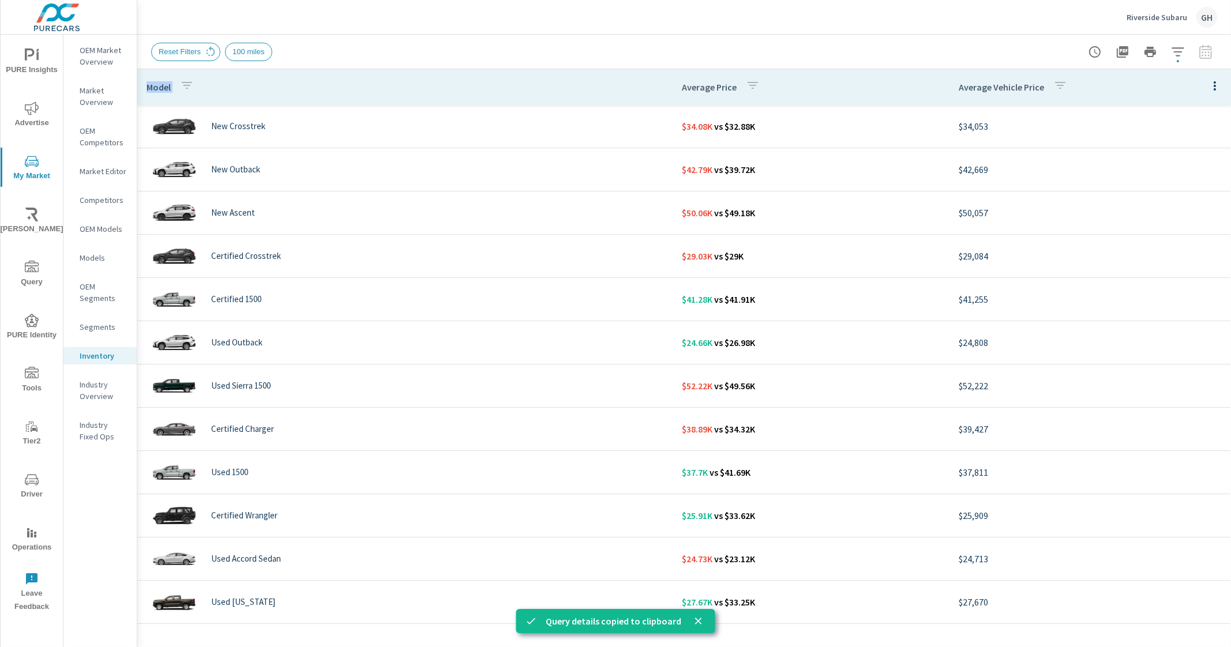
click at [559, 55] on div "Reset Filters 100 miles" at bounding box center [603, 52] width 904 height 18
click at [1207, 76] on button "button" at bounding box center [1214, 86] width 23 height 24
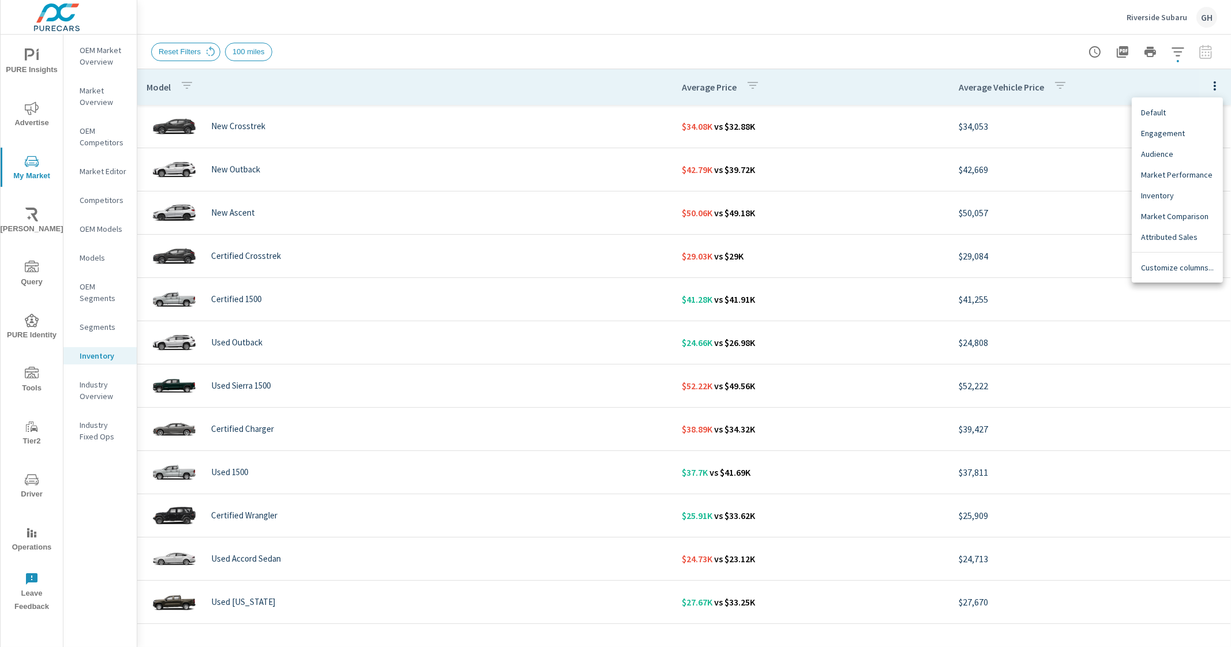
click at [1174, 49] on div at bounding box center [615, 323] width 1231 height 647
click at [1174, 49] on icon "button" at bounding box center [1178, 52] width 14 height 14
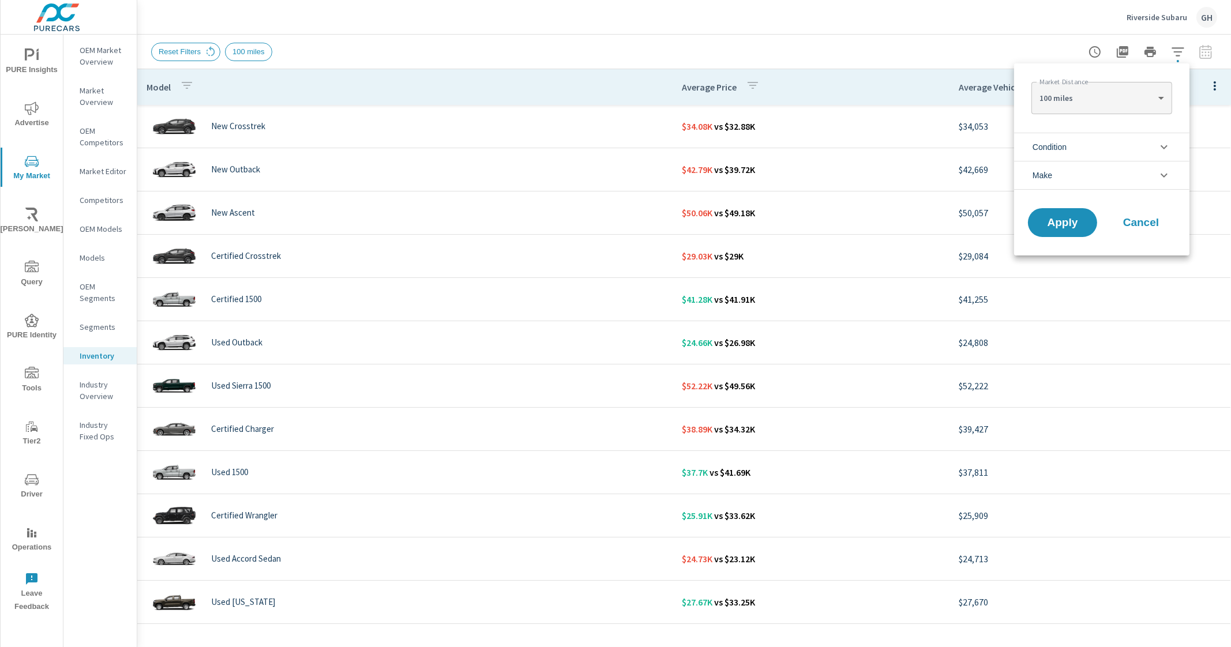
click at [1142, 179] on li "Make" at bounding box center [1101, 175] width 175 height 29
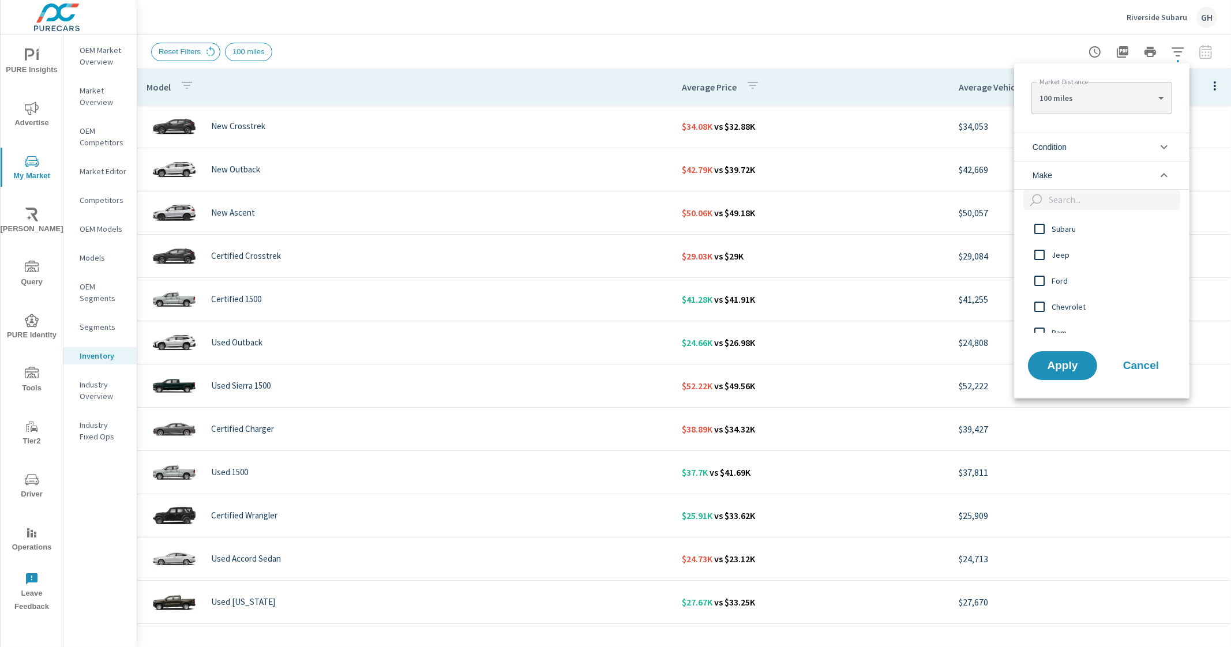
click at [1105, 229] on span "Subaru" at bounding box center [1114, 229] width 126 height 14
click at [1061, 370] on span "Apply" at bounding box center [1062, 365] width 47 height 11
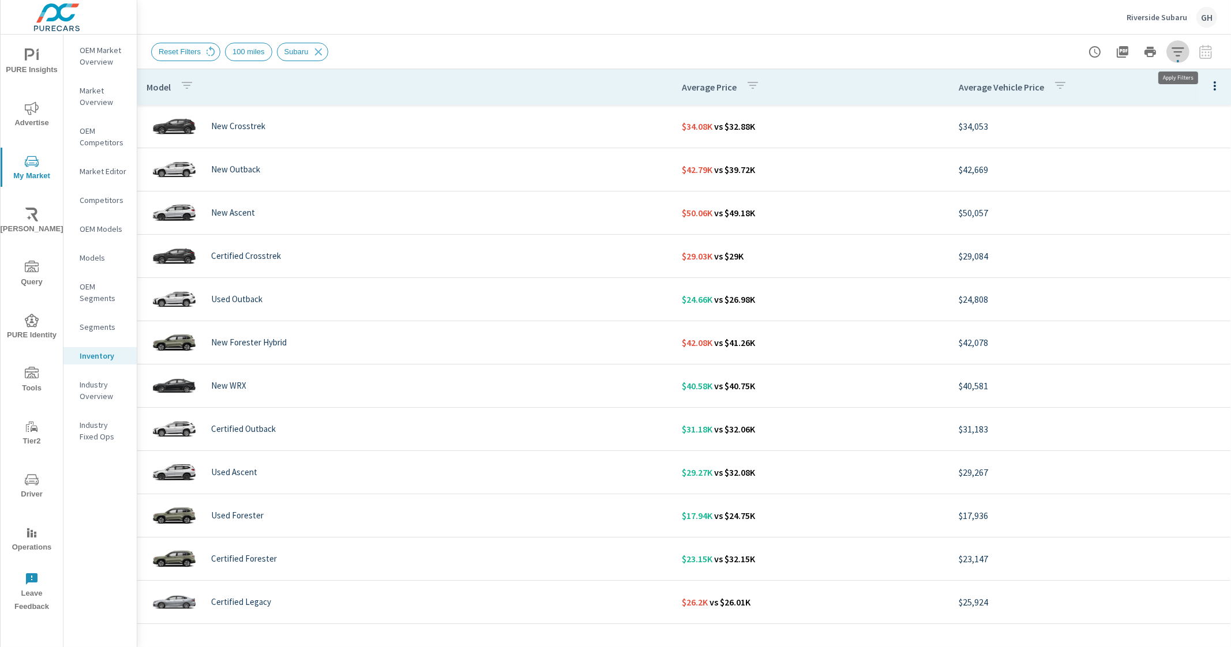
click at [1174, 50] on icon "button" at bounding box center [1178, 52] width 14 height 14
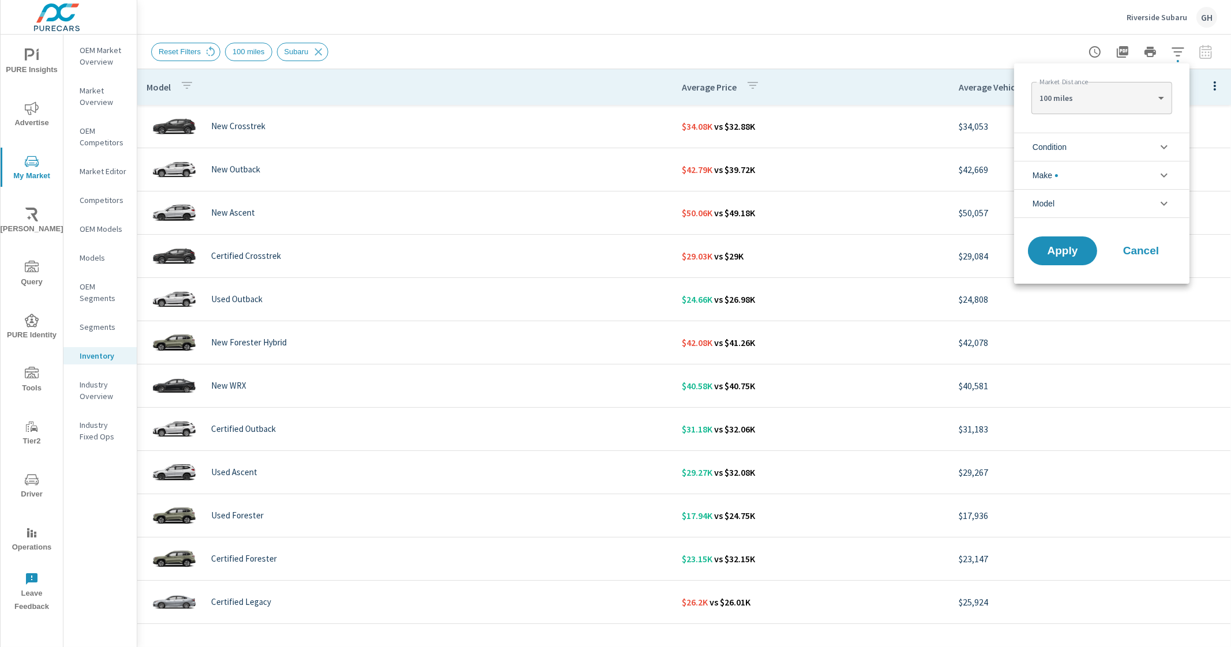
scroll to position [26, 0]
click at [1136, 176] on li "Make" at bounding box center [1101, 175] width 175 height 28
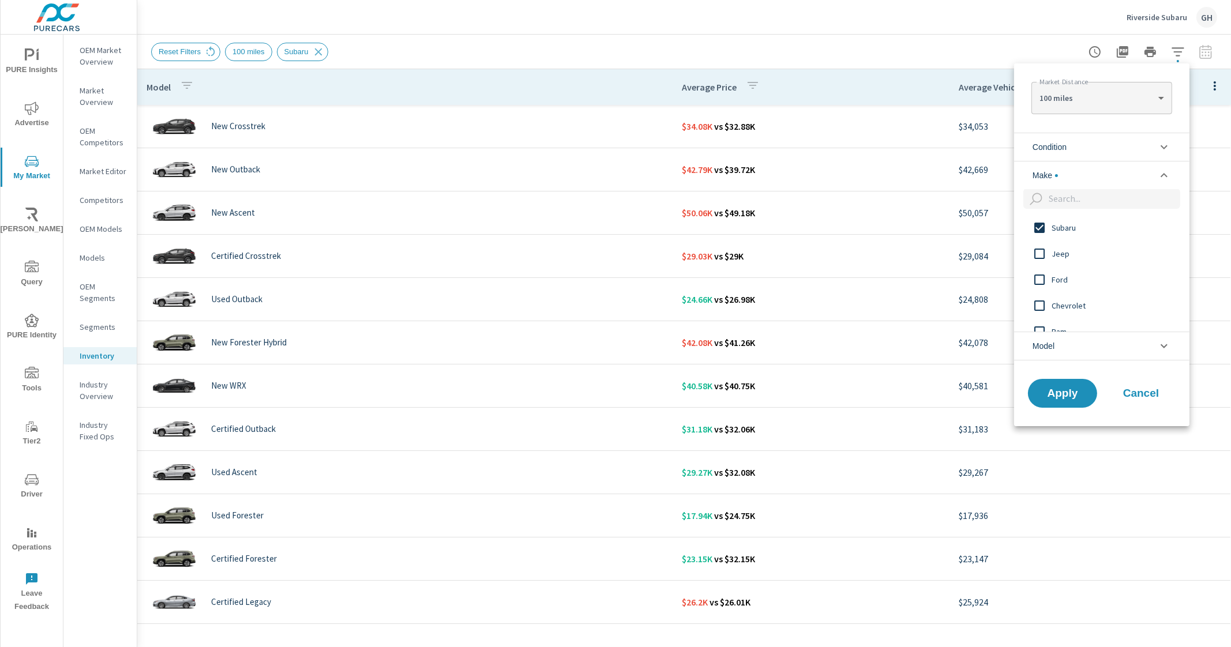
scroll to position [0, 0]
click at [1053, 235] on div "Subaru" at bounding box center [1100, 228] width 173 height 26
click at [1070, 255] on span "Jeep" at bounding box center [1114, 254] width 126 height 14
click at [1074, 395] on span "Apply" at bounding box center [1062, 393] width 47 height 11
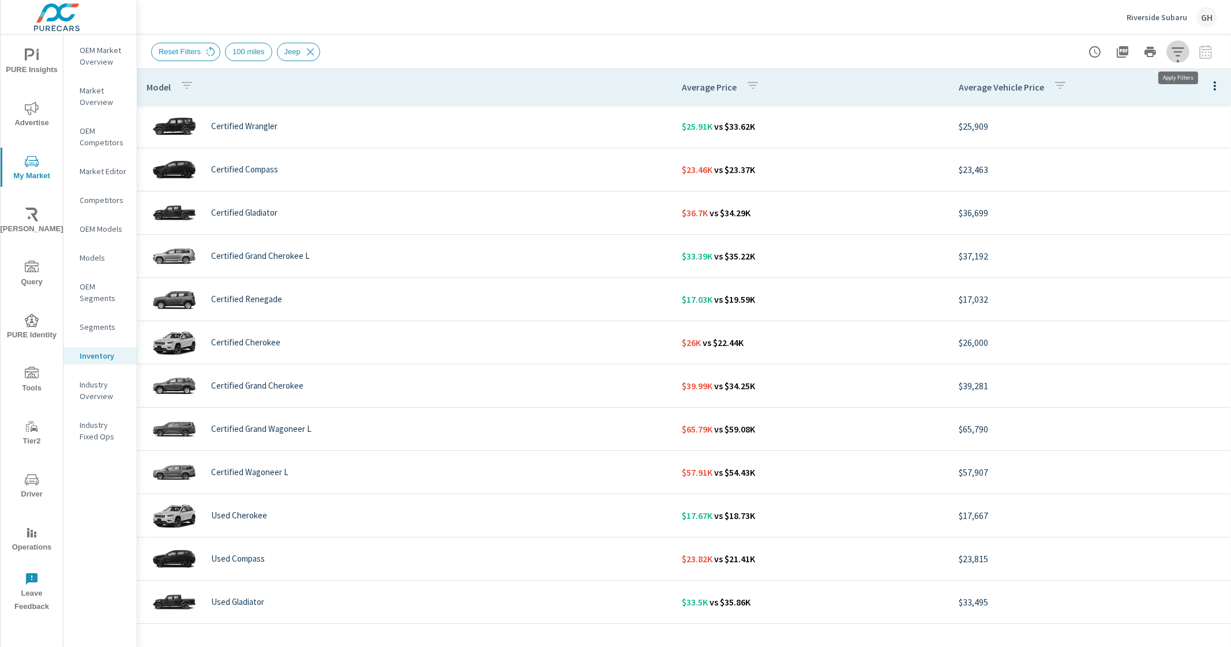
click at [1177, 42] on button "button" at bounding box center [1177, 51] width 23 height 23
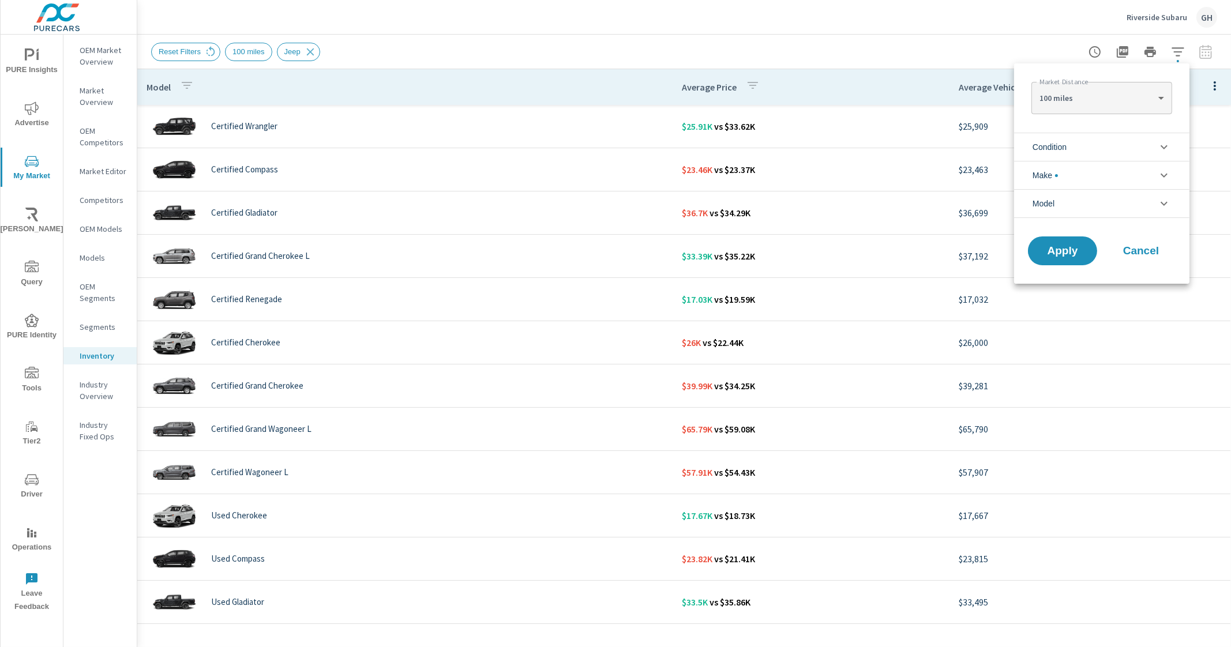
scroll to position [52, 0]
click at [1107, 175] on li "Make" at bounding box center [1101, 175] width 175 height 28
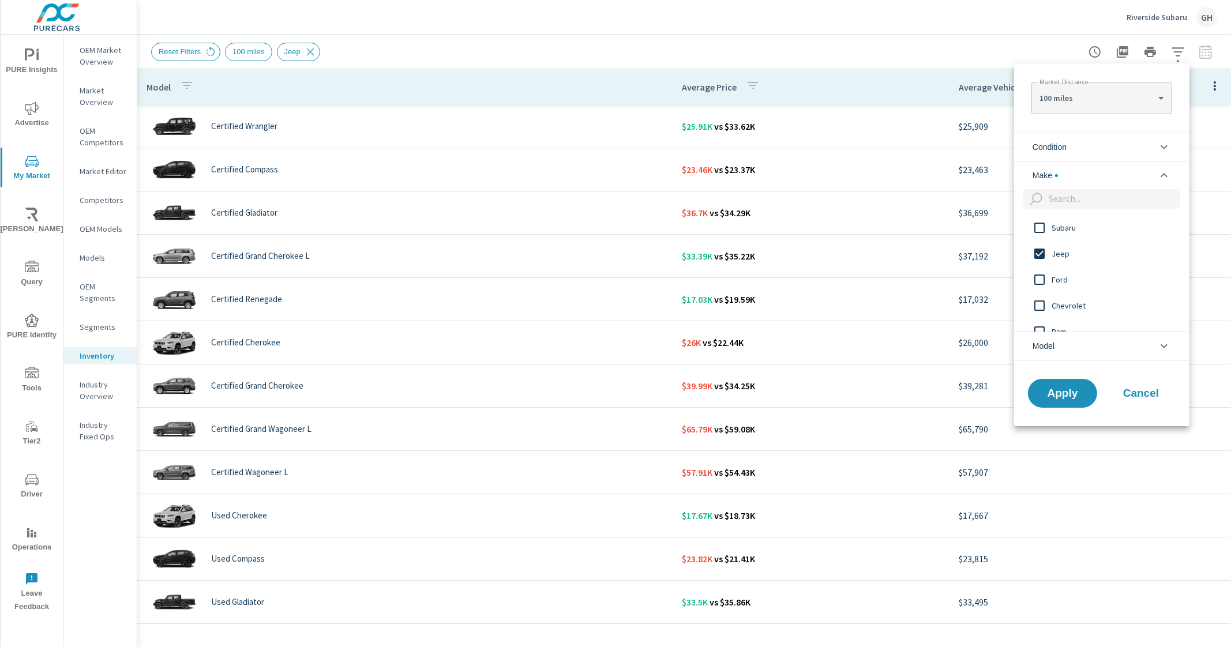
scroll to position [0, 0]
click at [1057, 247] on span "Jeep" at bounding box center [1114, 254] width 126 height 14
click at [1069, 228] on span "Subaru" at bounding box center [1114, 228] width 126 height 14
click at [1072, 389] on span "Apply" at bounding box center [1062, 393] width 47 height 11
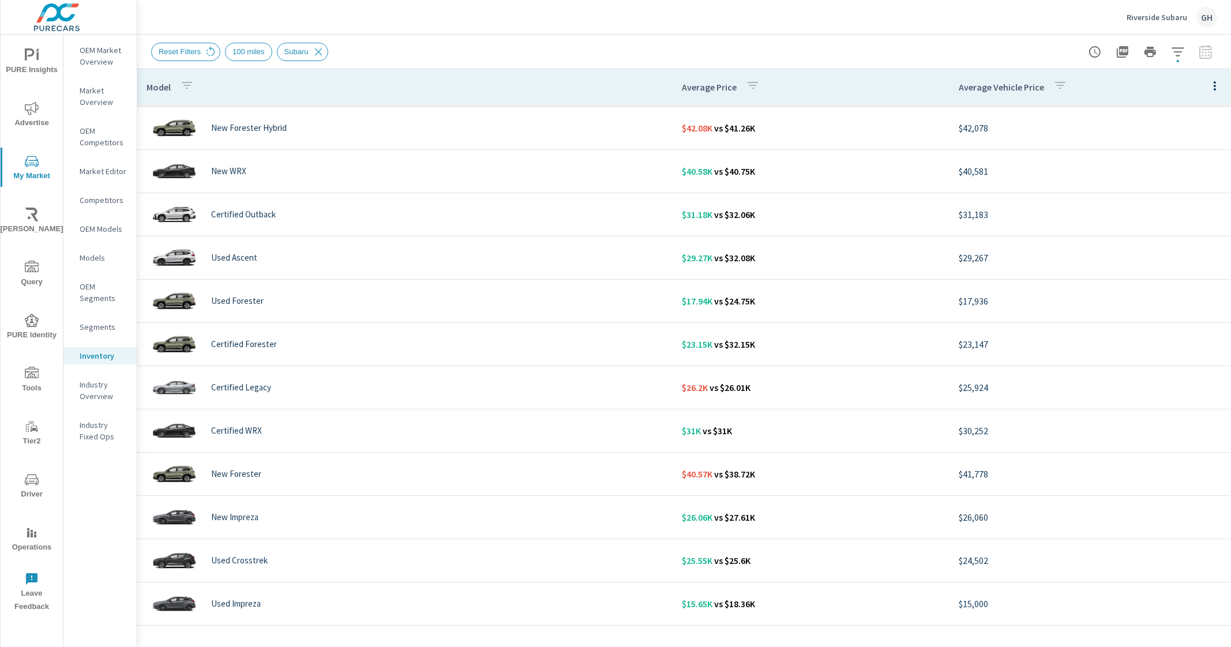
scroll to position [3, 0]
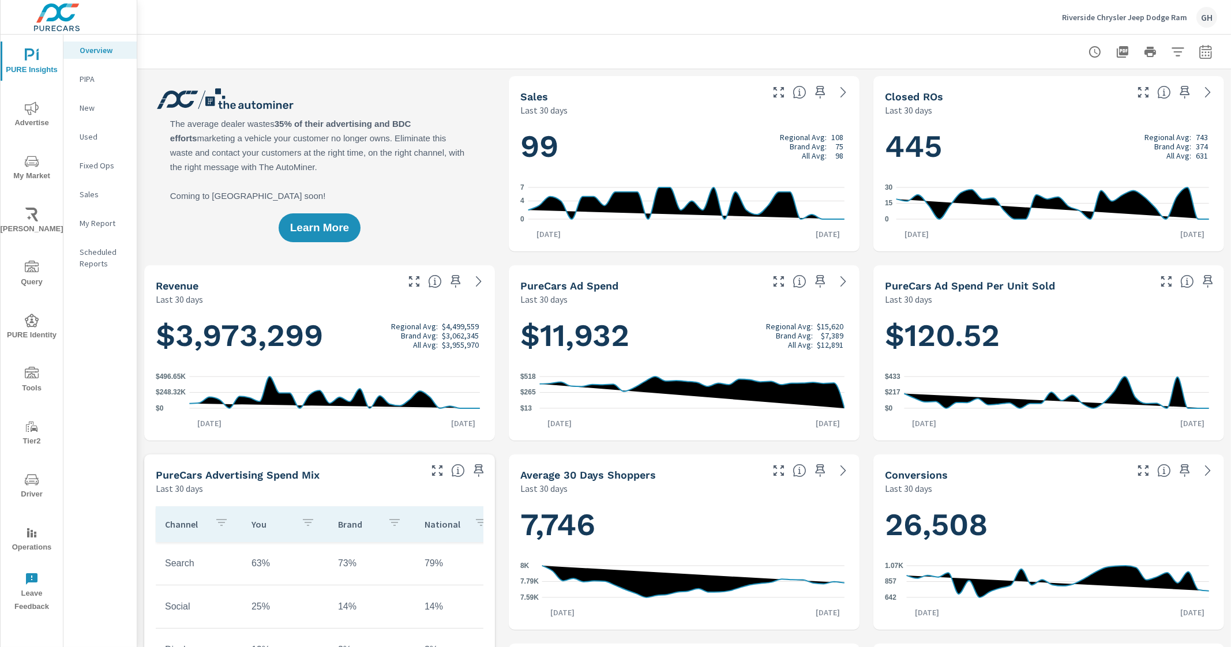
click at [34, 163] on icon "nav menu" at bounding box center [32, 162] width 14 height 14
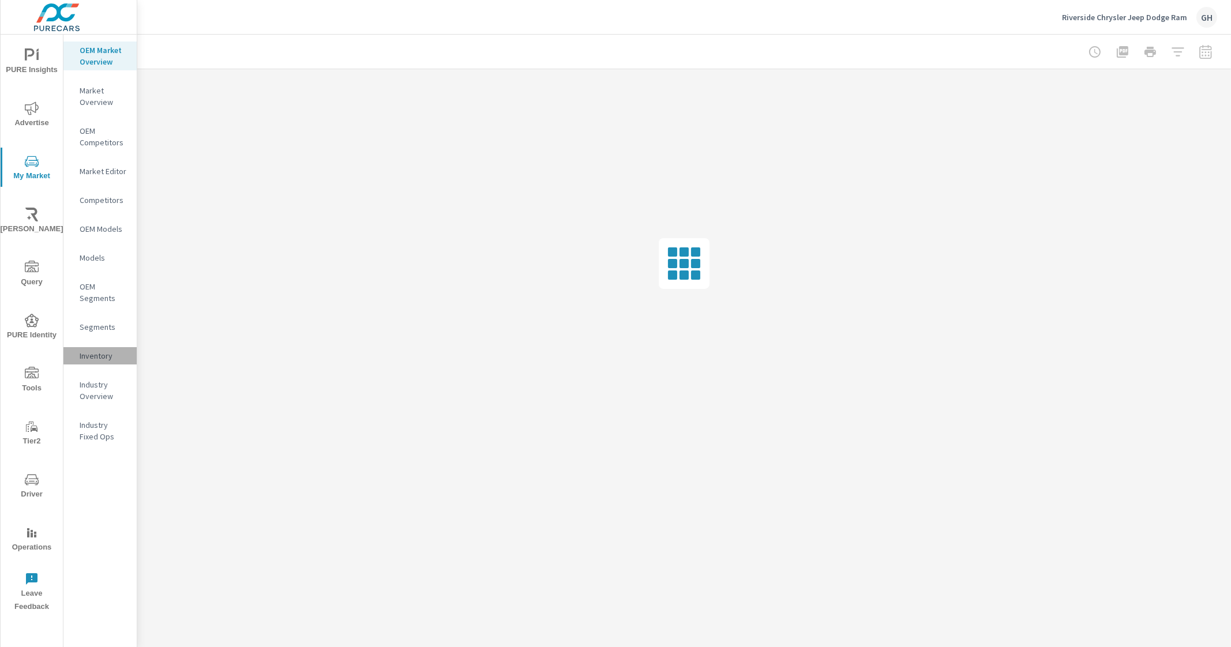
click at [95, 357] on p "Inventory" at bounding box center [104, 356] width 48 height 12
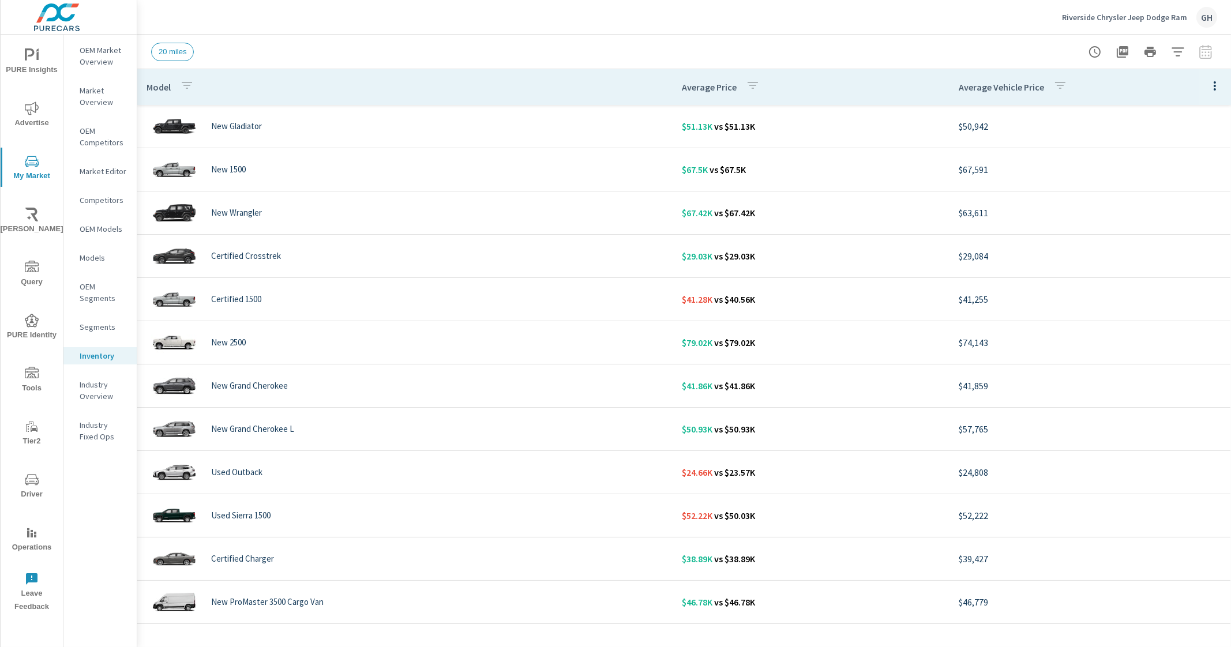
click at [1178, 45] on icon "button" at bounding box center [1178, 52] width 14 height 14
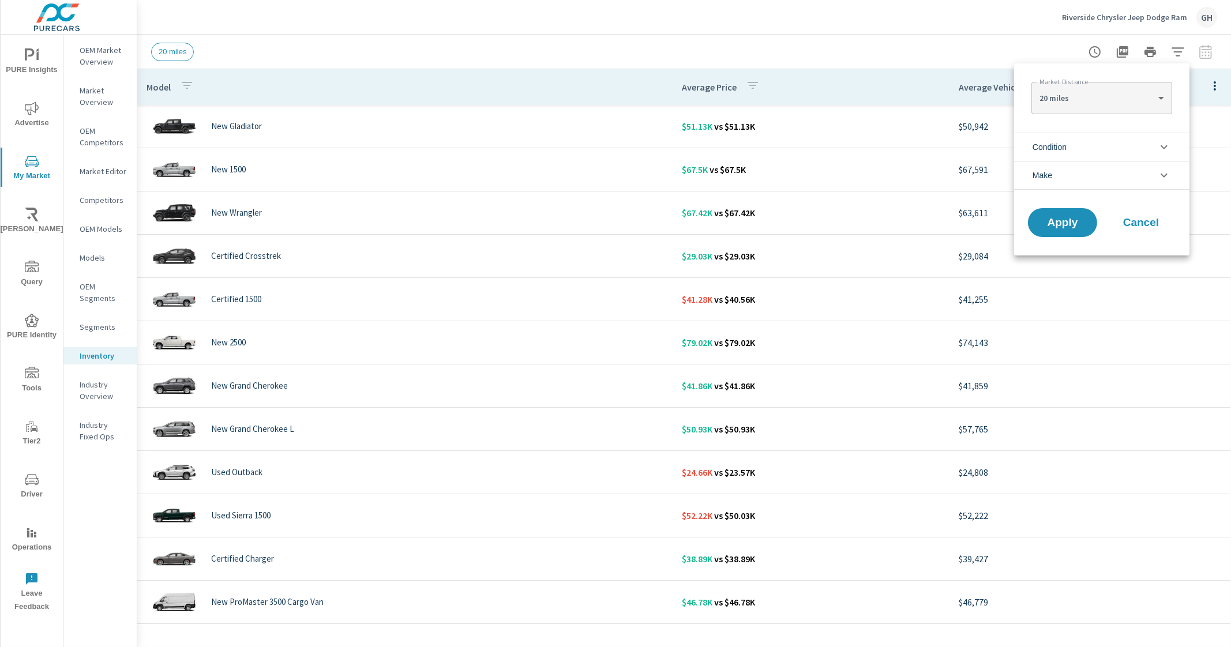
click at [1114, 93] on body "PURE Insights Advertise My Market [PERSON_NAME] Query PURE Identity Tools Tier2…" at bounding box center [615, 323] width 1231 height 647
click at [1090, 112] on li "30 miles" at bounding box center [1101, 116] width 140 height 18
type Distance "30"
click at [1067, 223] on span "Apply" at bounding box center [1062, 222] width 47 height 11
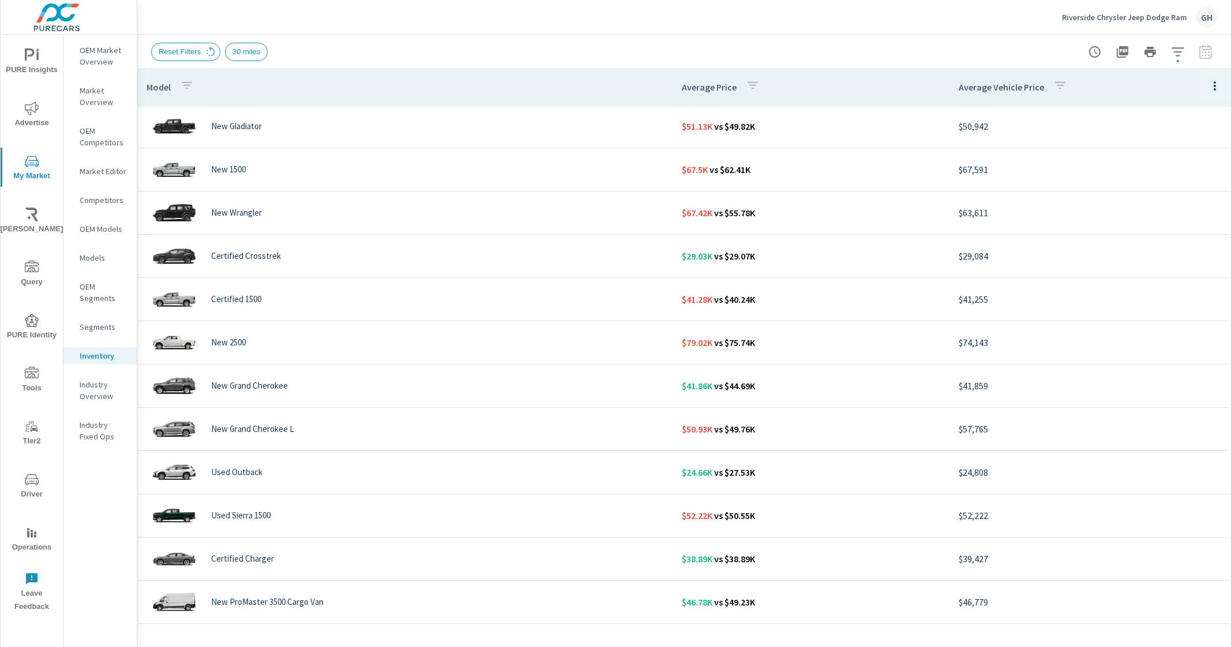
drag, startPoint x: 855, startPoint y: 4, endPoint x: 872, endPoint y: 3, distance: 16.8
click at [872, 3] on div "Riverside Chrysler Jeep Dodge Ram GH" at bounding box center [684, 17] width 1066 height 34
click at [479, 46] on div "Reset Filters 30 miles" at bounding box center [603, 52] width 904 height 18
click at [529, 73] on th "Model" at bounding box center [404, 87] width 535 height 36
click at [1177, 45] on icon "button" at bounding box center [1178, 52] width 14 height 14
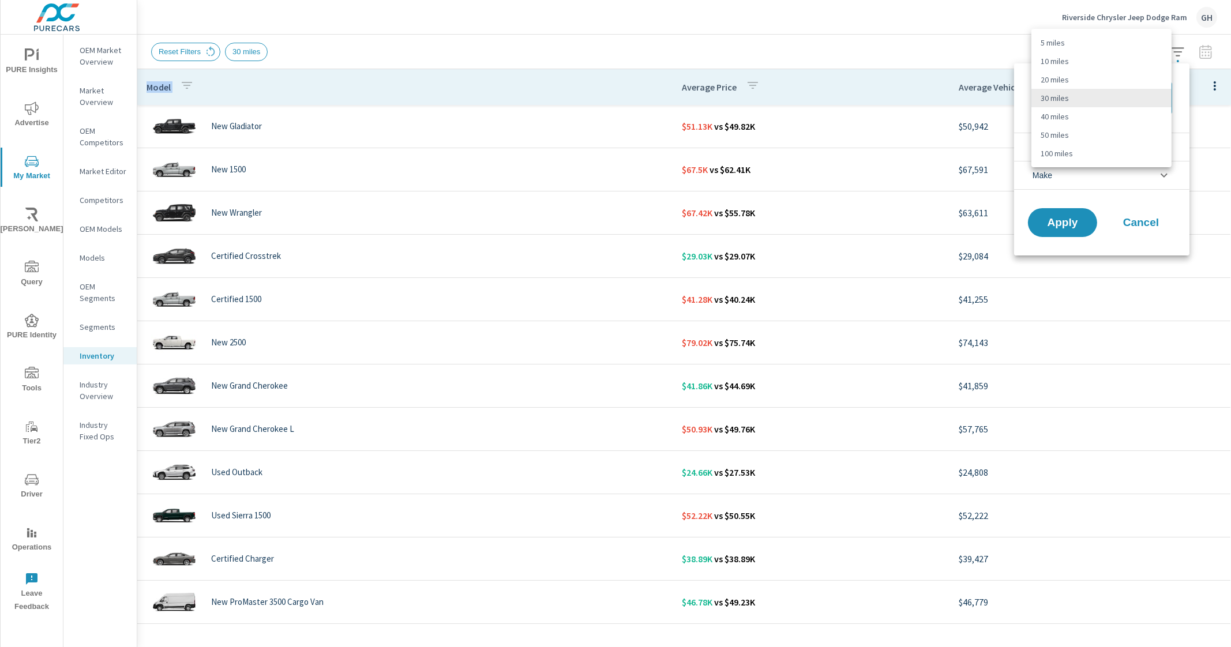
click at [1107, 102] on body "PURE Insights Advertise My Market Riley AI Query PURE Identity Tools Tier2 Driv…" at bounding box center [615, 323] width 1231 height 647
click at [1059, 152] on li "100 miles" at bounding box center [1101, 153] width 140 height 18
type Distance "100"
click at [1071, 220] on span "Apply" at bounding box center [1062, 222] width 47 height 11
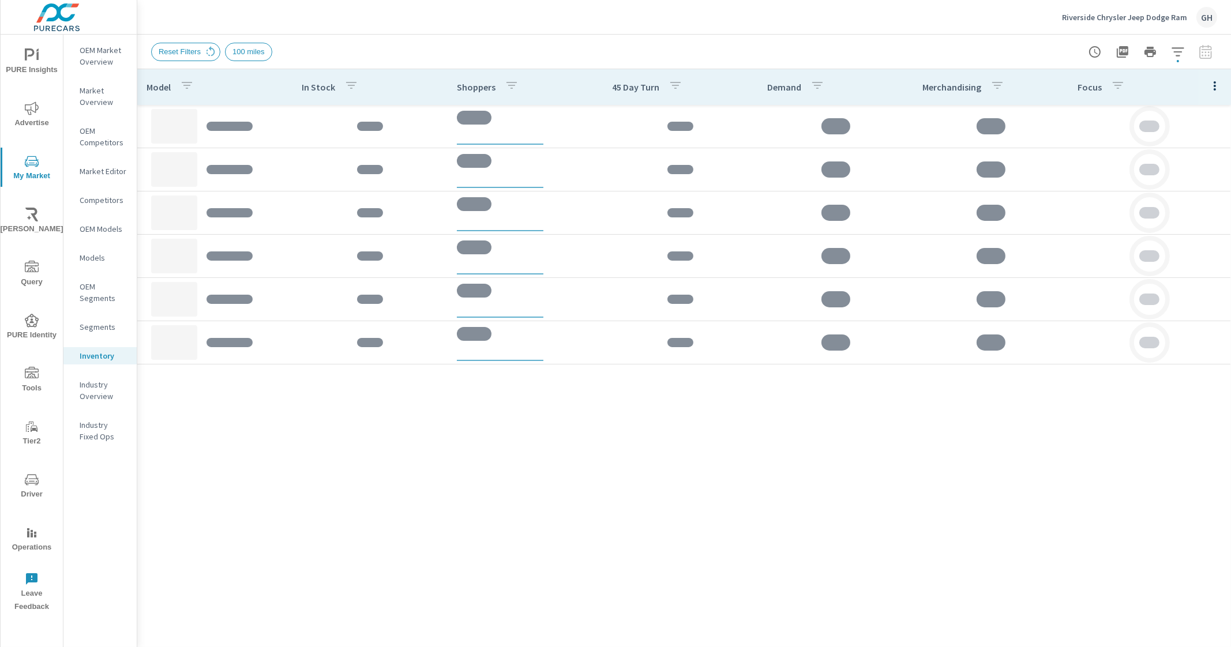
click at [537, 38] on div "Reset Filters 100 miles" at bounding box center [684, 52] width 1066 height 34
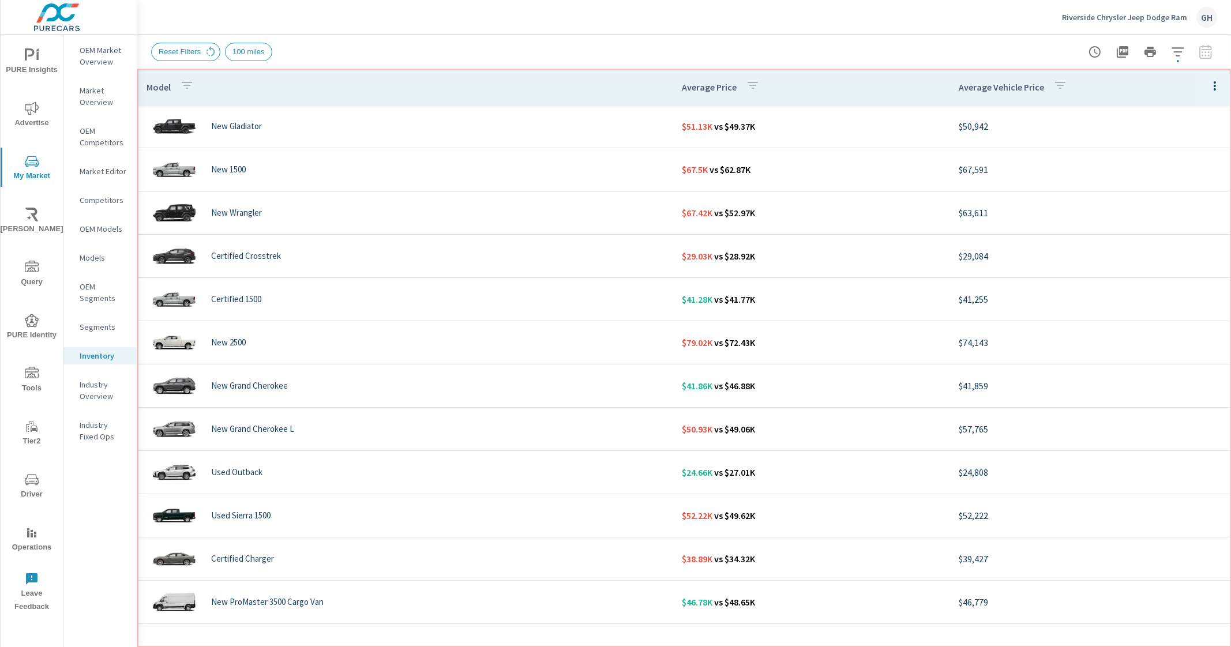
click at [542, 91] on th "Model" at bounding box center [404, 87] width 535 height 36
click at [636, 39] on div "Reset Filters 100 miles" at bounding box center [684, 52] width 1066 height 34
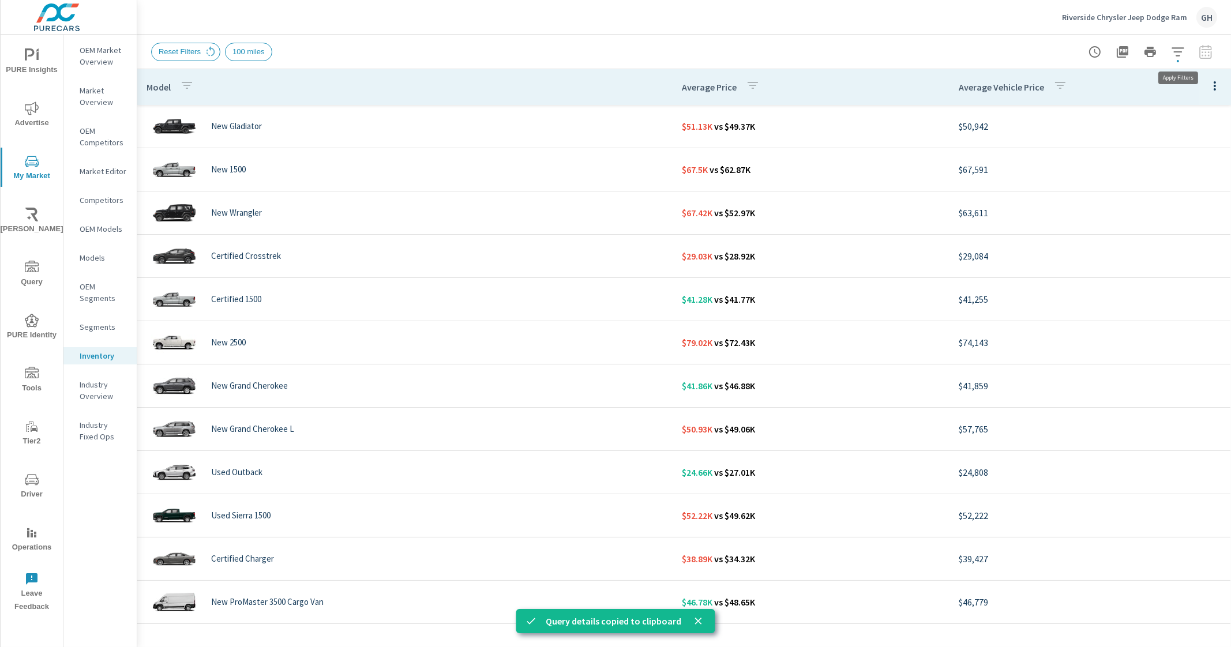
click at [1179, 45] on icon "button" at bounding box center [1178, 52] width 14 height 14
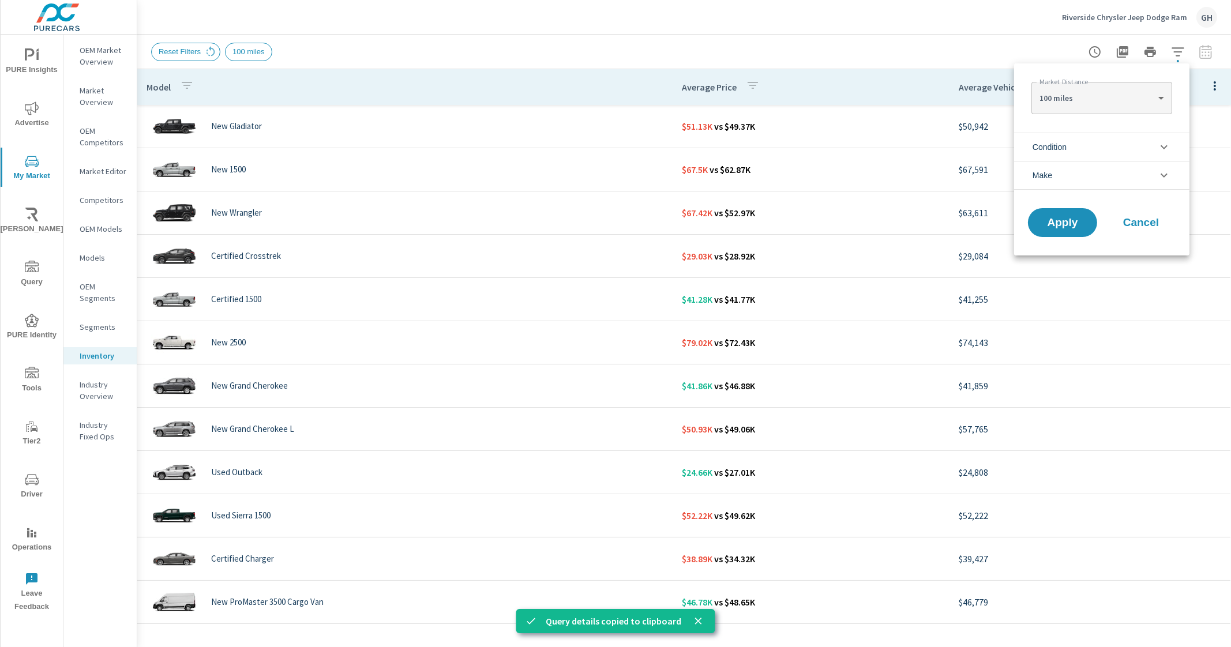
click at [1133, 96] on body "PURE Insights Advertise My Market Riley AI Query PURE Identity Tools Tier2 Driv…" at bounding box center [615, 323] width 1231 height 647
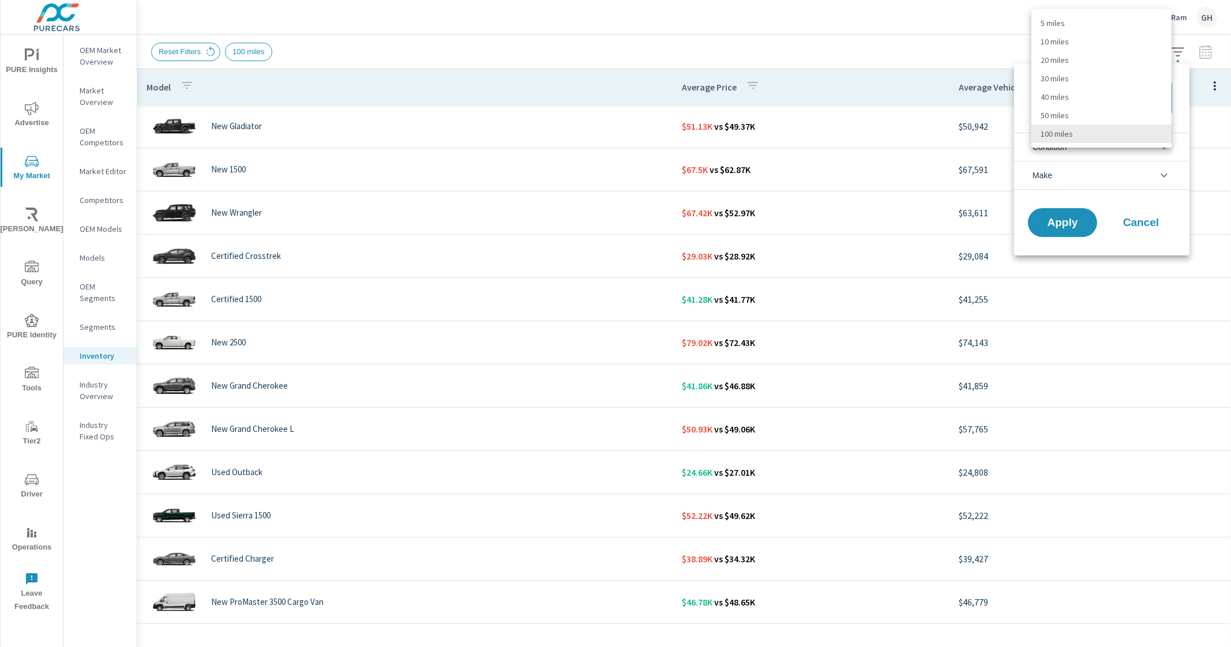
click at [1072, 110] on li "50 miles" at bounding box center [1101, 115] width 140 height 18
type Distance "50"
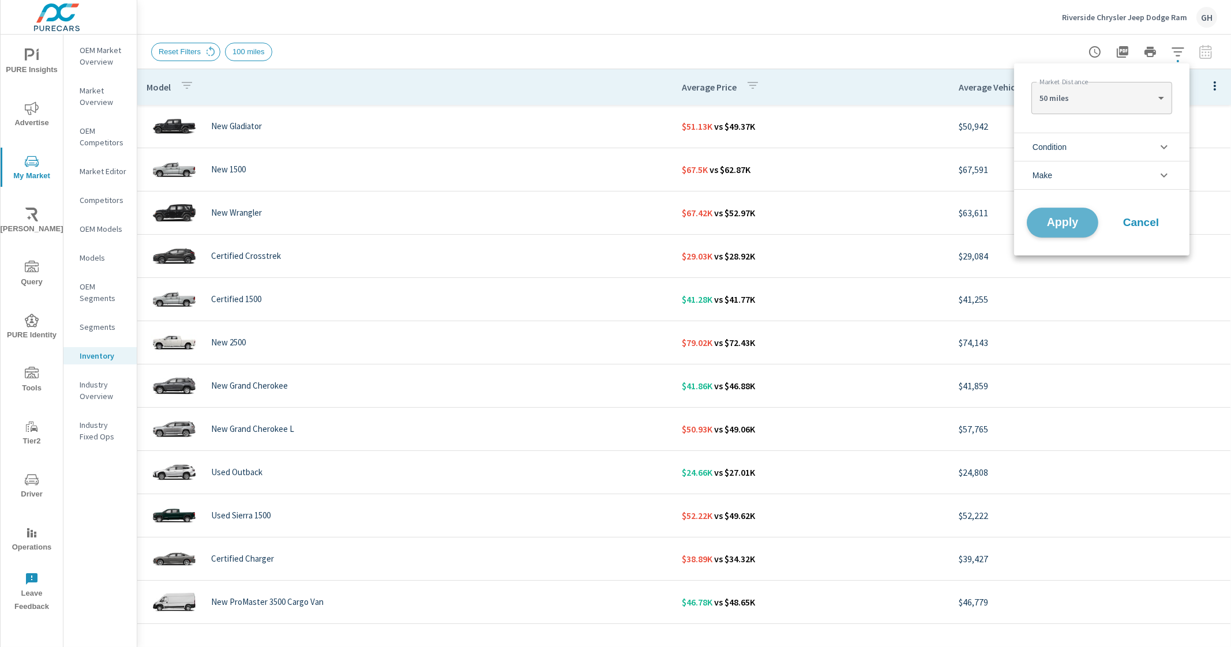
click at [1054, 220] on span "Apply" at bounding box center [1062, 222] width 47 height 11
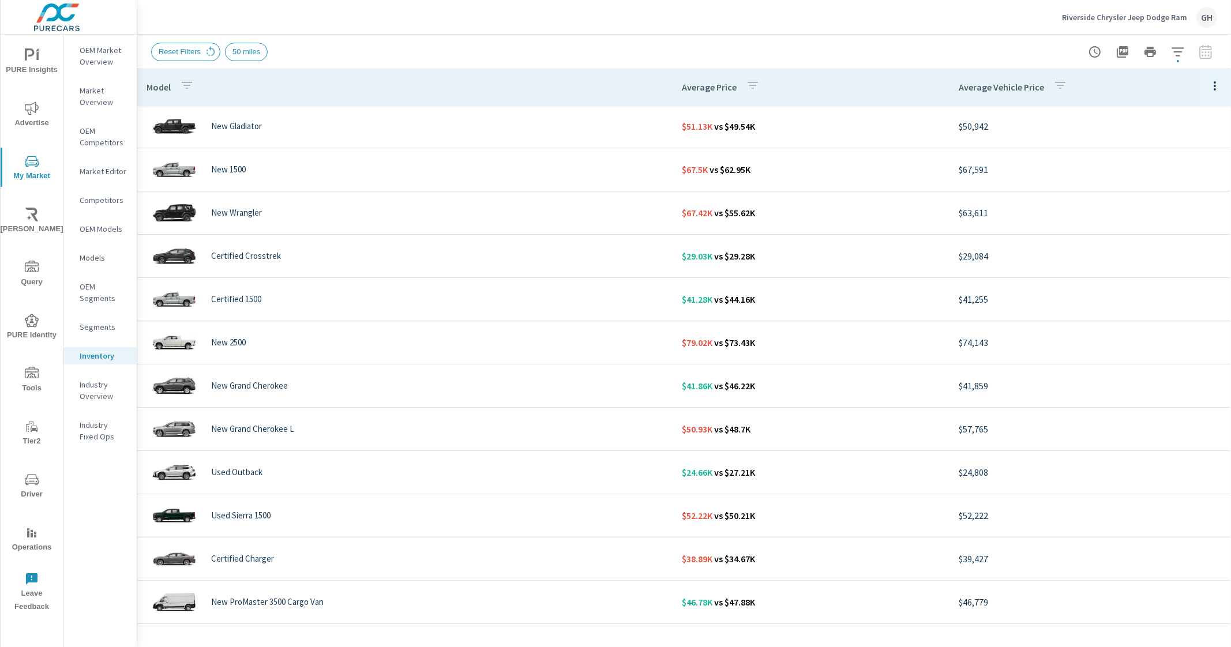
click at [608, 36] on div "Reset Filters 50 miles" at bounding box center [684, 52] width 1066 height 34
click at [529, 92] on th "Model" at bounding box center [404, 87] width 535 height 36
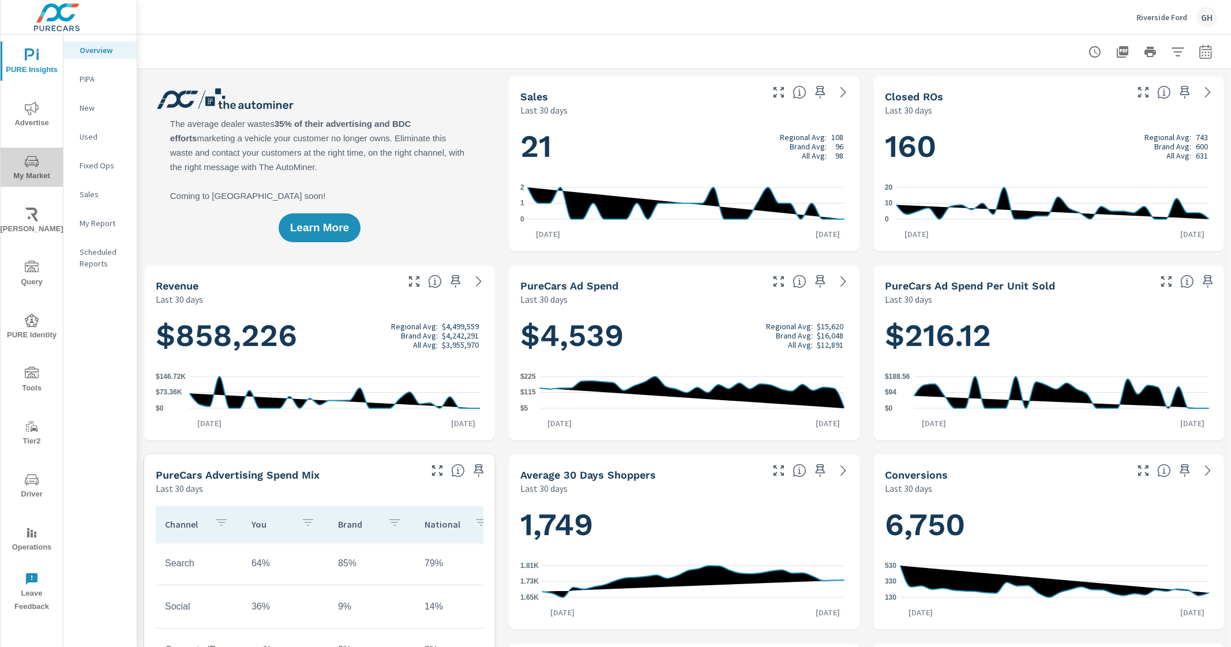
click at [32, 165] on icon "nav menu" at bounding box center [32, 161] width 14 height 11
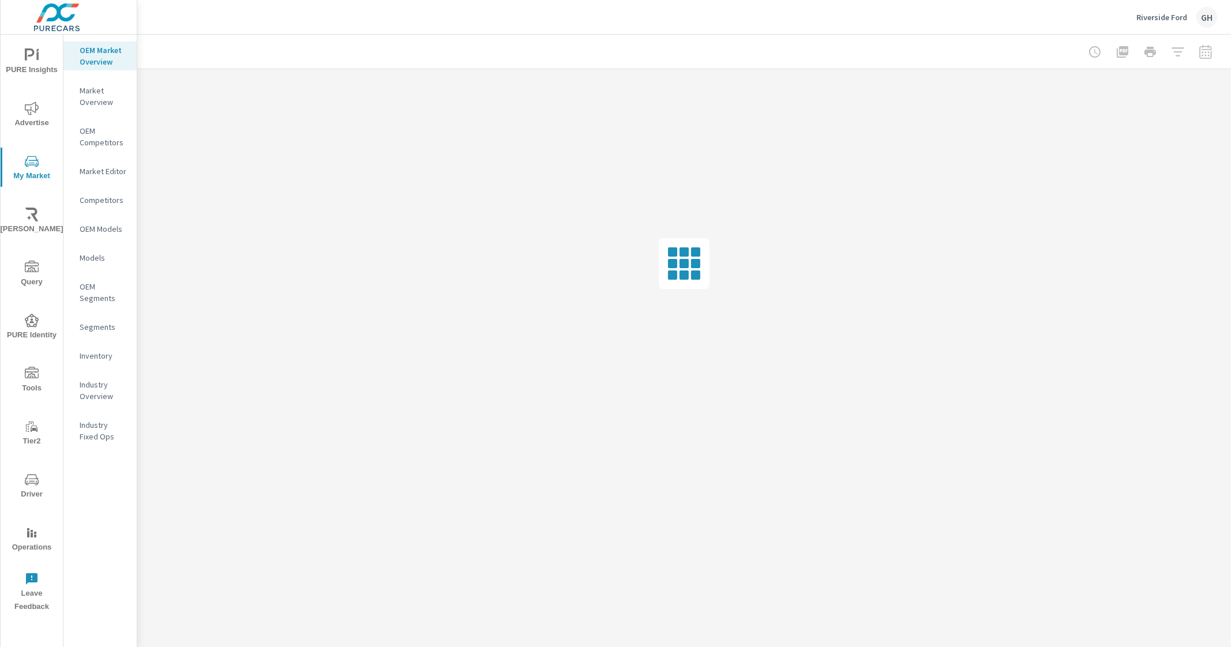
click at [111, 356] on p "Inventory" at bounding box center [104, 356] width 48 height 12
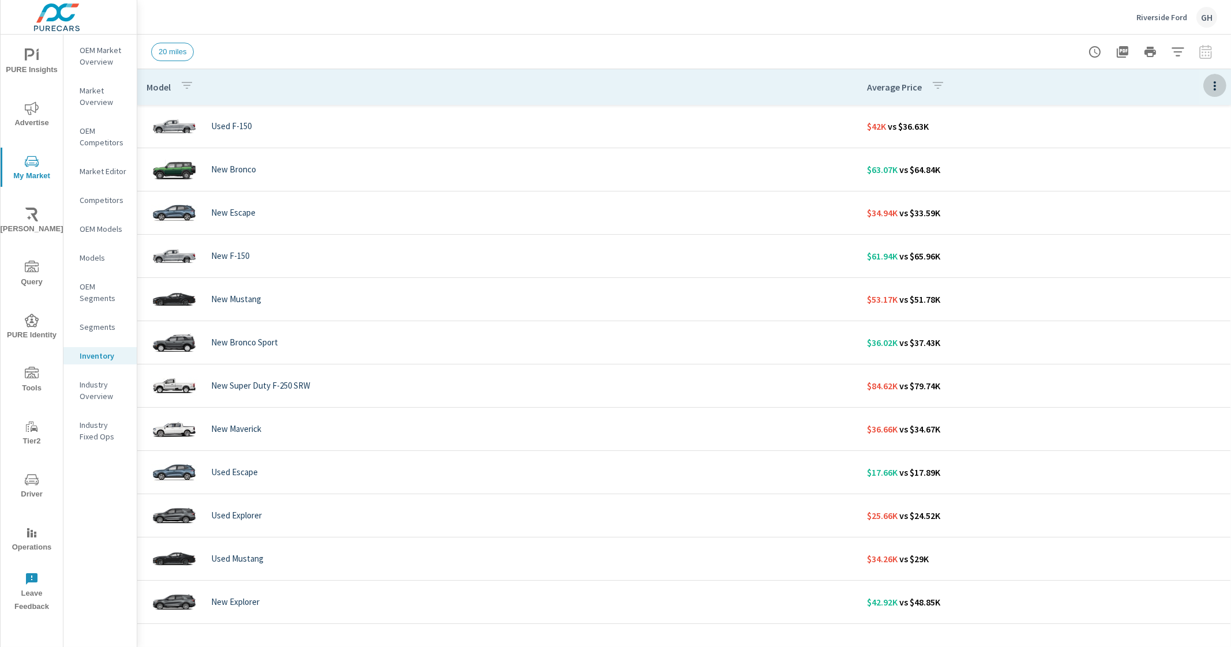
click at [1203, 85] on button "button" at bounding box center [1214, 86] width 23 height 24
click at [1184, 276] on div "Customize columns..." at bounding box center [1177, 267] width 91 height 21
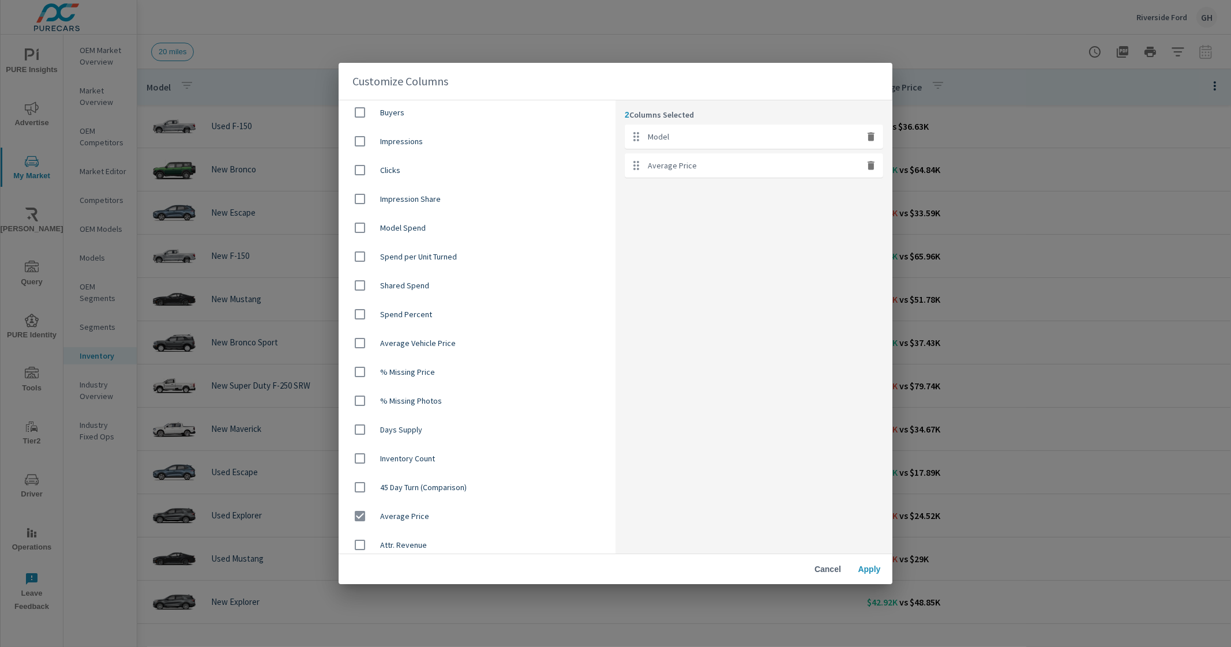
scroll to position [566, 0]
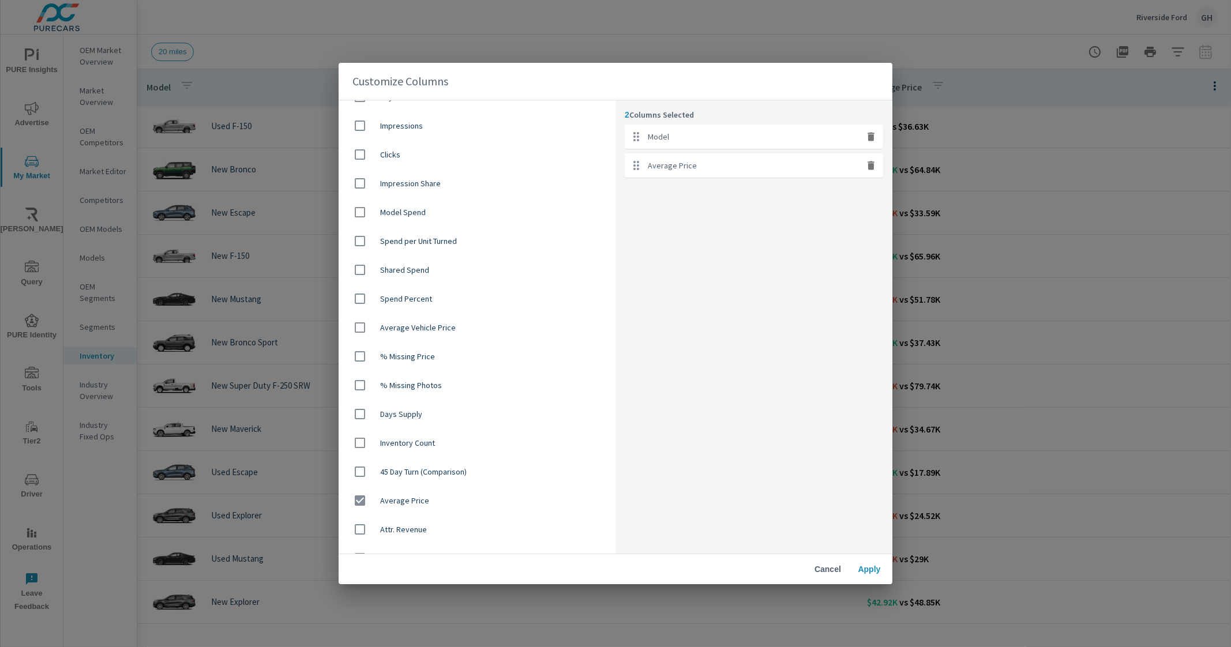
click at [438, 329] on span "Average Vehicle Price" at bounding box center [493, 328] width 226 height 12
checkbox input "true"
click at [862, 566] on span "Apply" at bounding box center [869, 569] width 28 height 10
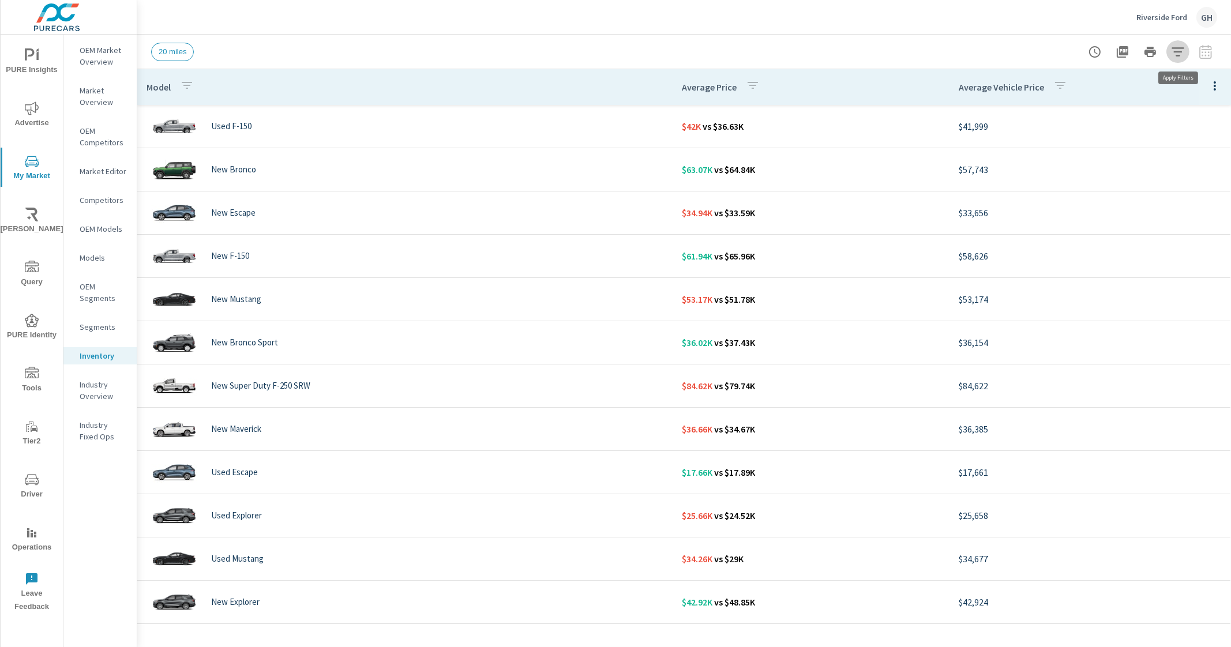
click at [1174, 50] on icon "button" at bounding box center [1178, 52] width 14 height 14
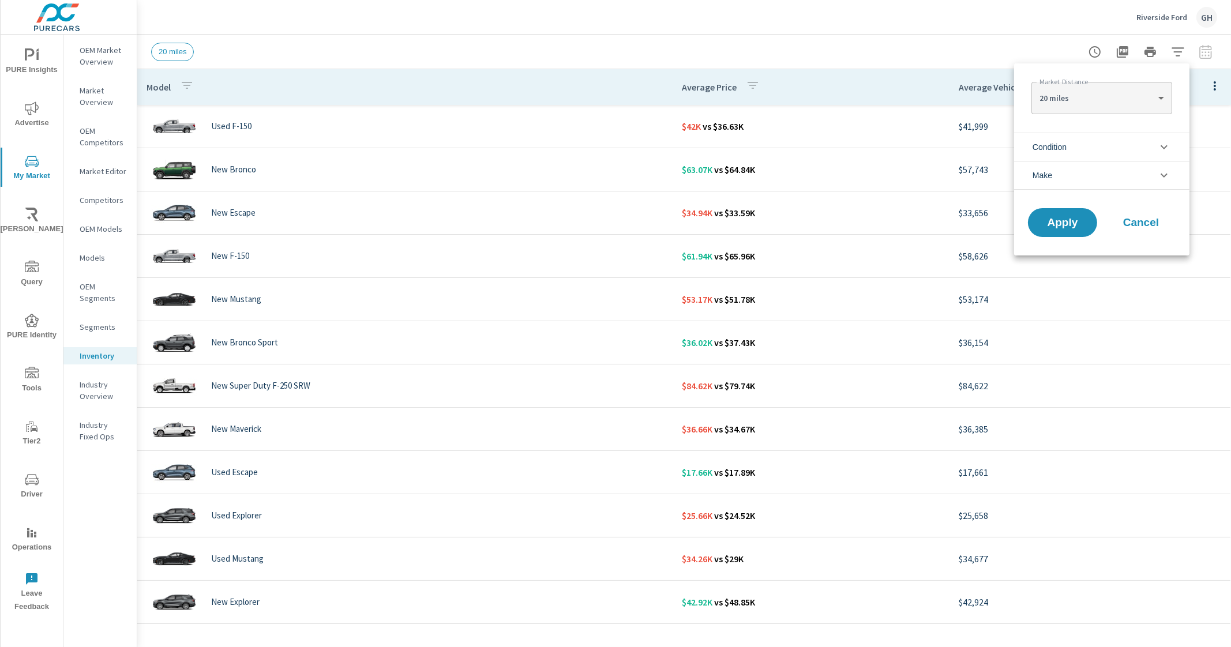
click at [1121, 102] on body "PURE Insights Advertise My Market [PERSON_NAME] Query PURE Identity Tools Tier2…" at bounding box center [615, 323] width 1231 height 647
click at [1080, 119] on li "30 miles" at bounding box center [1101, 116] width 140 height 18
type Distance "30"
click at [1069, 220] on span "Apply" at bounding box center [1062, 222] width 47 height 11
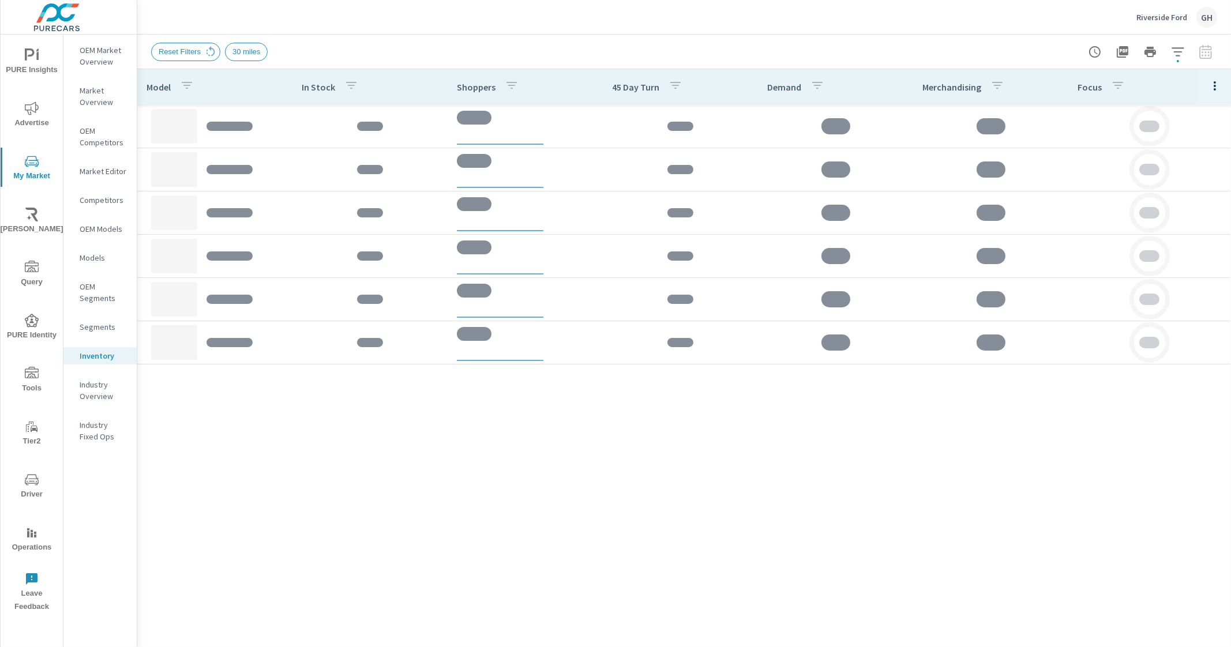
click at [709, 37] on div "Reset Filters 30 miles" at bounding box center [684, 52] width 1066 height 34
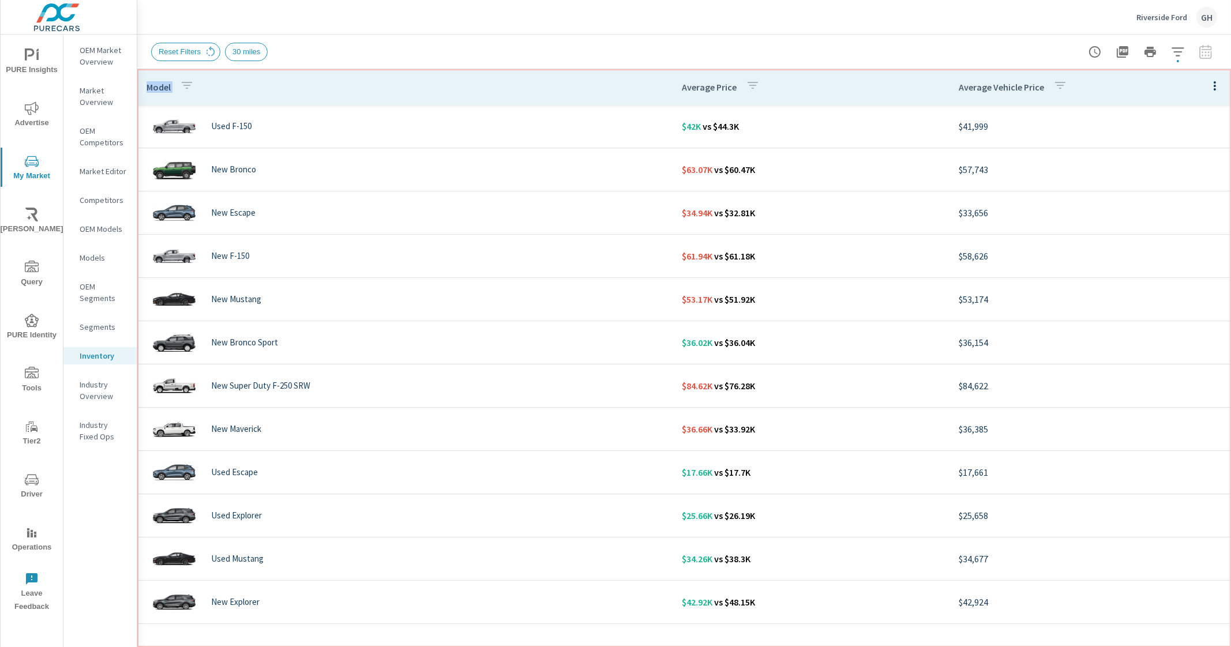
click at [585, 89] on th "Model" at bounding box center [404, 87] width 535 height 36
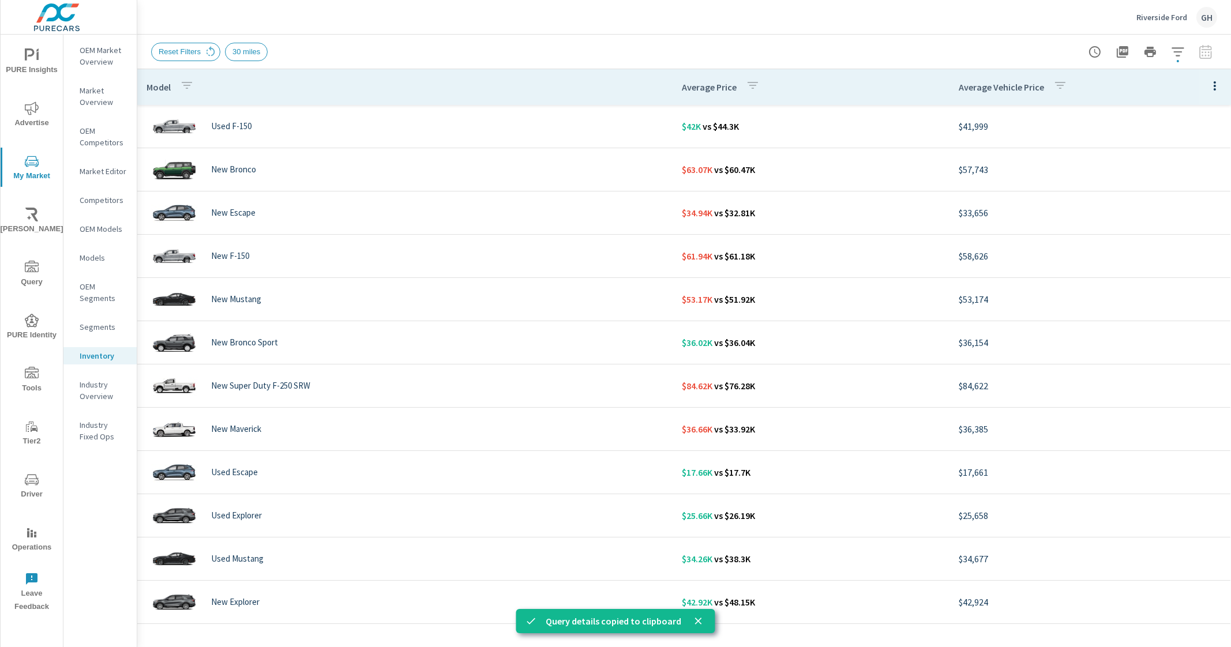
click at [672, 63] on div "Reset Filters 30 miles" at bounding box center [684, 52] width 1066 height 34
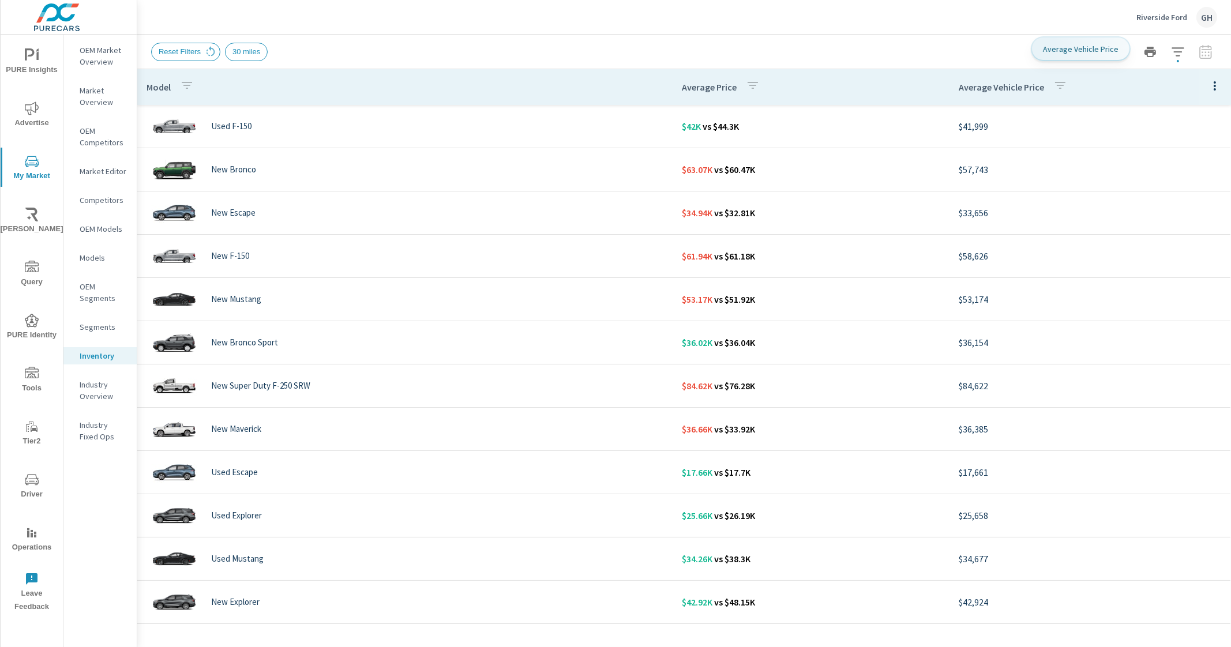
click at [1055, 87] on icon "button" at bounding box center [1060, 85] width 10 height 7
click at [1047, 87] on div at bounding box center [615, 323] width 1231 height 647
click at [874, 34] on header "Riverside [PERSON_NAME]" at bounding box center [683, 17] width 1093 height 35
click at [1208, 87] on icon "button" at bounding box center [1215, 86] width 14 height 14
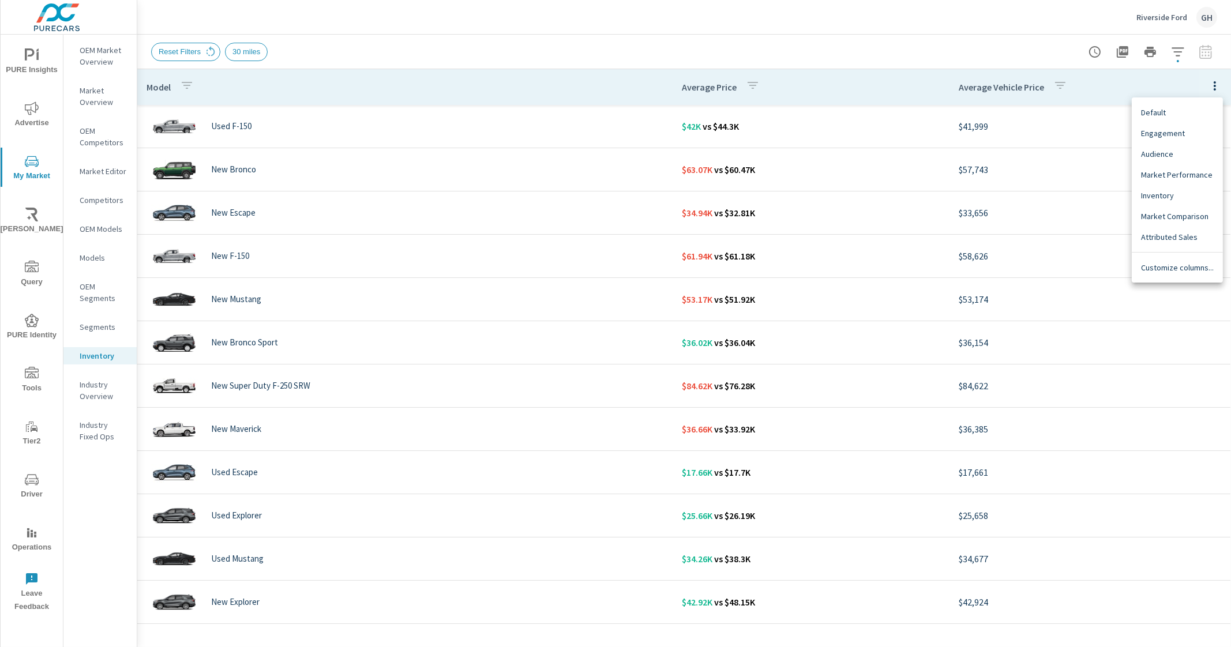
click at [946, 39] on div at bounding box center [615, 323] width 1231 height 647
click at [1179, 52] on icon "button" at bounding box center [1178, 52] width 14 height 14
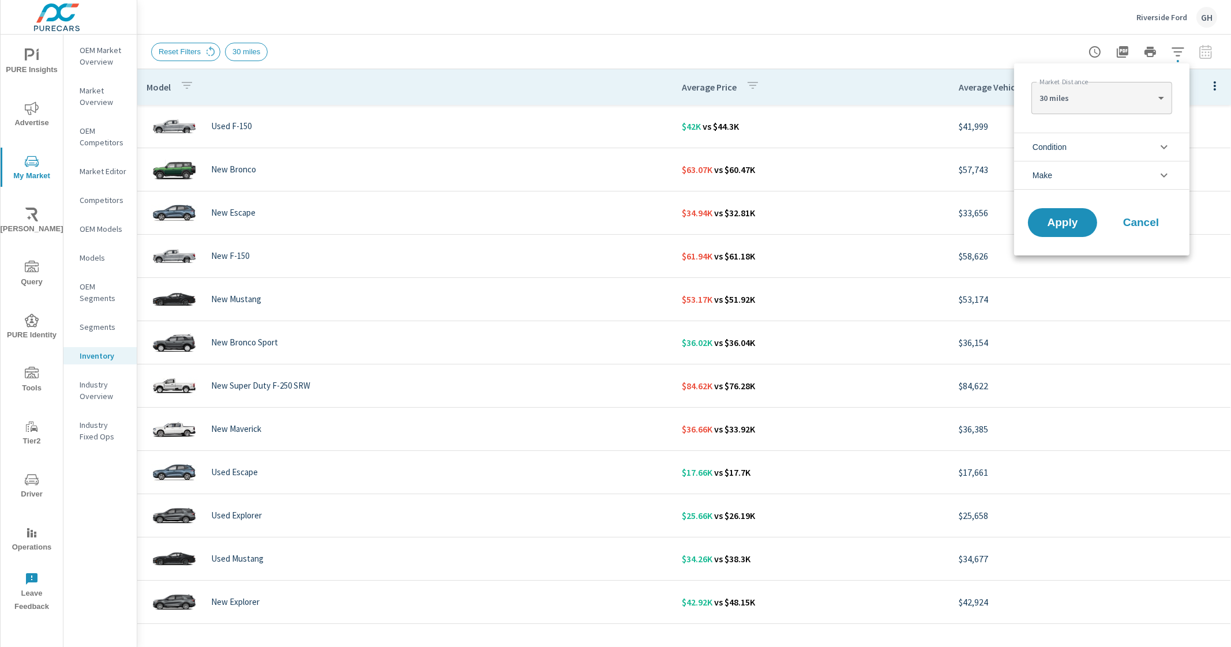
click at [1099, 91] on body "PURE Insights Advertise My Market [PERSON_NAME] Query PURE Identity Tools Tier2…" at bounding box center [615, 323] width 1231 height 647
click at [1065, 148] on li "100 miles" at bounding box center [1101, 153] width 140 height 18
type Distance "100"
click at [1055, 226] on span "Apply" at bounding box center [1062, 222] width 47 height 11
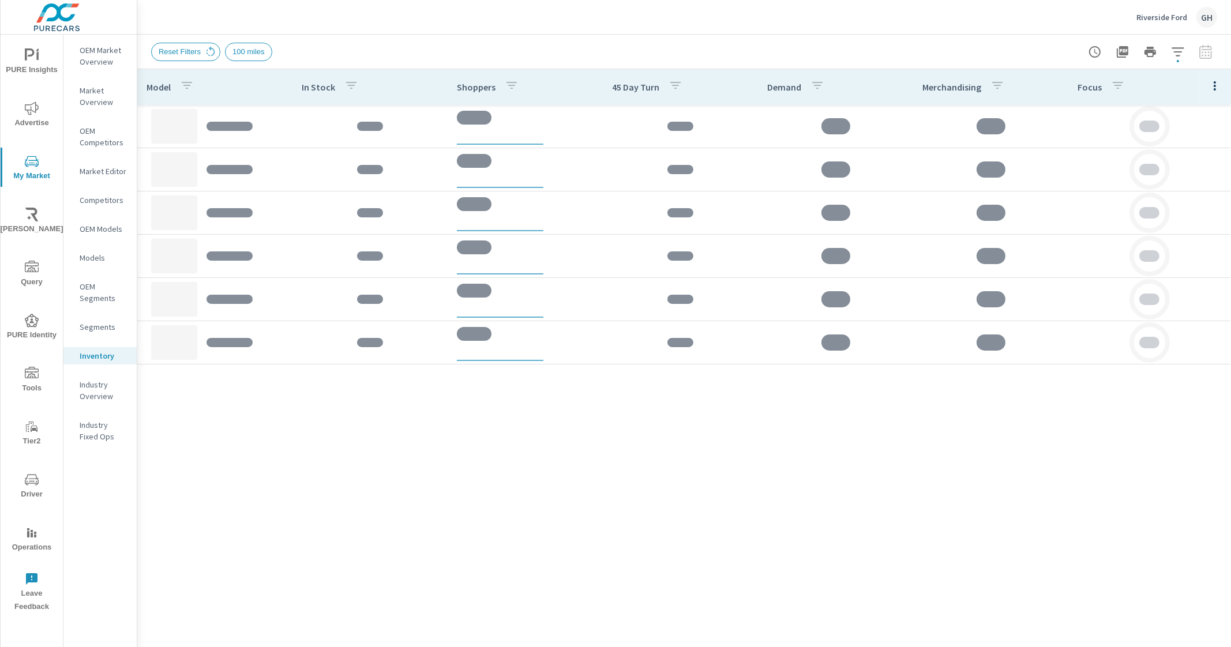
click at [672, 47] on div "Reset Filters 100 miles" at bounding box center [603, 52] width 904 height 18
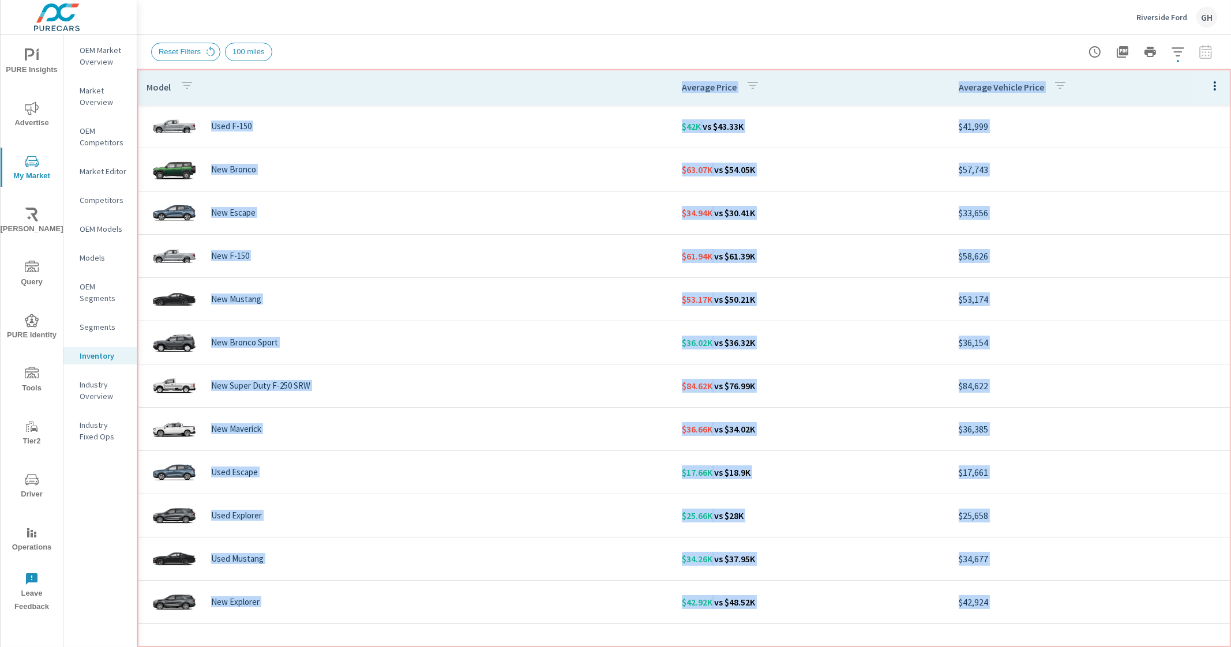
click at [593, 88] on th "Model" at bounding box center [404, 87] width 535 height 36
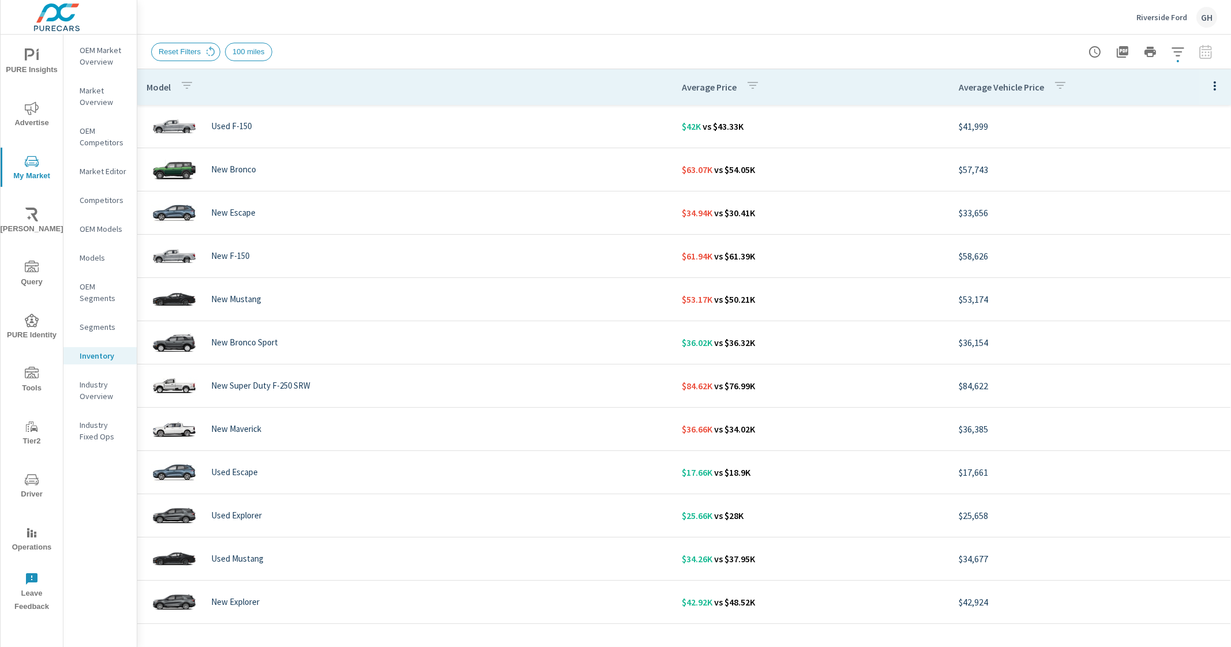
click at [741, 42] on div "Reset Filters 100 miles" at bounding box center [684, 52] width 1066 height 34
